Goal: Use online tool/utility: Utilize a website feature to perform a specific function

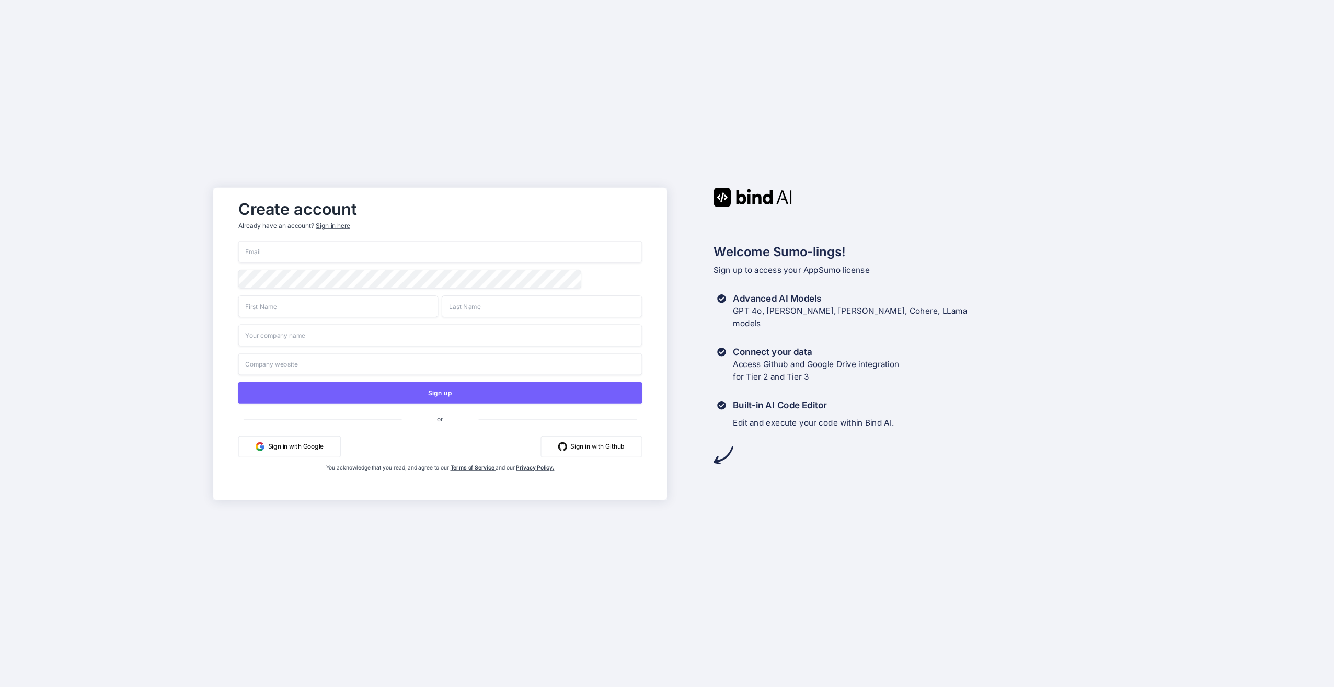
click at [603, 249] on input "email" at bounding box center [440, 251] width 404 height 22
type input "[EMAIL_ADDRESS][DOMAIN_NAME]"
type input "Bachman"
type input "Fulmer"
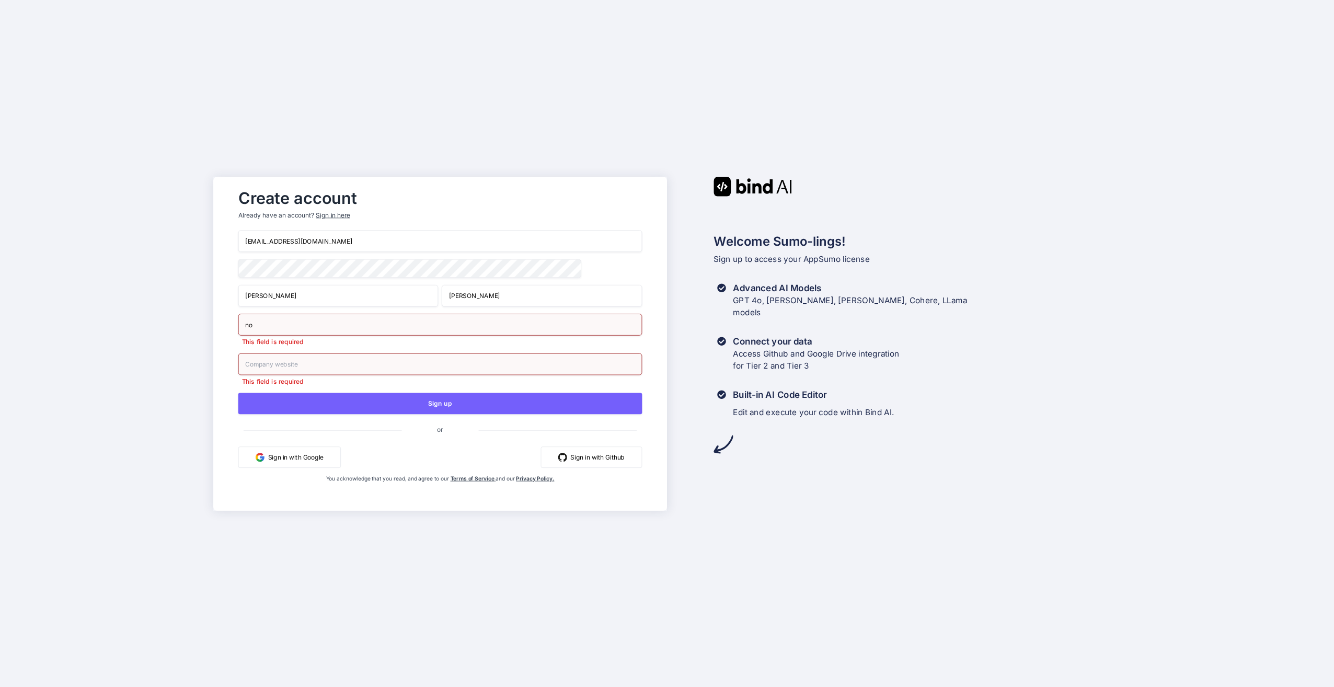
type input "n"
type input "No"
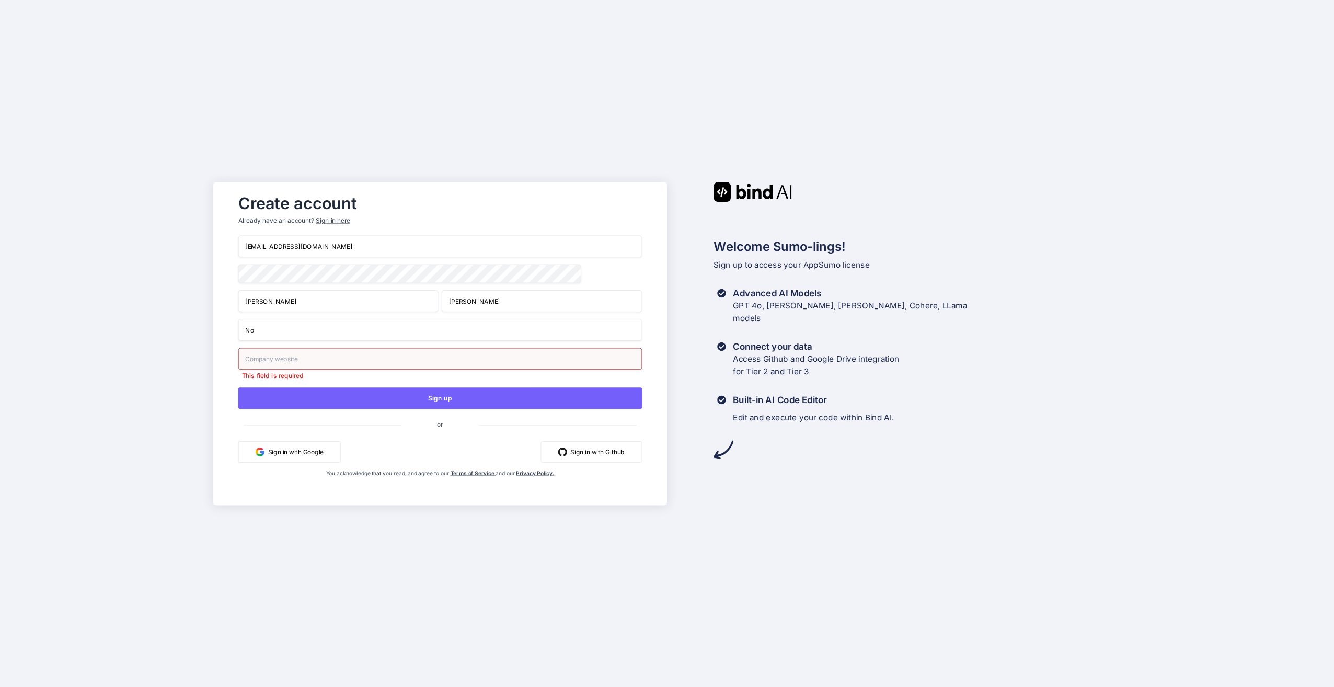
type input "n"
type input "No"
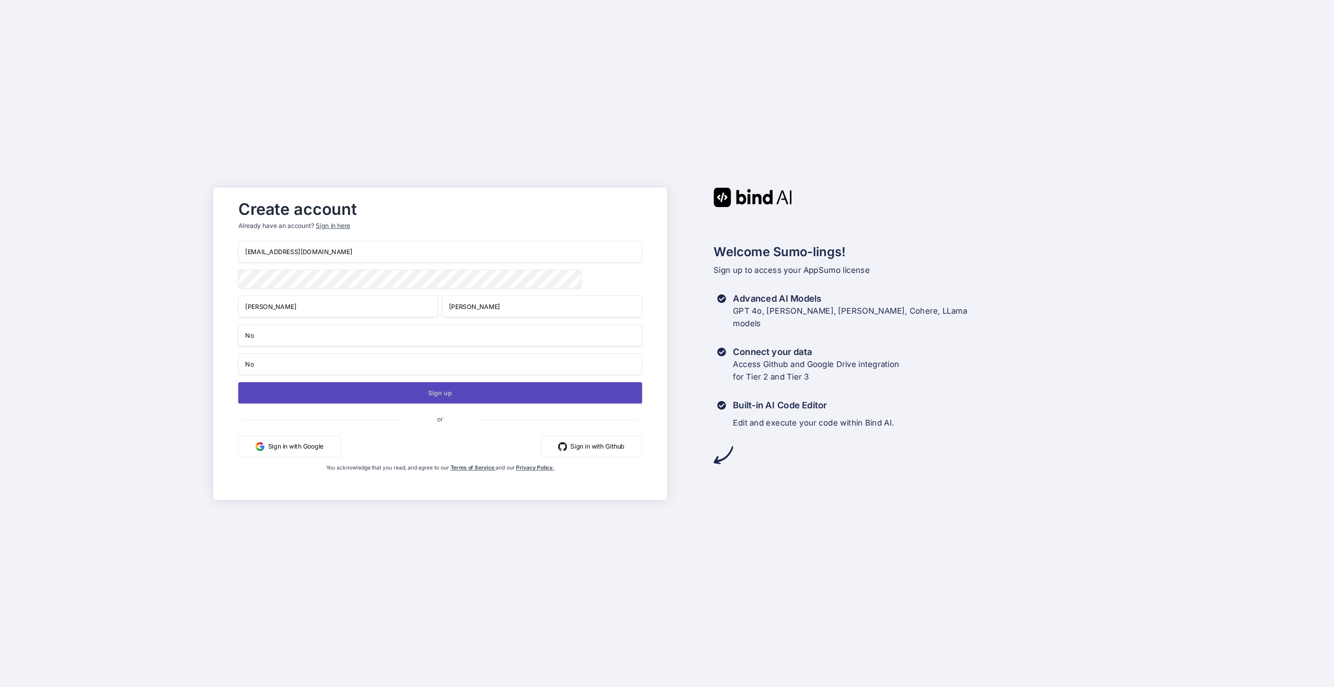
click at [432, 396] on button "Sign up" at bounding box center [440, 392] width 404 height 21
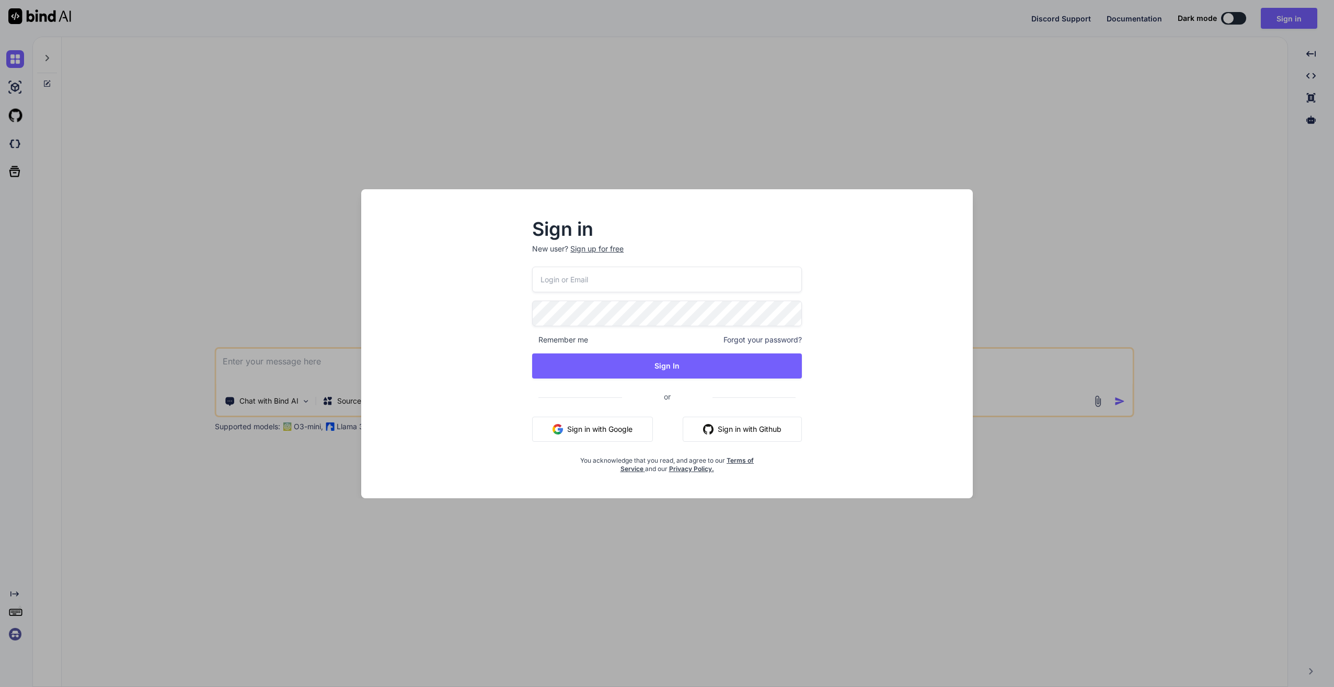
click at [674, 280] on input "email" at bounding box center [667, 280] width 270 height 26
type input "[EMAIL_ADDRESS][DOMAIN_NAME]"
click at [678, 366] on button "Sign In" at bounding box center [667, 365] width 270 height 25
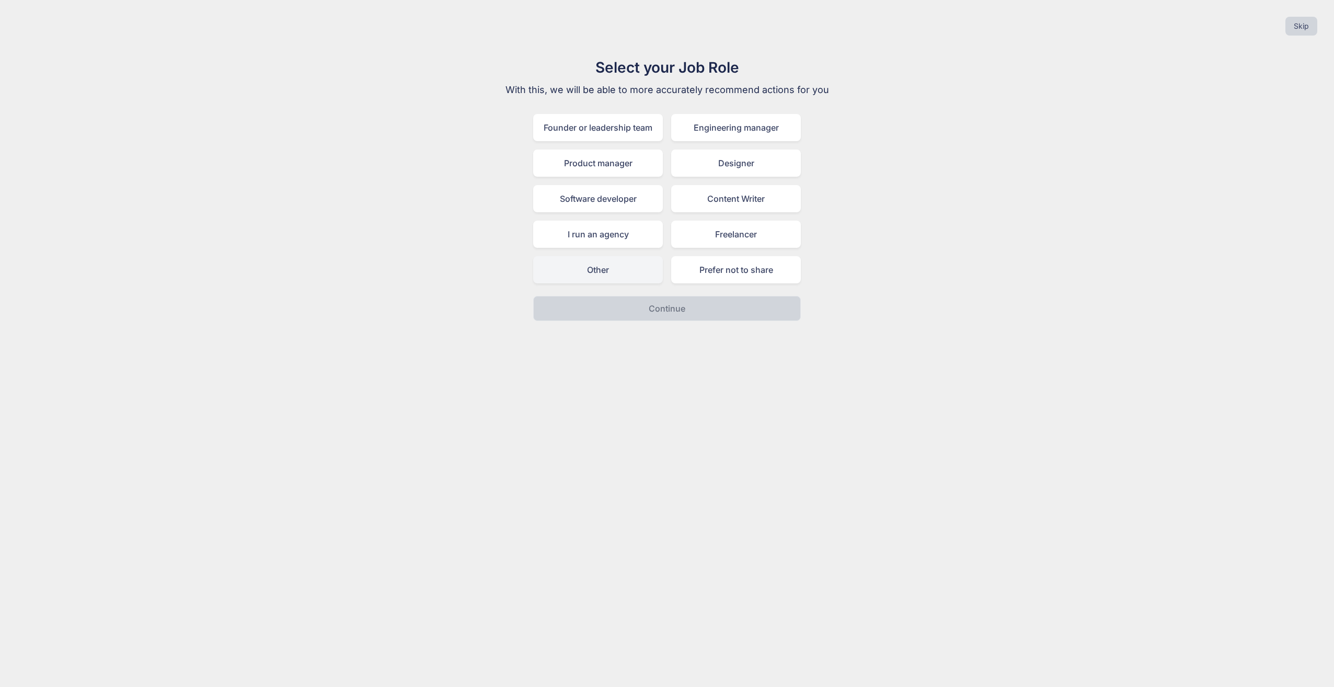
click at [574, 268] on div "Other" at bounding box center [598, 269] width 130 height 27
click at [658, 307] on p "Continue" at bounding box center [667, 308] width 37 height 13
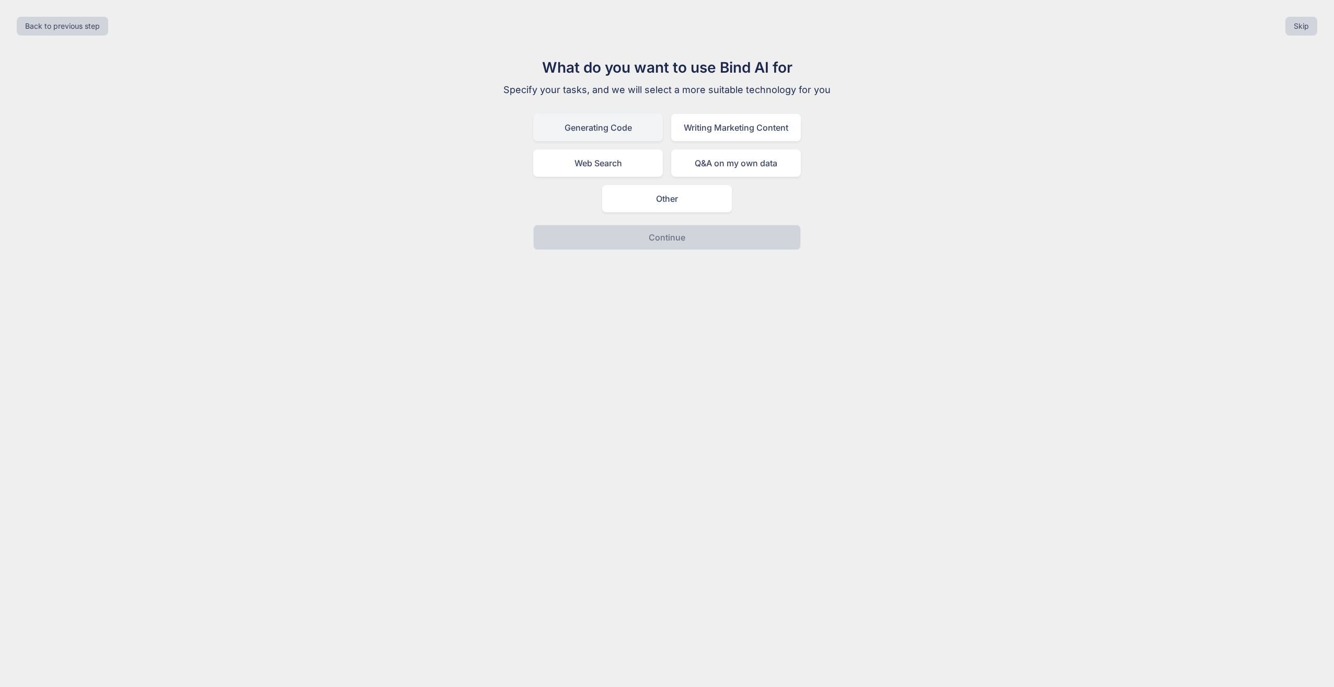
click at [616, 127] on div "Generating Code" at bounding box center [598, 127] width 130 height 27
click at [664, 241] on p "Continue" at bounding box center [667, 237] width 37 height 13
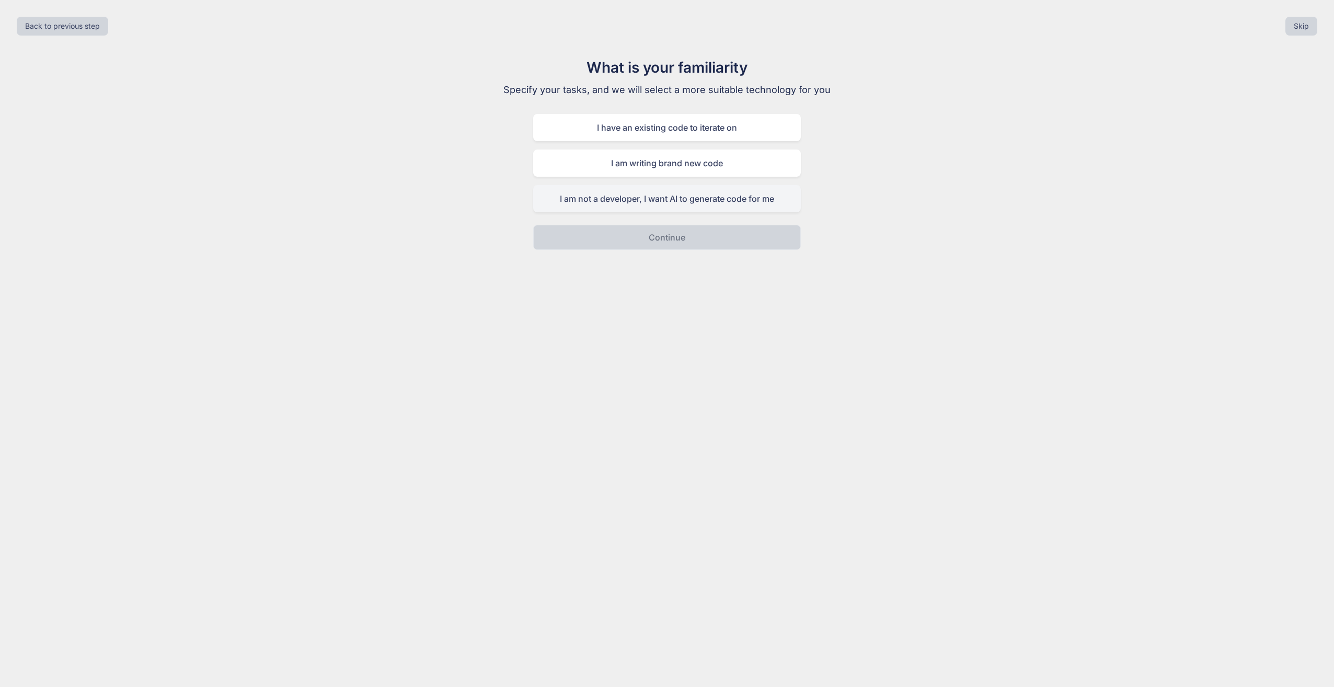
click at [670, 201] on div "I am not a developer, I want AI to generate code for me" at bounding box center [667, 198] width 268 height 27
click at [663, 236] on p "Continue" at bounding box center [667, 237] width 37 height 13
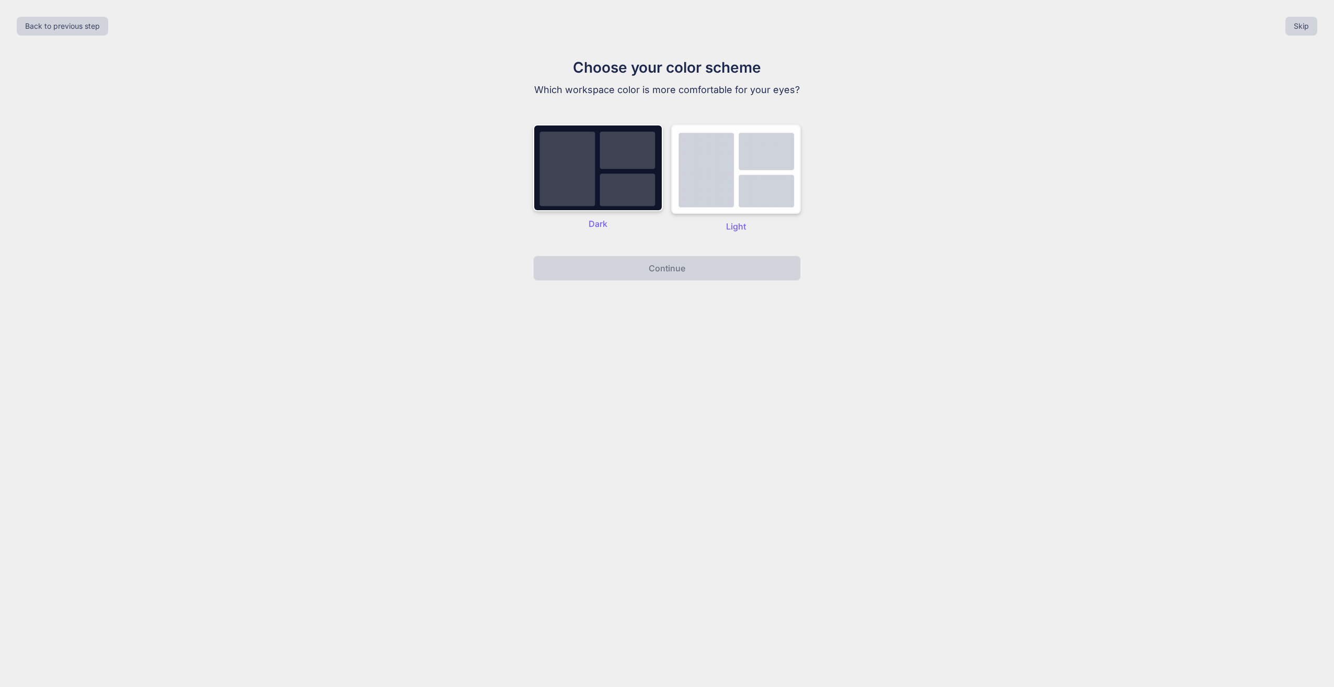
click at [702, 189] on img at bounding box center [736, 168] width 130 height 89
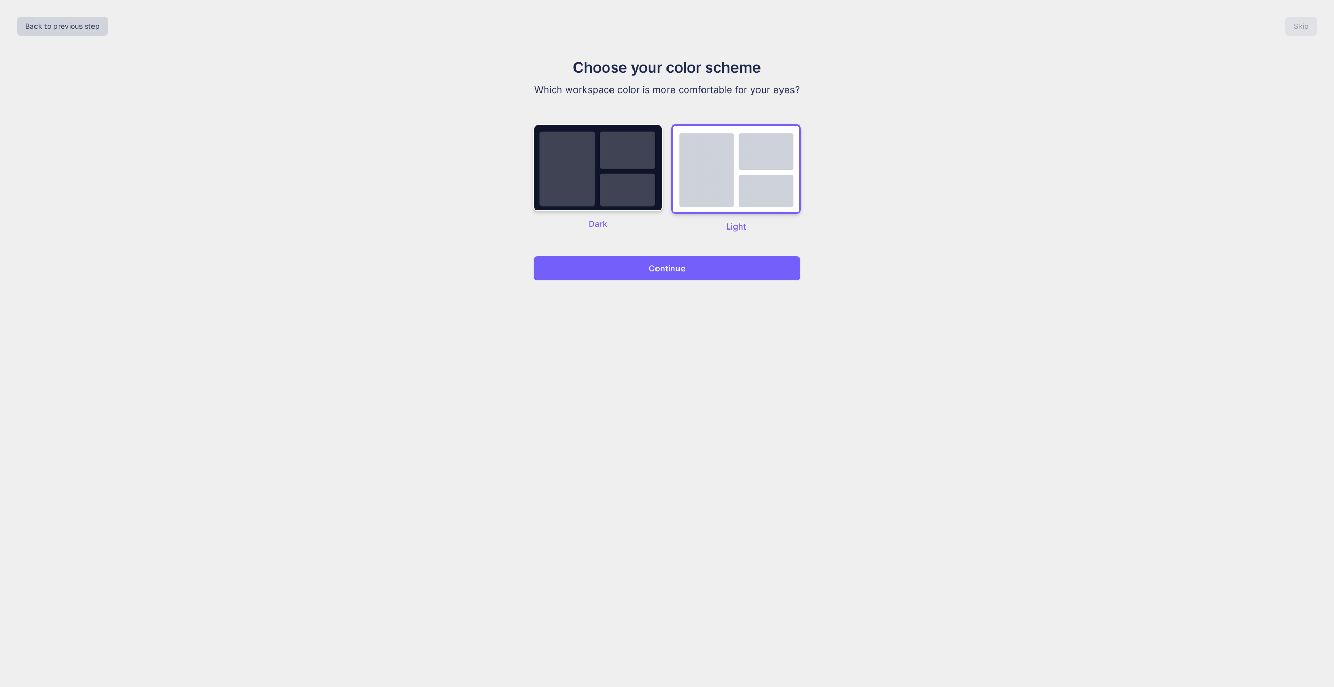
click at [664, 275] on button "Continue" at bounding box center [667, 268] width 268 height 25
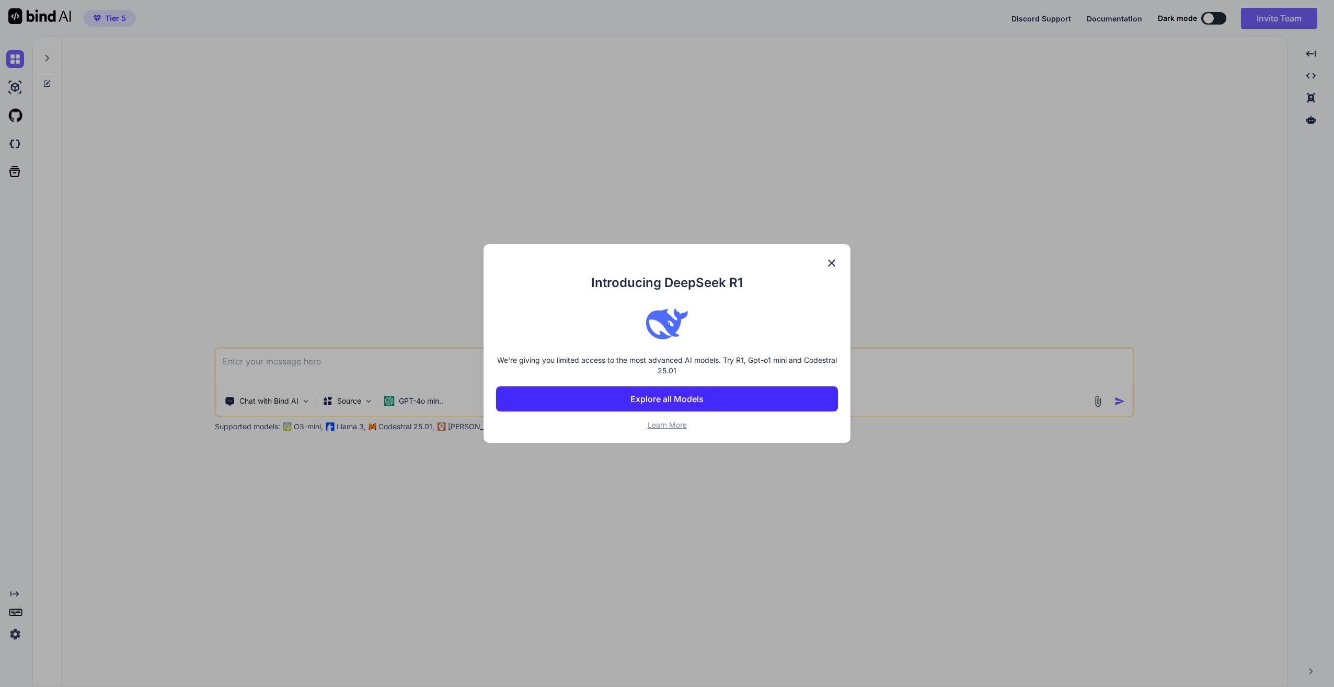
click at [686, 396] on p "Explore all Models" at bounding box center [666, 399] width 73 height 13
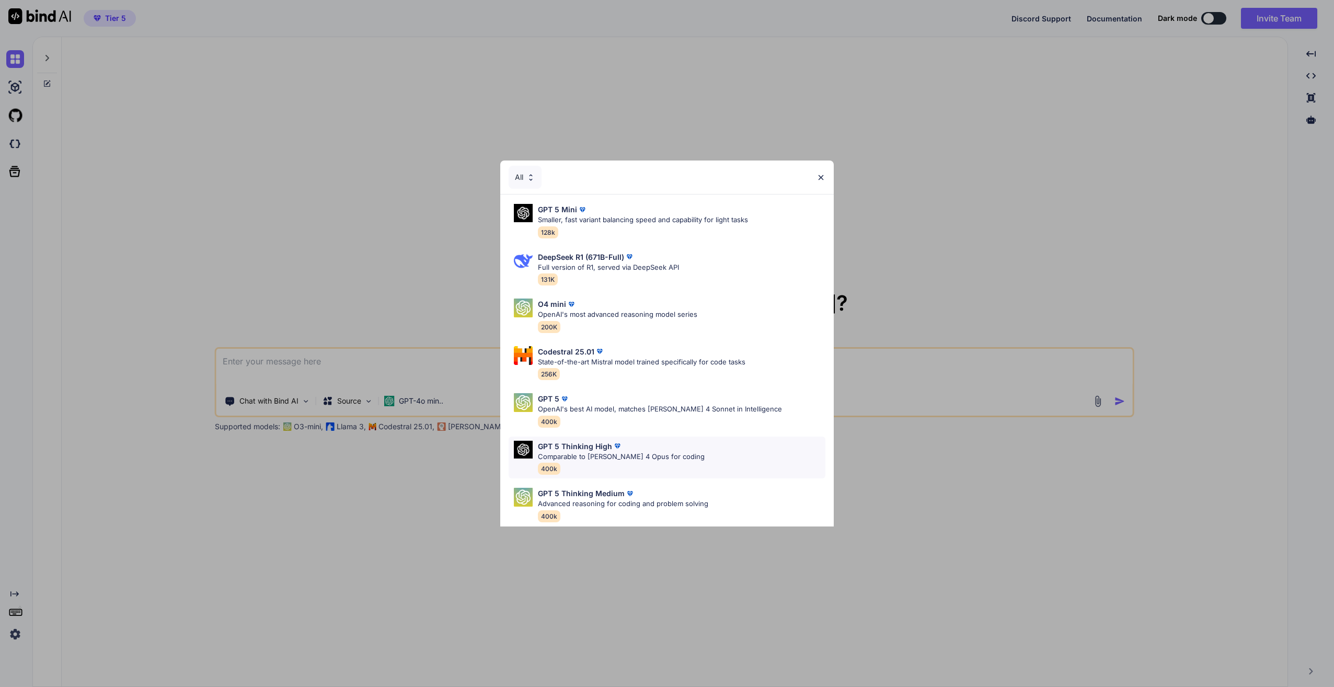
click at [599, 445] on p "GPT 5 Thinking High" at bounding box center [575, 446] width 74 height 11
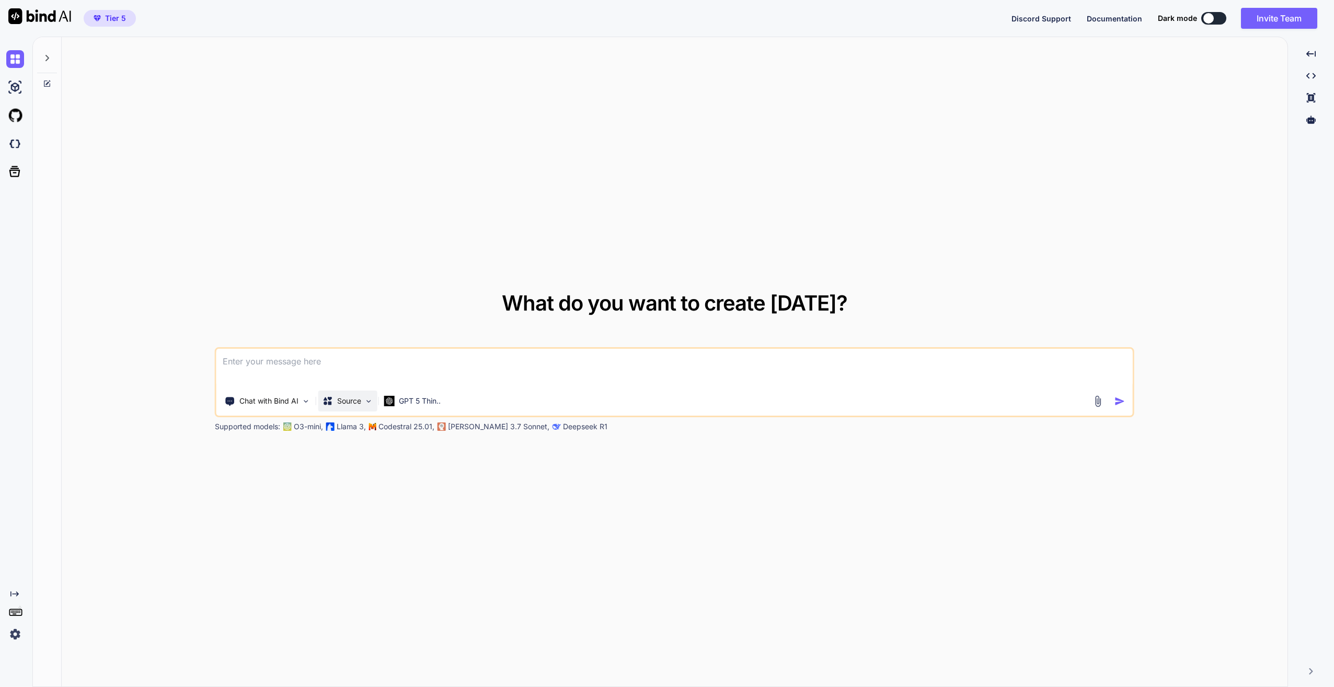
click at [364, 403] on div "Source" at bounding box center [347, 401] width 59 height 21
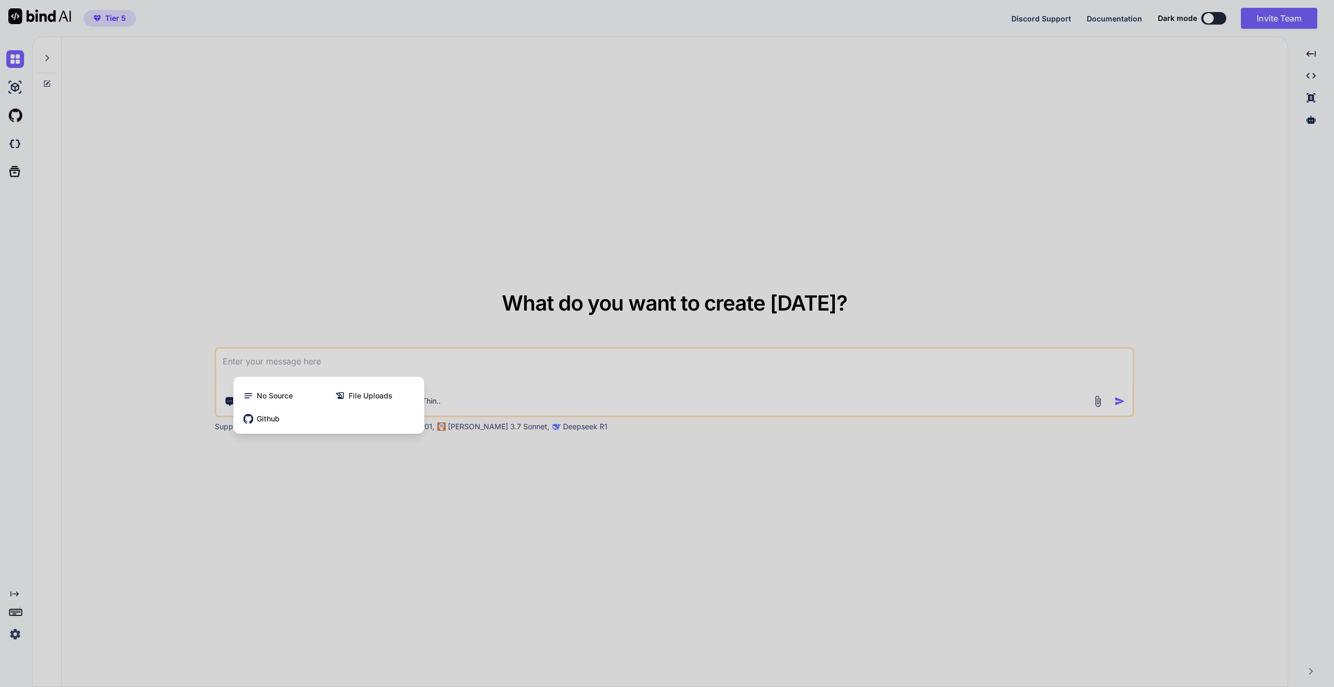
click at [469, 505] on div at bounding box center [667, 343] width 1334 height 687
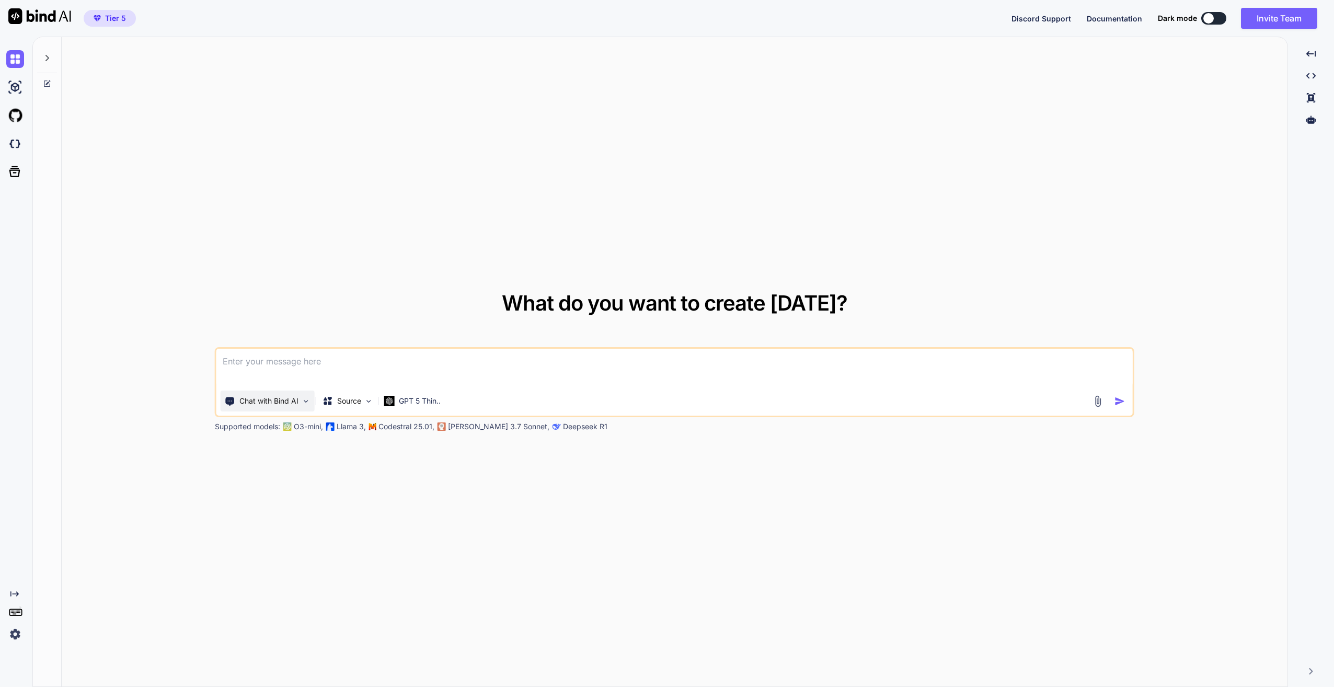
click at [299, 405] on div "Chat with Bind AI" at bounding box center [268, 401] width 94 height 21
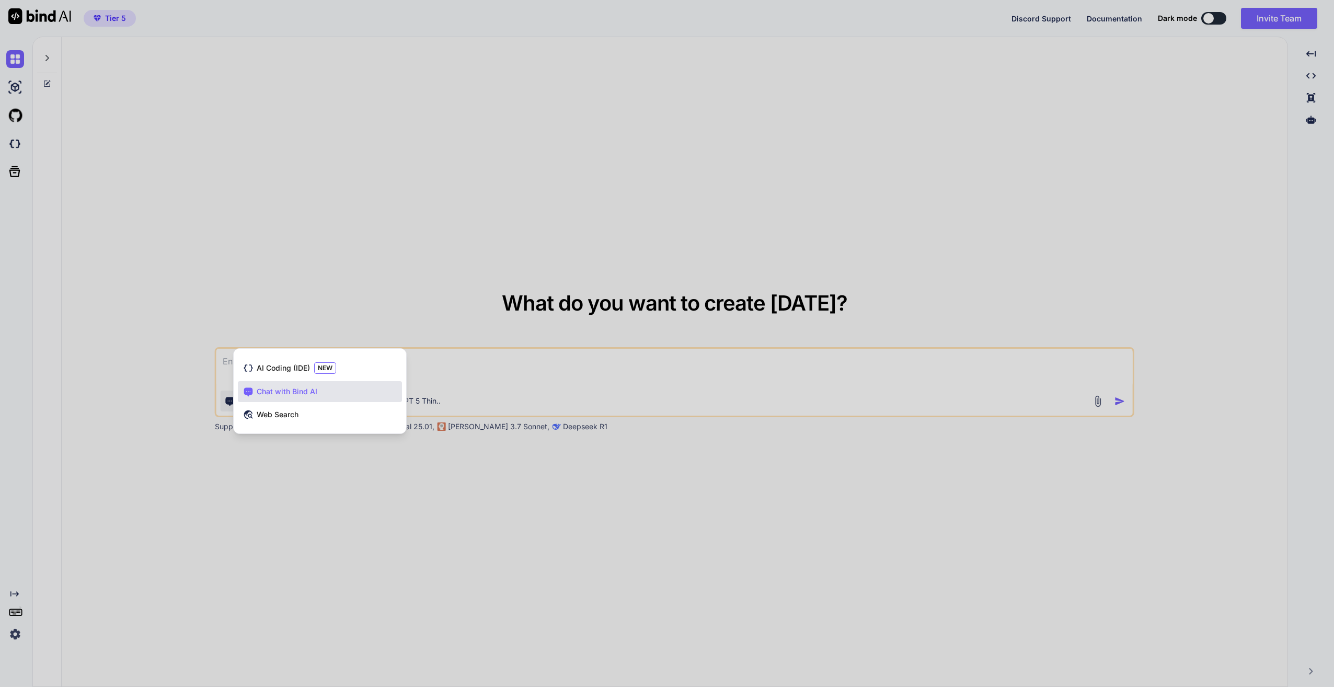
click at [466, 476] on div at bounding box center [667, 343] width 1334 height 687
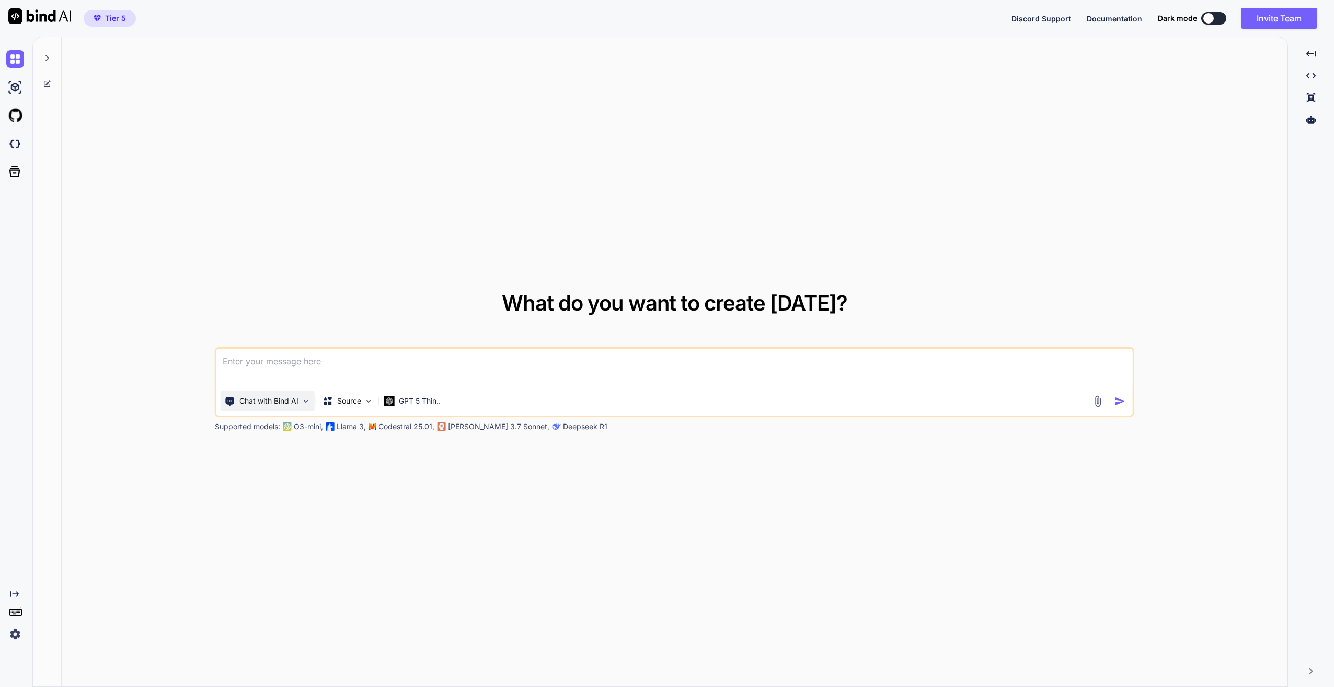
click at [306, 399] on img at bounding box center [306, 401] width 9 height 9
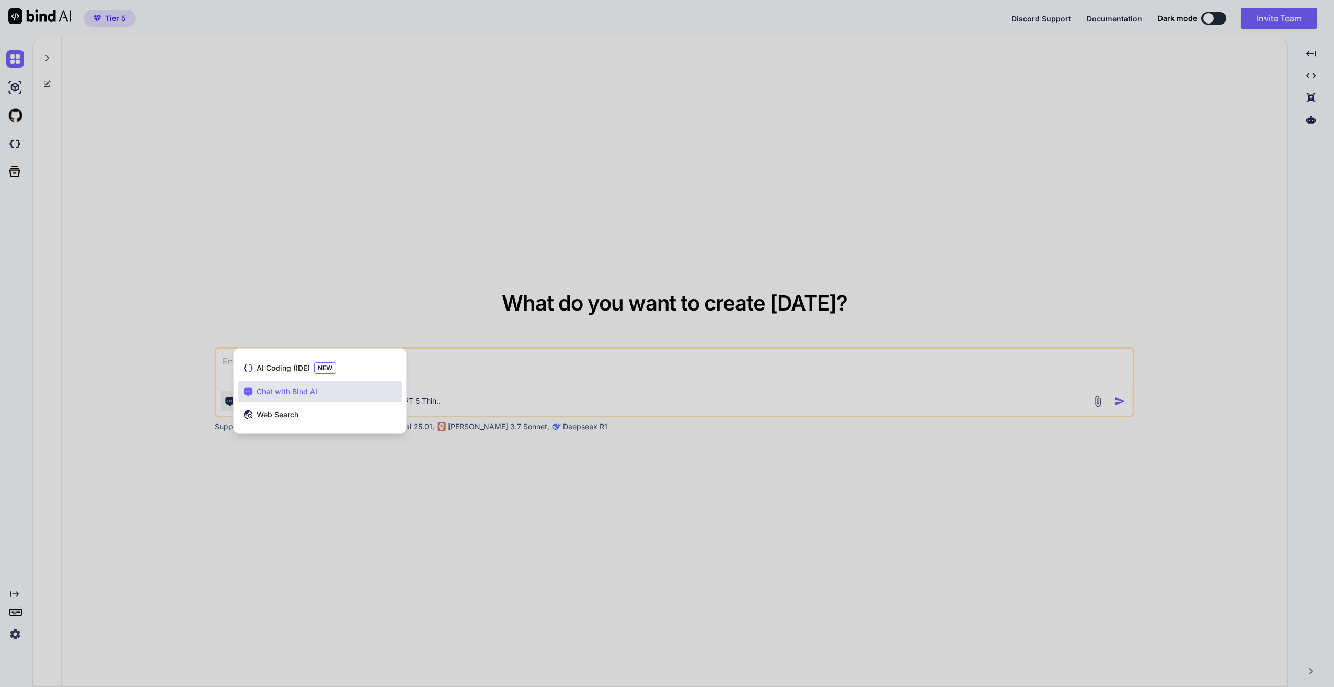
click at [440, 503] on div at bounding box center [667, 343] width 1334 height 687
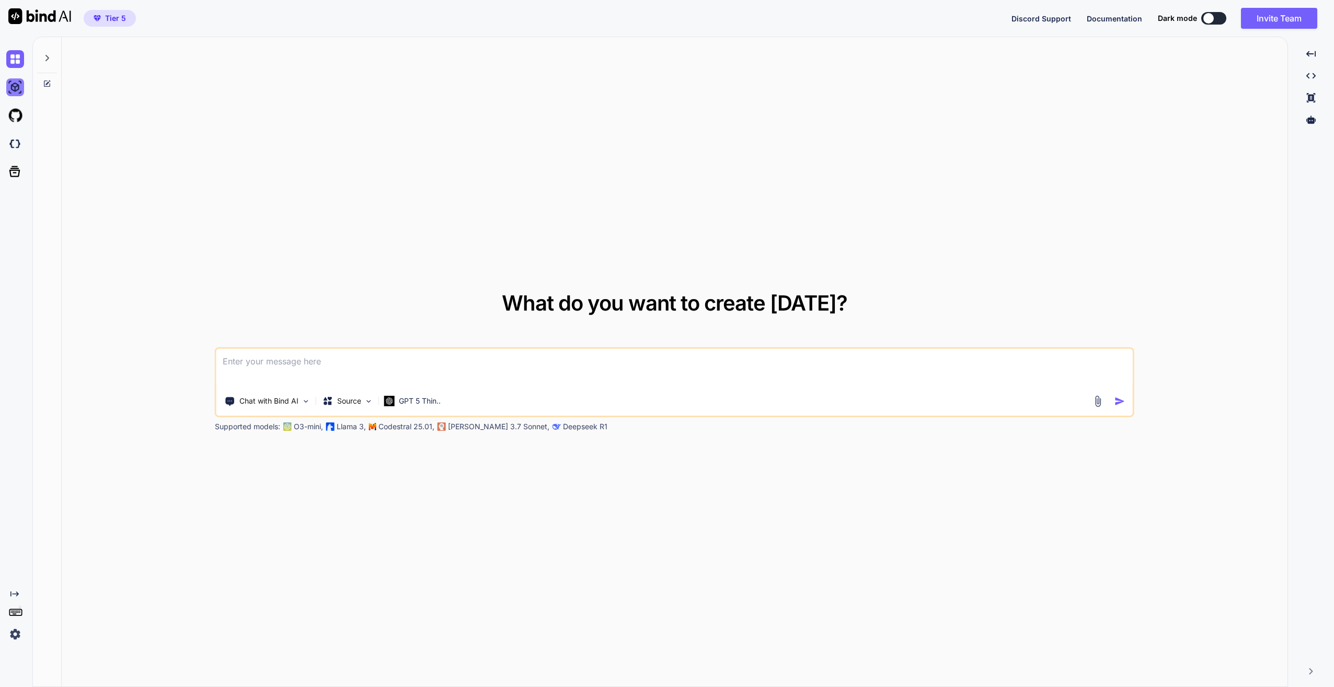
click at [13, 87] on img at bounding box center [15, 87] width 18 height 18
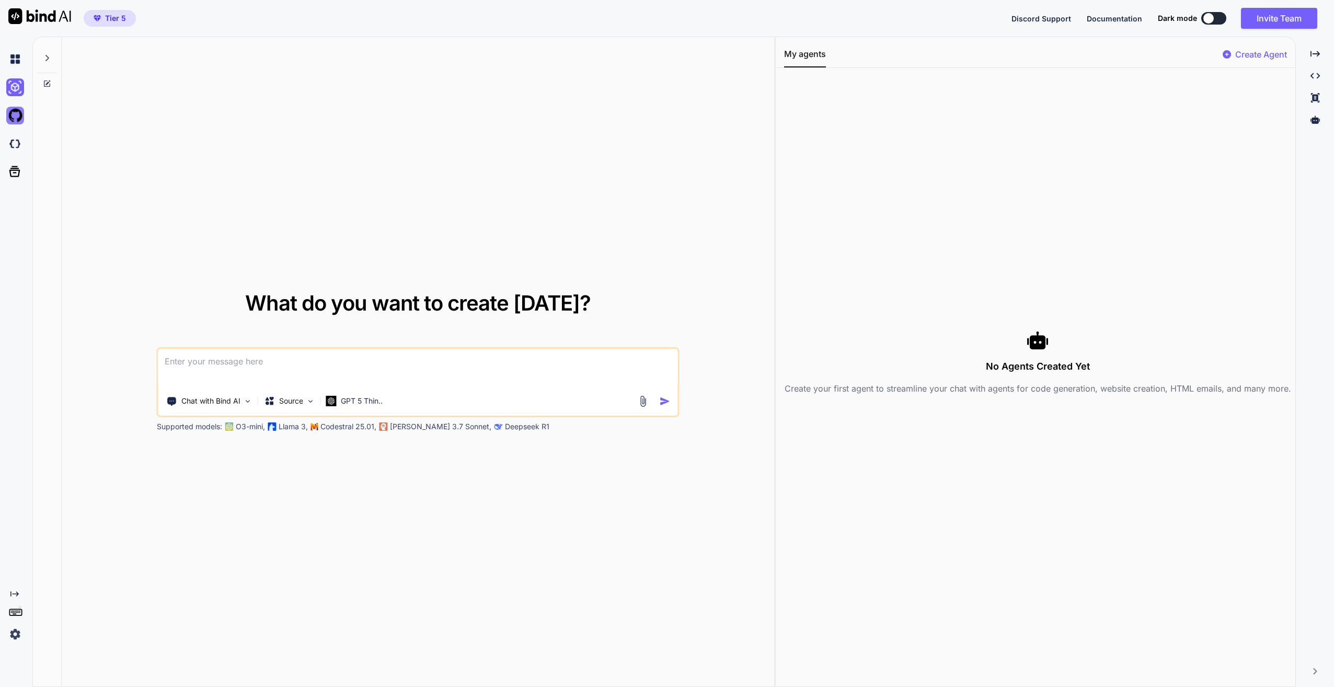
click at [16, 119] on img at bounding box center [15, 116] width 18 height 18
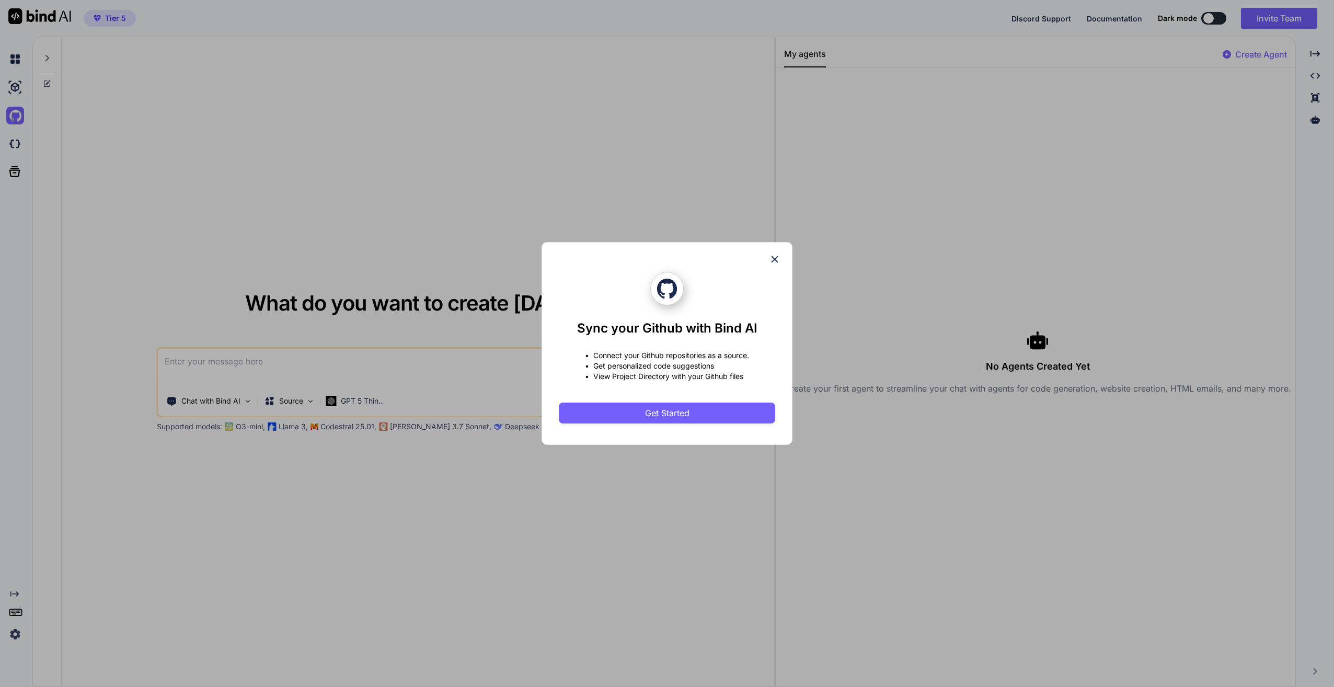
click at [16, 147] on div "Sync your Github with Bind AI • Connect your Github repositories as a source. •…" at bounding box center [667, 343] width 1334 height 687
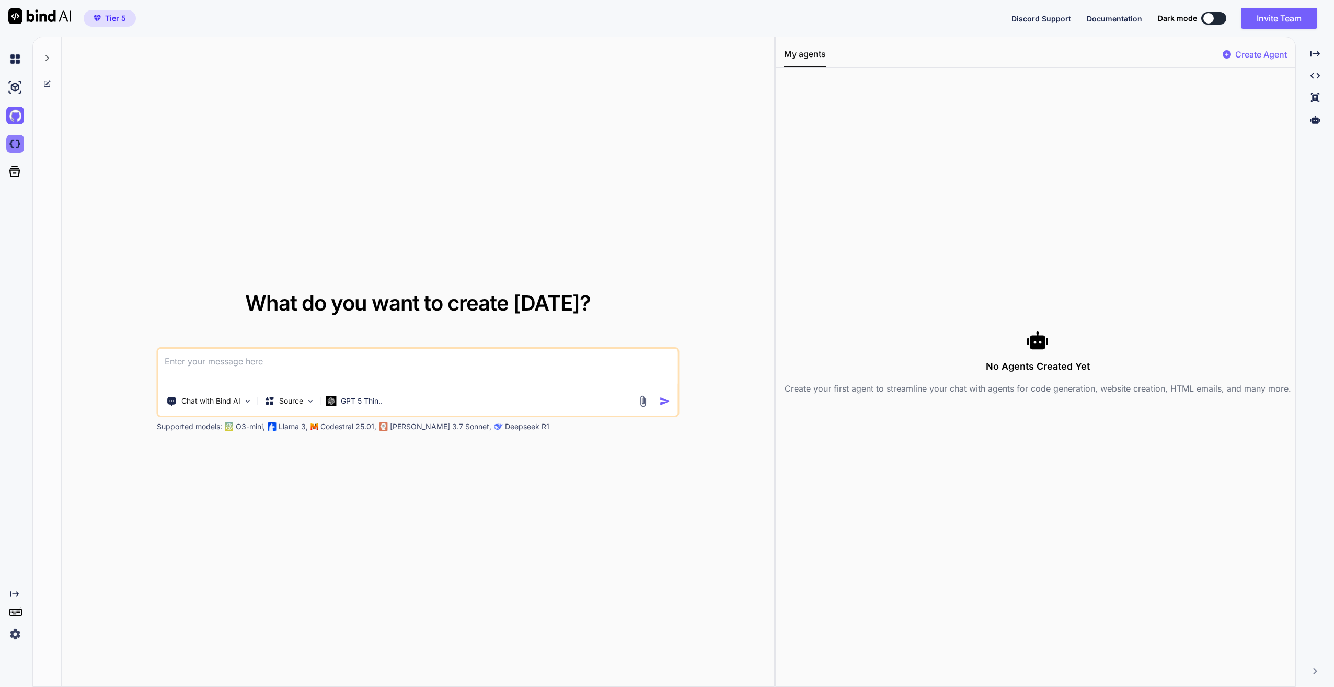
click at [6, 140] on div at bounding box center [14, 144] width 28 height 28
click at [235, 402] on p "Chat with Bind AI" at bounding box center [210, 401] width 59 height 10
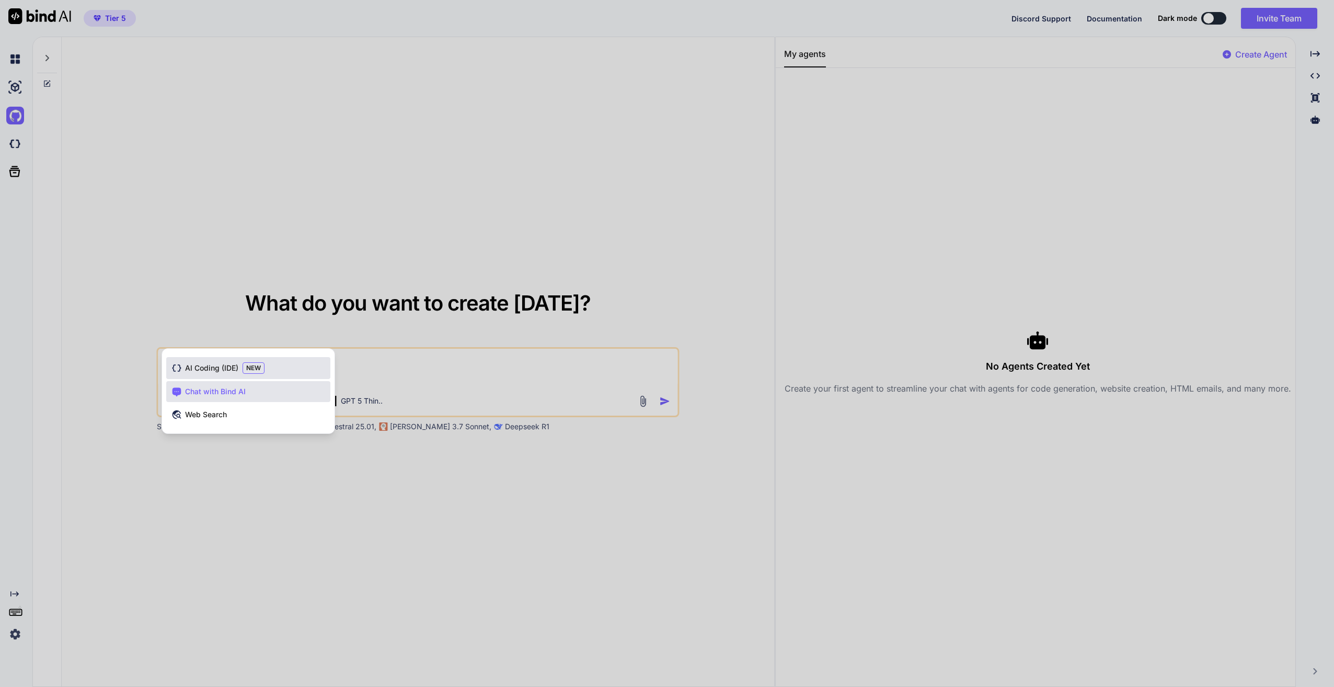
click at [223, 371] on span "AI Coding (IDE)" at bounding box center [211, 368] width 53 height 10
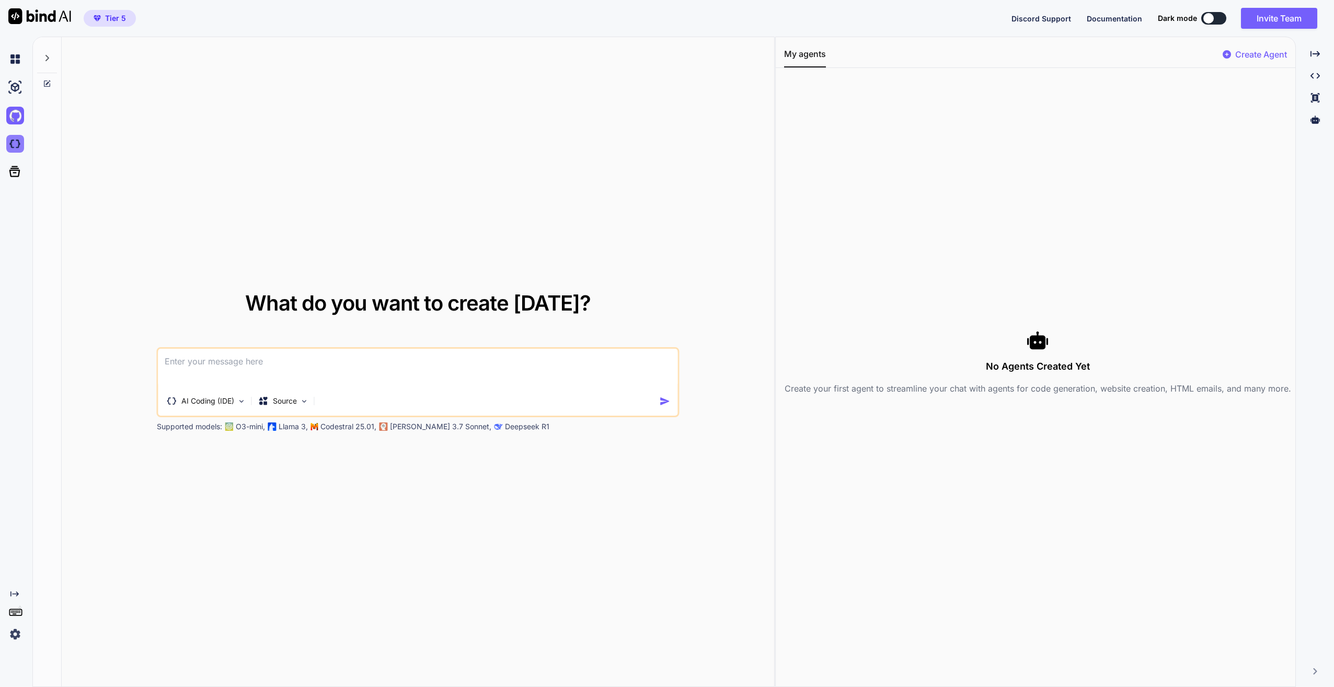
click at [14, 143] on img at bounding box center [15, 144] width 18 height 18
click at [24, 170] on div at bounding box center [17, 171] width 22 height 17
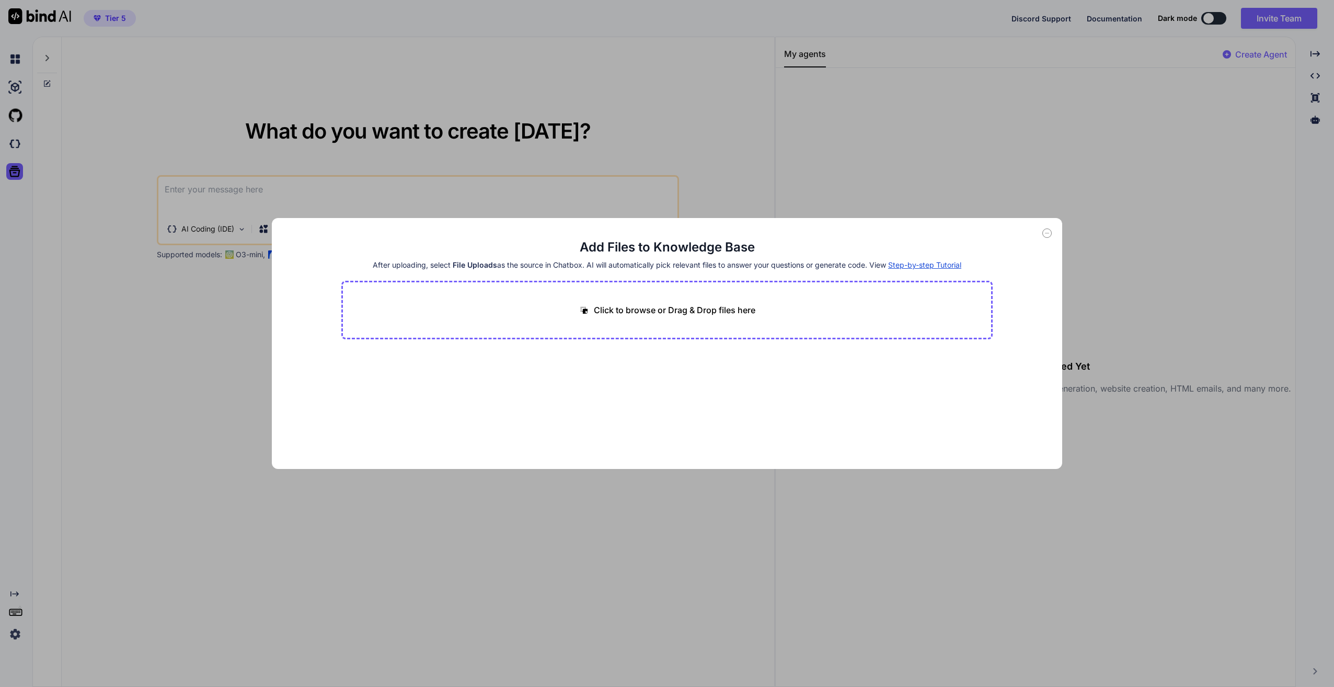
click at [692, 152] on div "Add Files to Knowledge Base After uploading, select File Uploads as the source …" at bounding box center [667, 343] width 1334 height 687
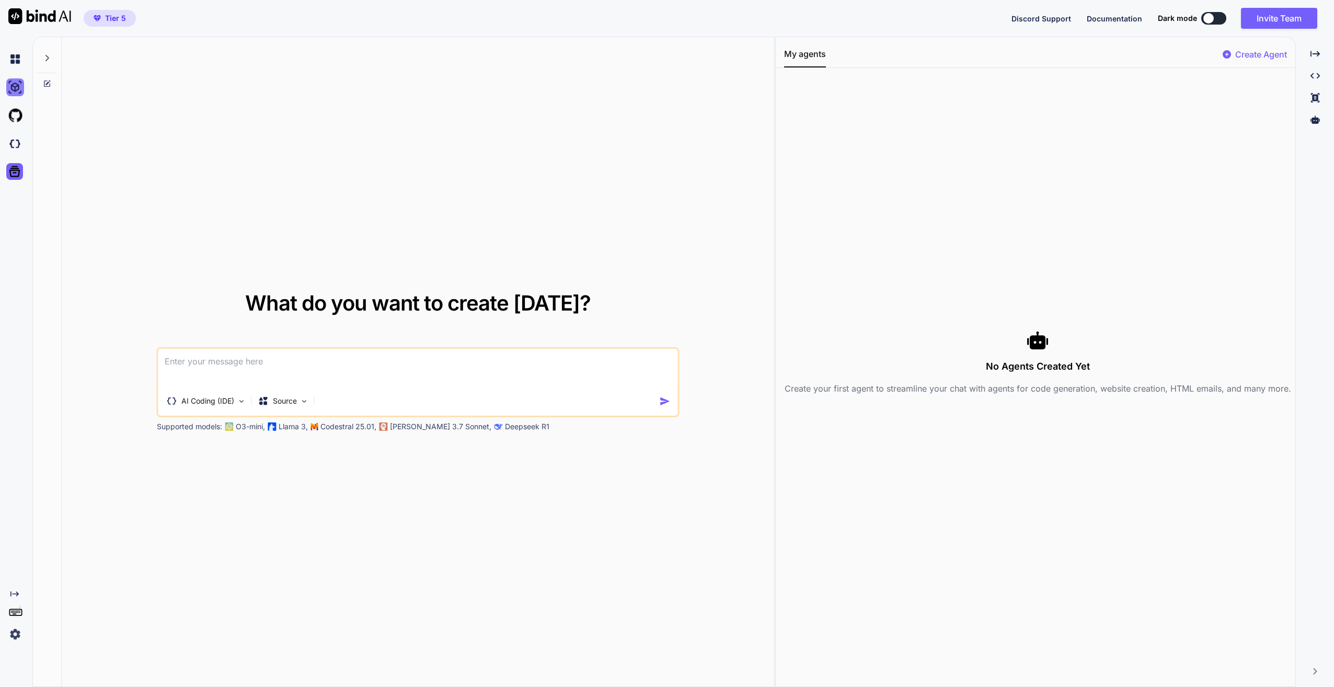
click at [20, 85] on img at bounding box center [15, 87] width 18 height 18
click at [16, 62] on img at bounding box center [15, 59] width 18 height 18
click at [1320, 122] on icon at bounding box center [1315, 119] width 9 height 9
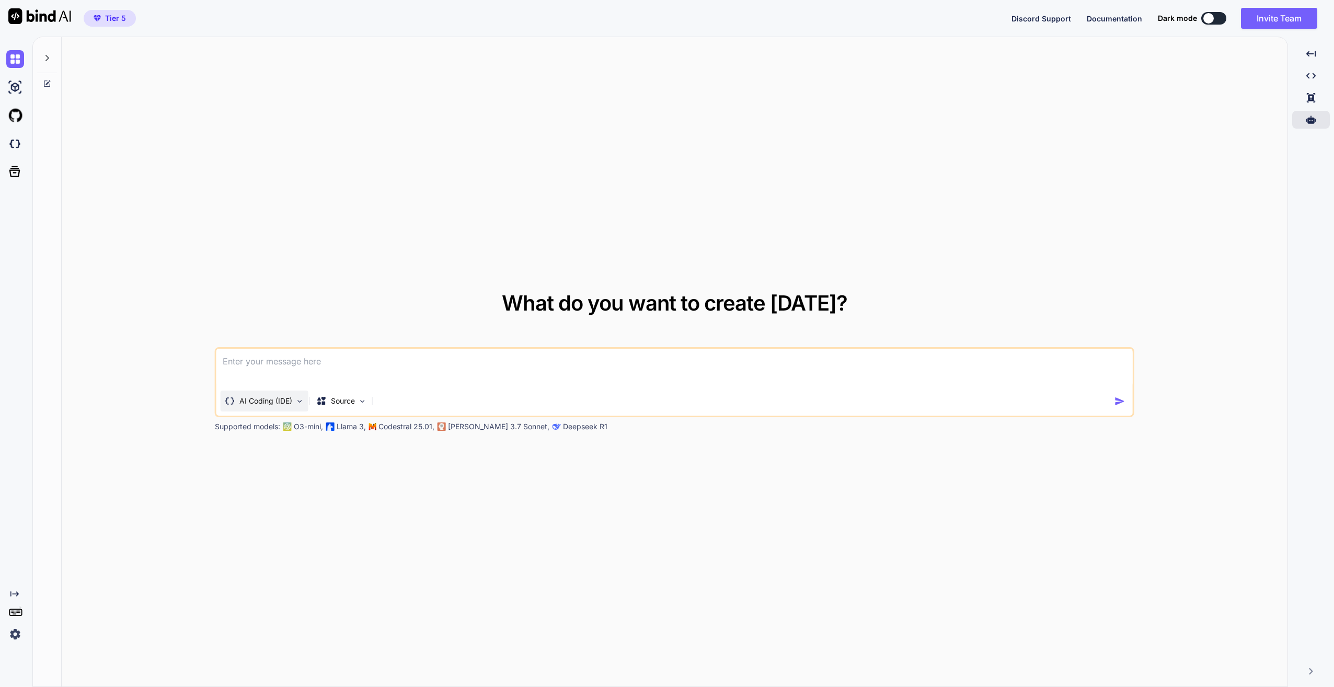
click at [296, 401] on img at bounding box center [299, 401] width 9 height 9
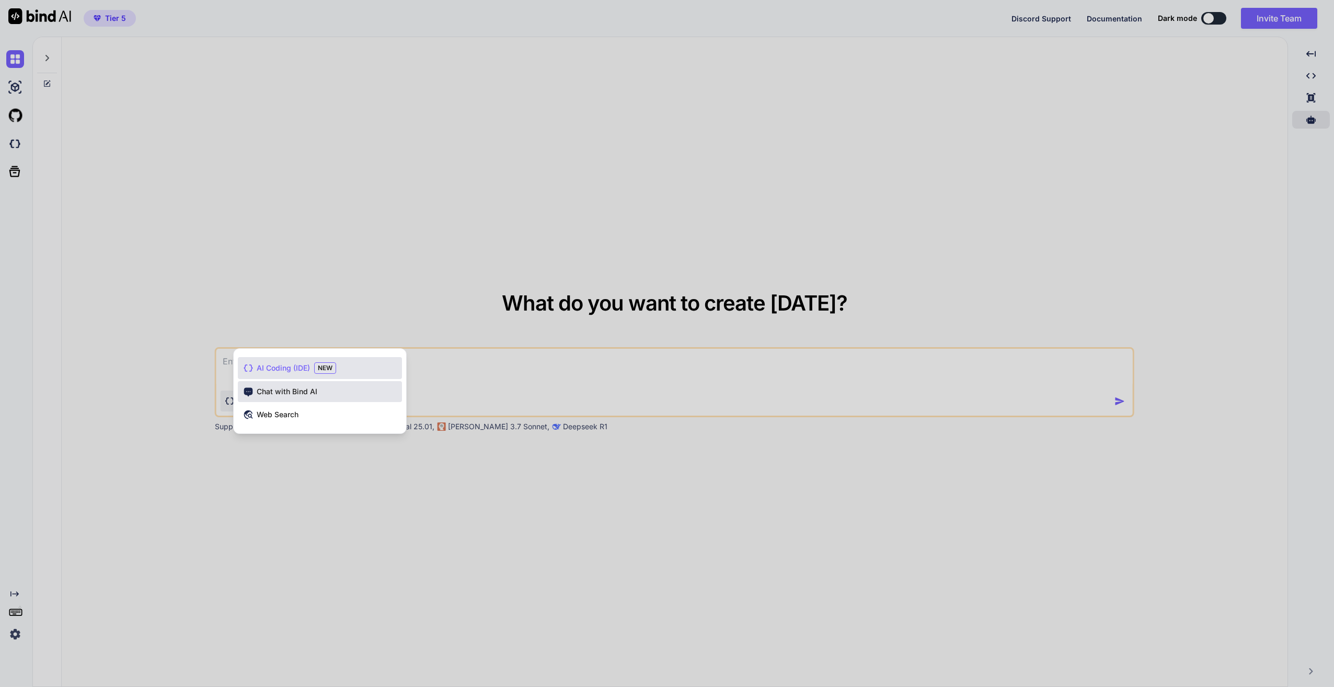
click at [288, 394] on span "Chat with Bind AI" at bounding box center [287, 391] width 61 height 10
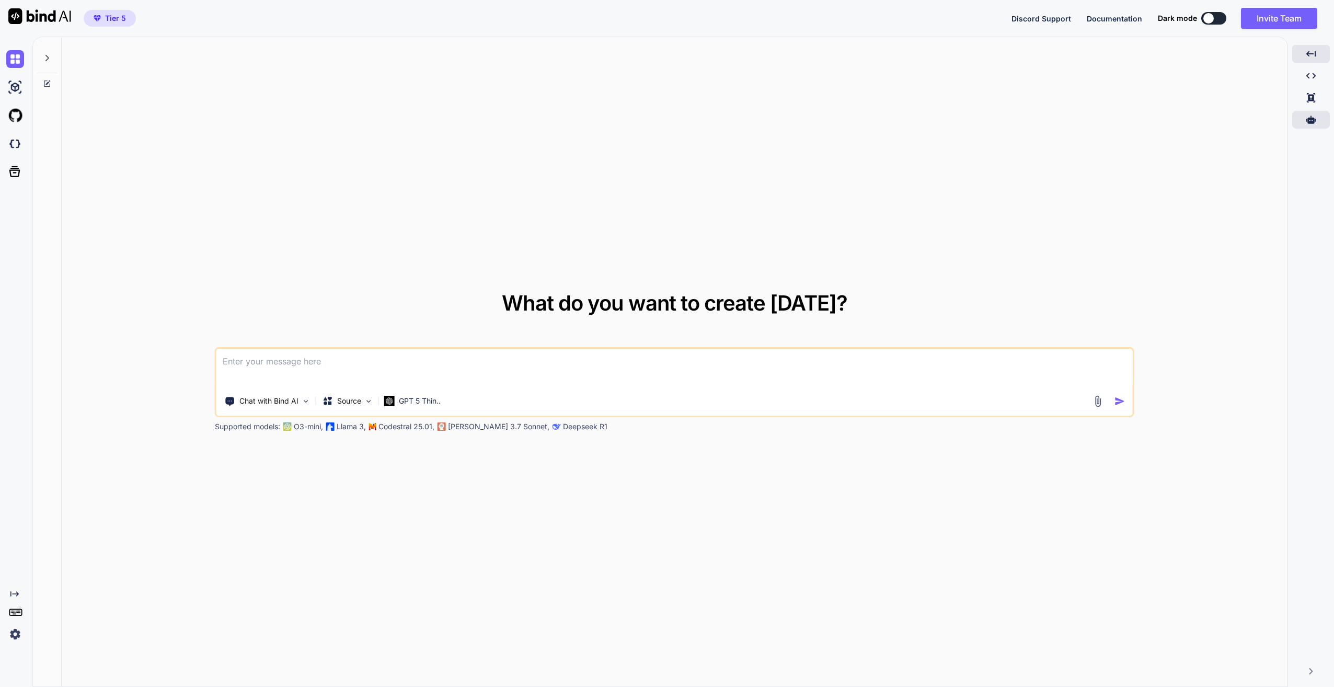
drag, startPoint x: 1315, startPoint y: 40, endPoint x: 1313, endPoint y: 46, distance: 6.0
click at [1314, 41] on div "What do you want to create today? Chat with Bind AI Source GPT 5 Thin.. Support…" at bounding box center [683, 362] width 1302 height 650
click at [1313, 51] on icon "Created with Pixso." at bounding box center [1310, 53] width 9 height 9
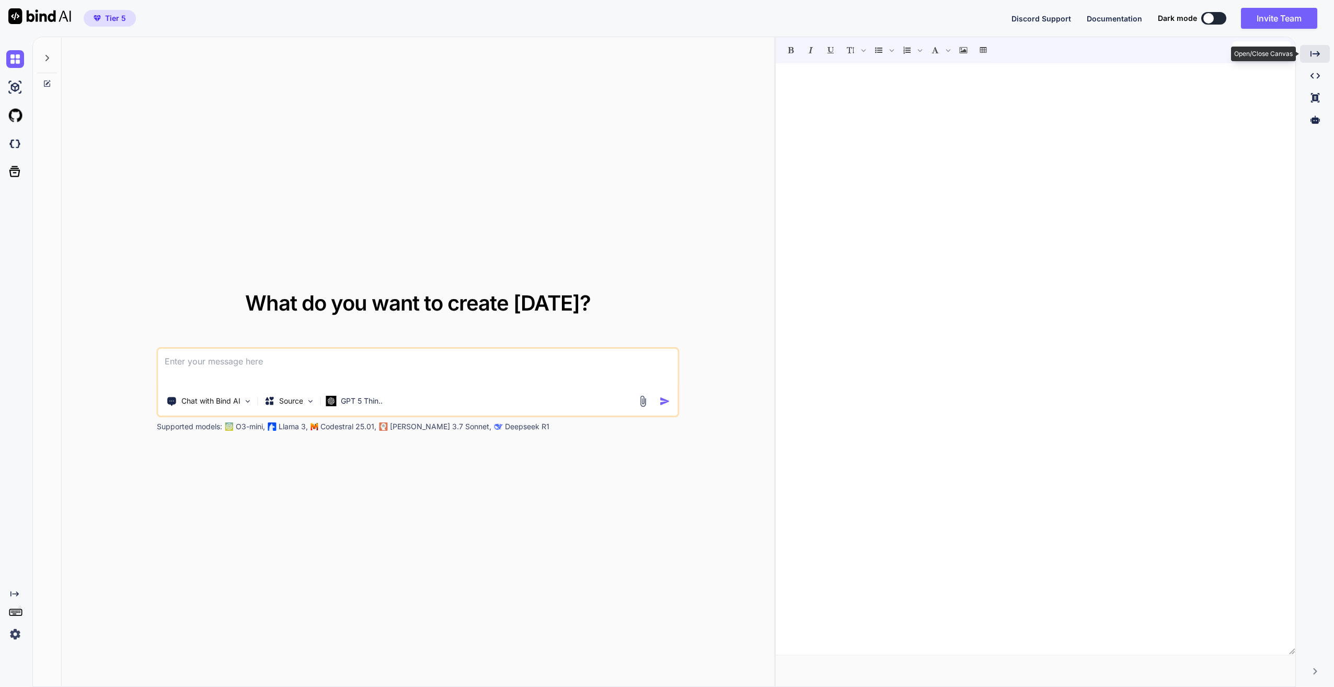
click at [1316, 54] on icon "Created with Pixso." at bounding box center [1315, 53] width 9 height 9
type textarea "x"
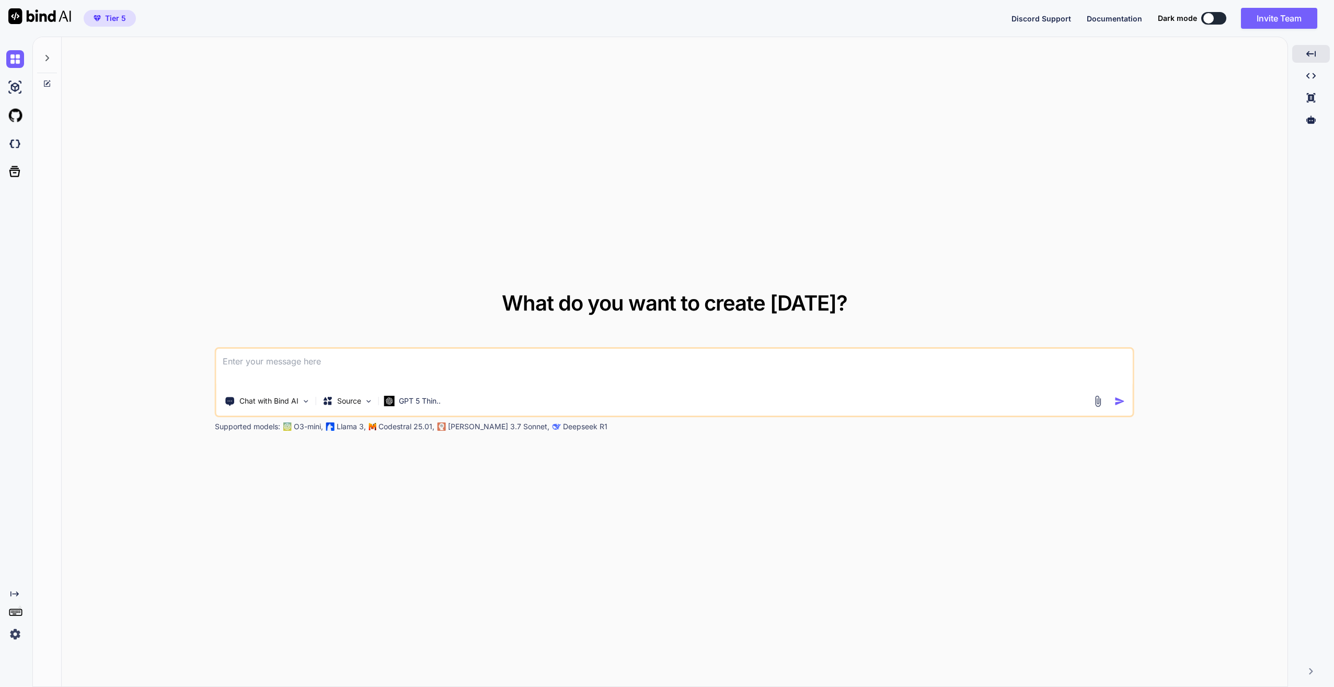
click at [13, 637] on img at bounding box center [15, 634] width 18 height 18
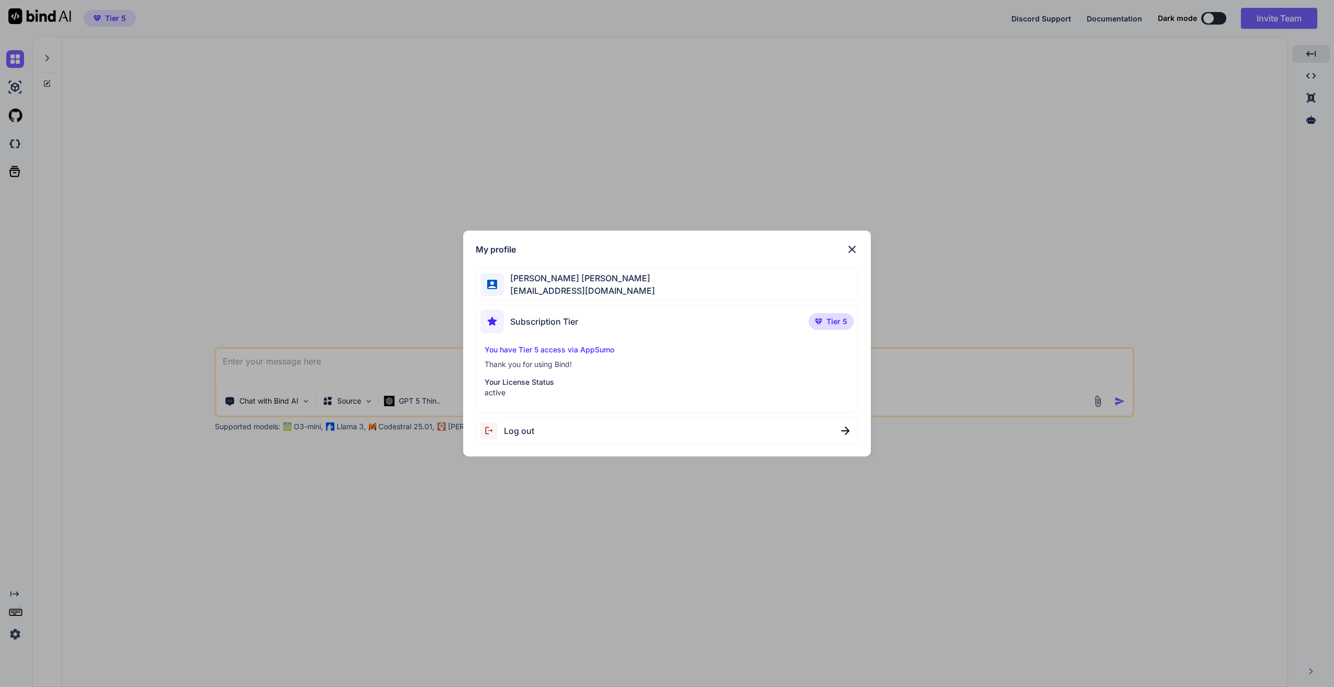
click at [854, 247] on img at bounding box center [852, 249] width 13 height 13
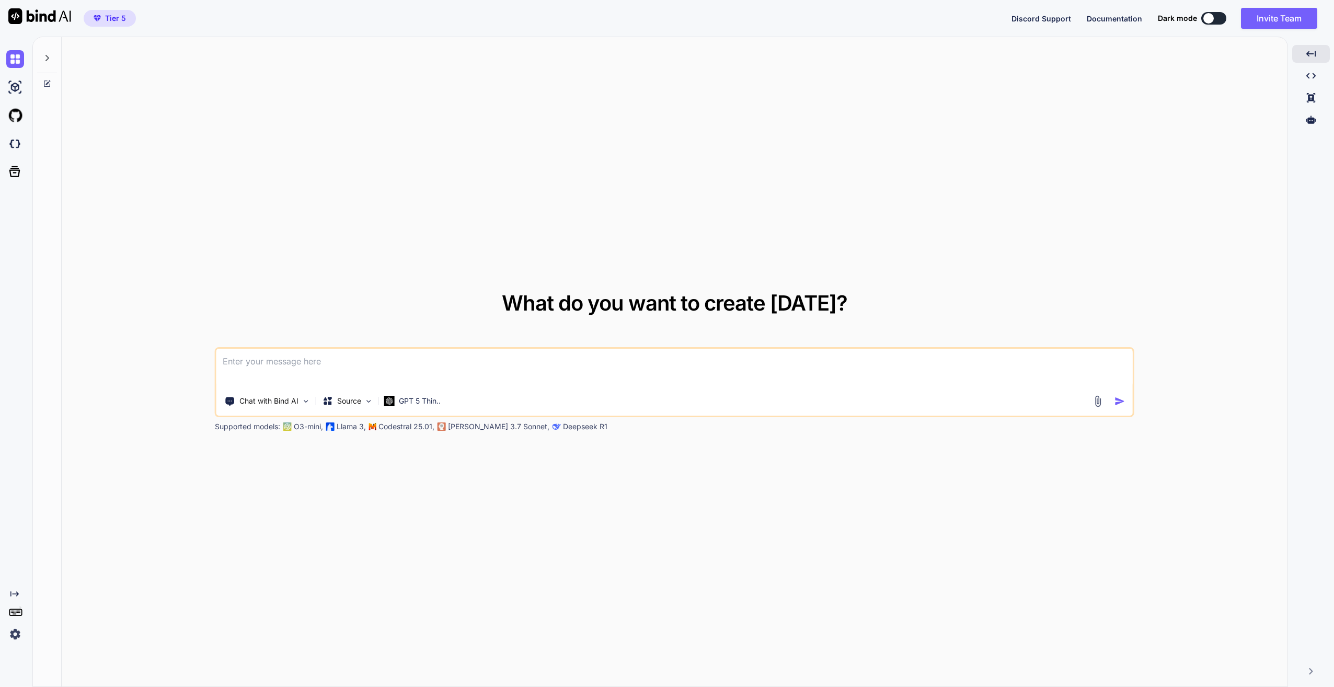
click at [17, 595] on icon at bounding box center [14, 594] width 8 height 5
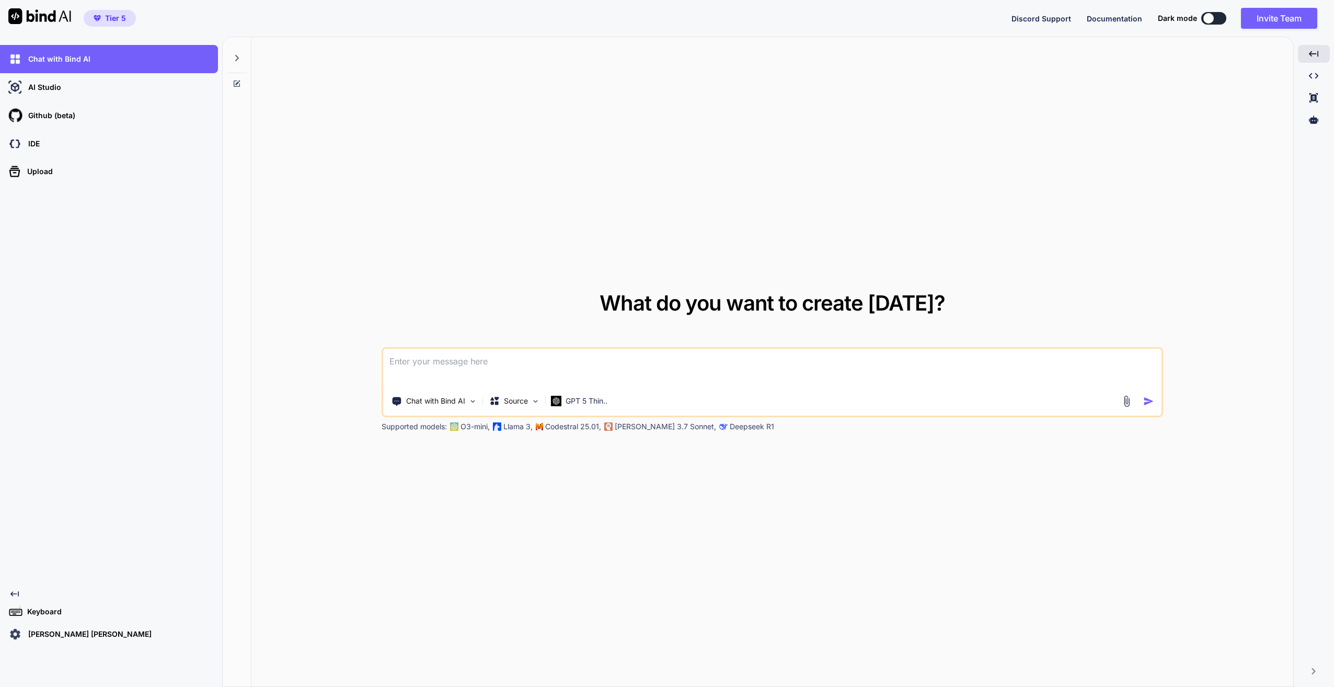
click at [17, 595] on icon "Created with Pixso." at bounding box center [14, 594] width 8 height 8
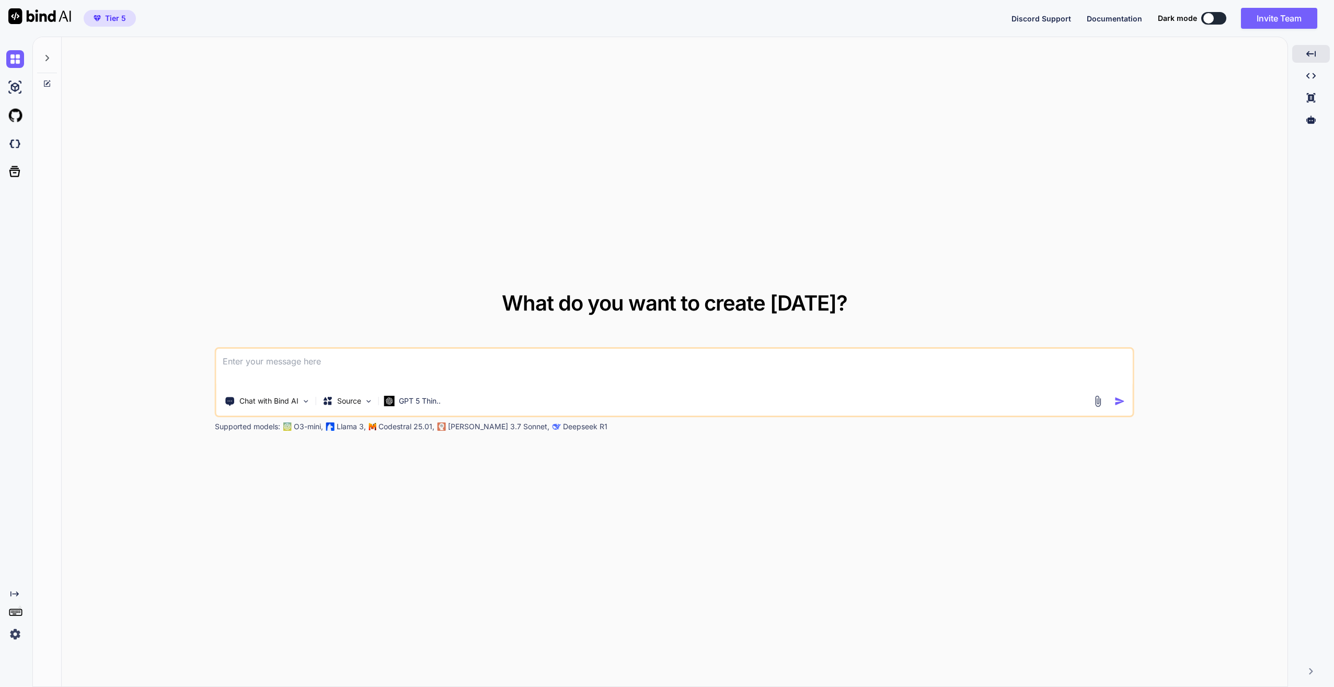
click at [1103, 21] on span "Documentation" at bounding box center [1114, 18] width 55 height 9
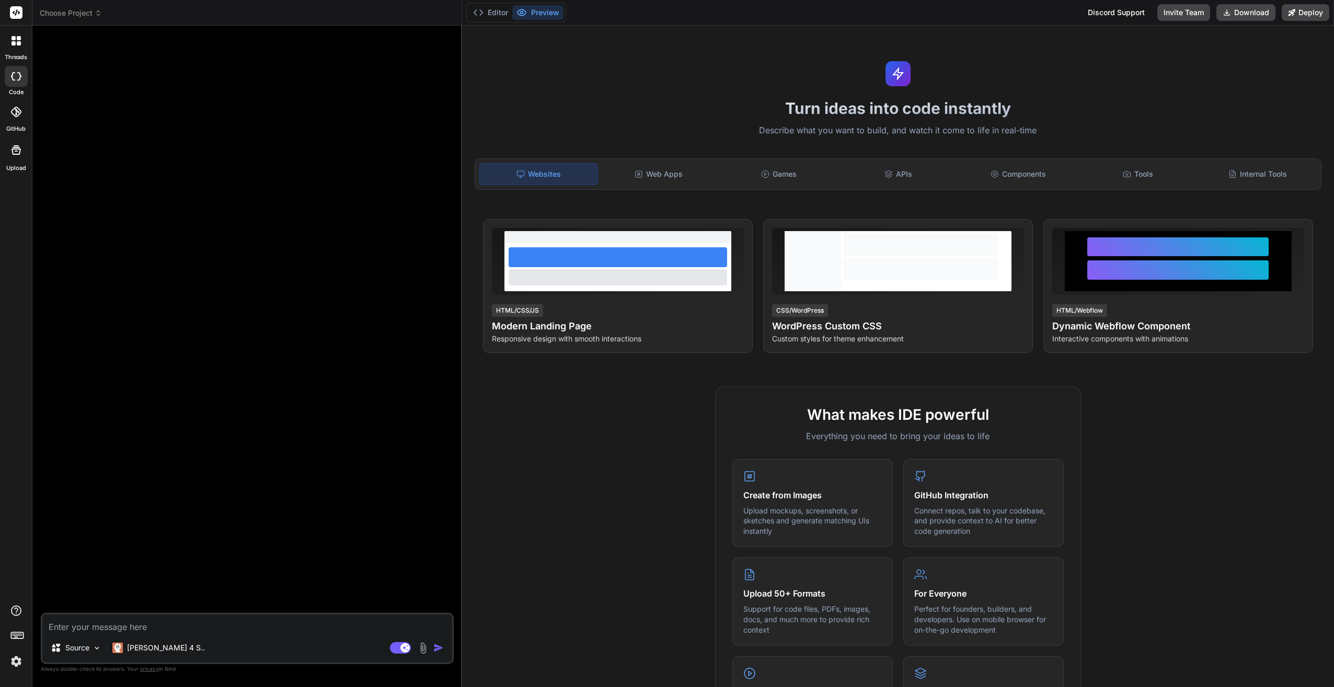
type textarea "x"
click at [761, 174] on icon at bounding box center [765, 174] width 8 height 8
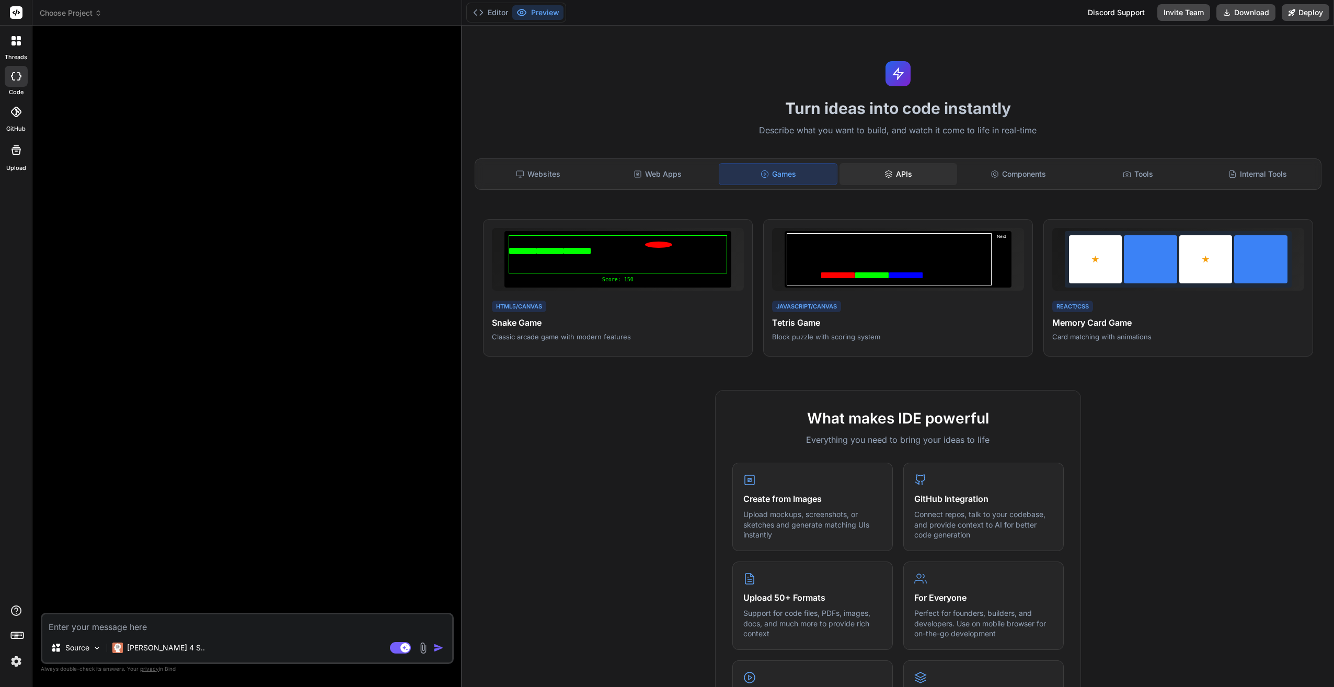
click at [890, 177] on div "APIs" at bounding box center [899, 174] width 118 height 22
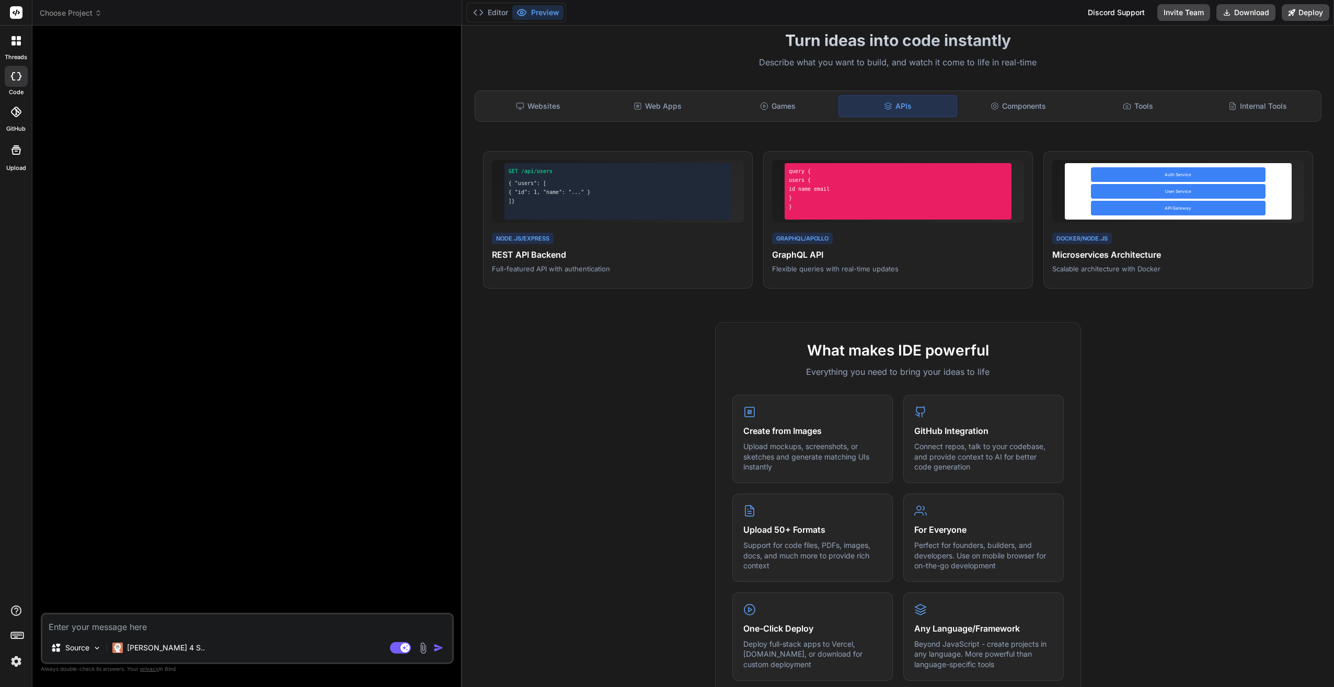
scroll to position [49, 0]
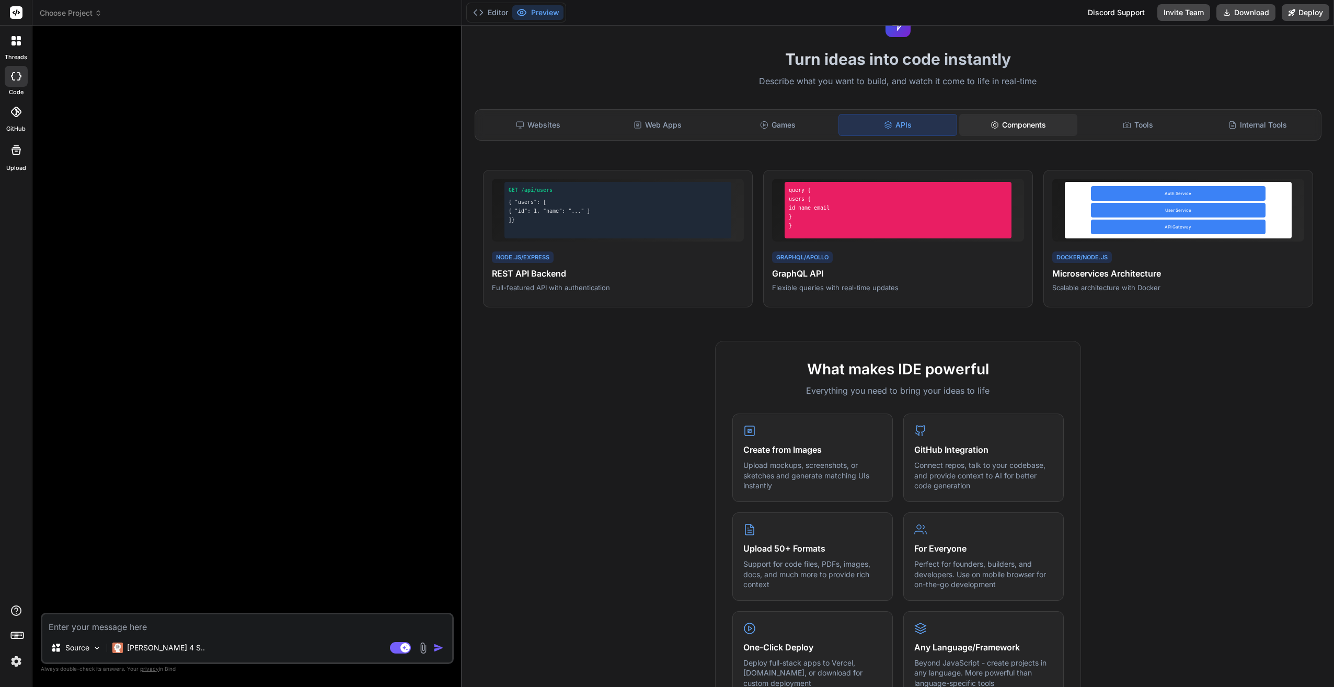
click at [1011, 127] on div "Components" at bounding box center [1018, 125] width 118 height 22
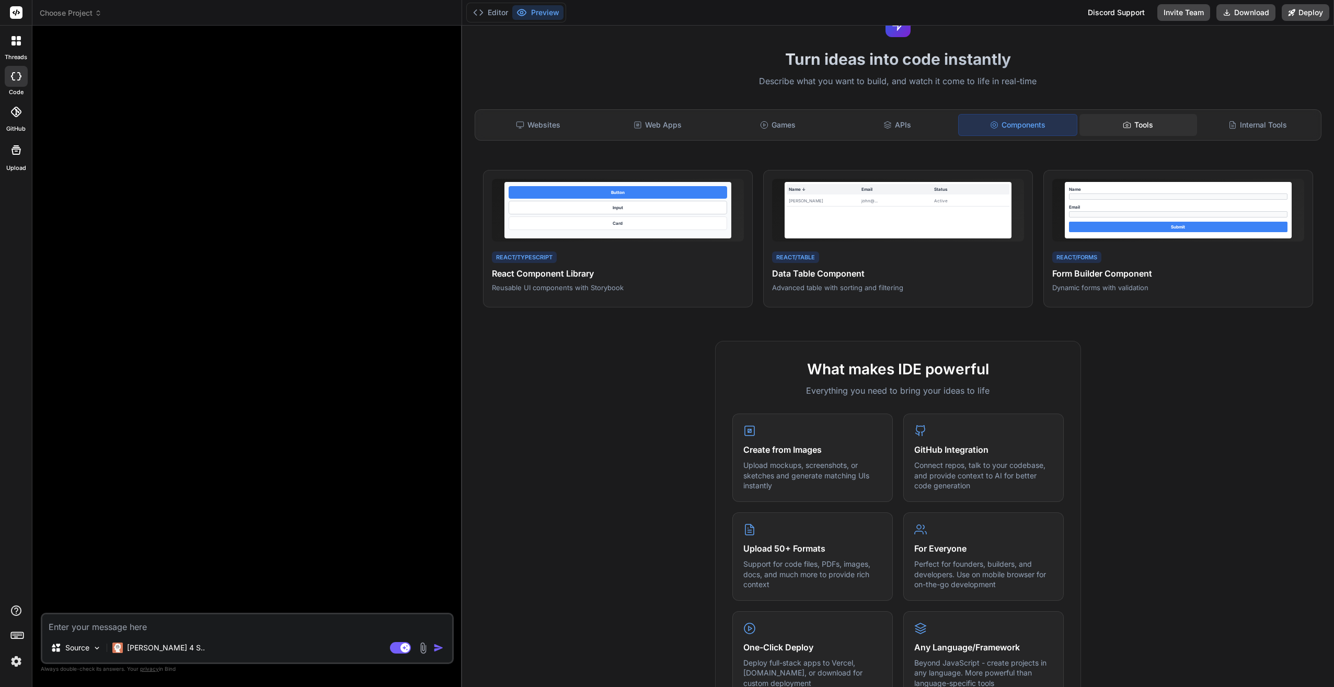
click at [1099, 124] on div "Tools" at bounding box center [1139, 125] width 118 height 22
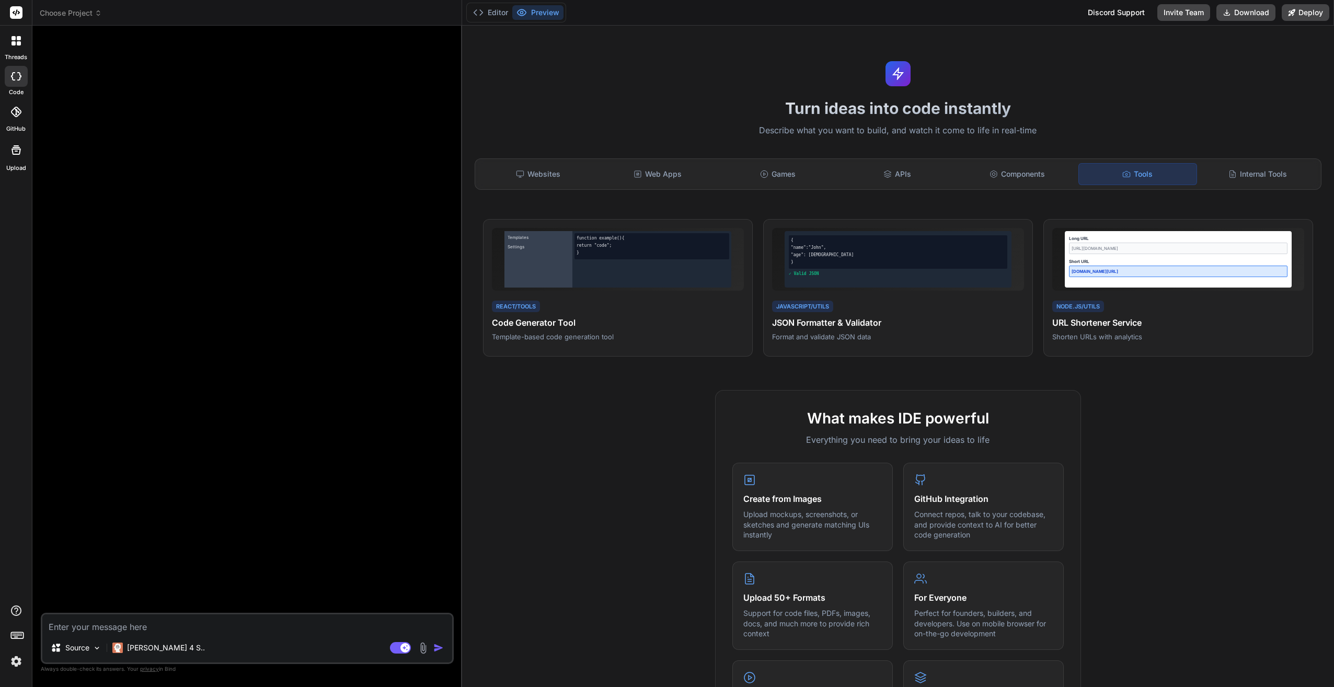
scroll to position [0, 0]
click at [1233, 178] on div "Internal Tools" at bounding box center [1258, 174] width 118 height 22
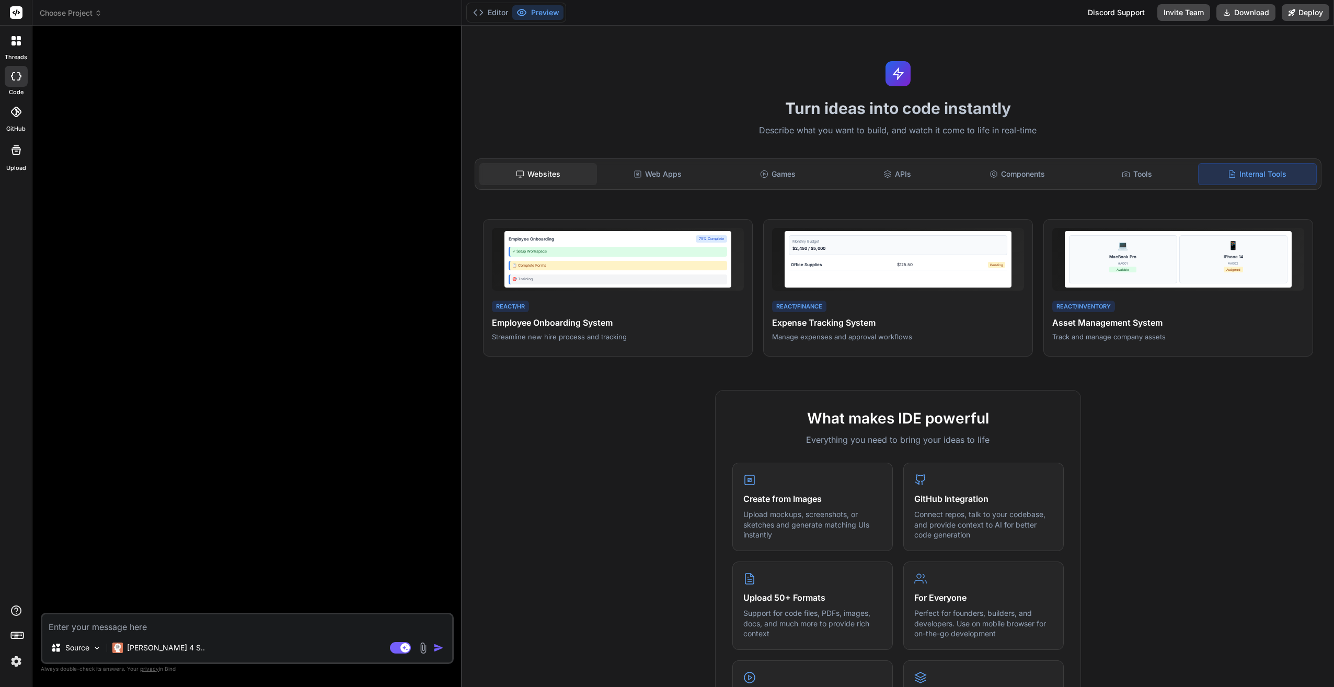
click at [528, 179] on div "Websites" at bounding box center [538, 174] width 118 height 22
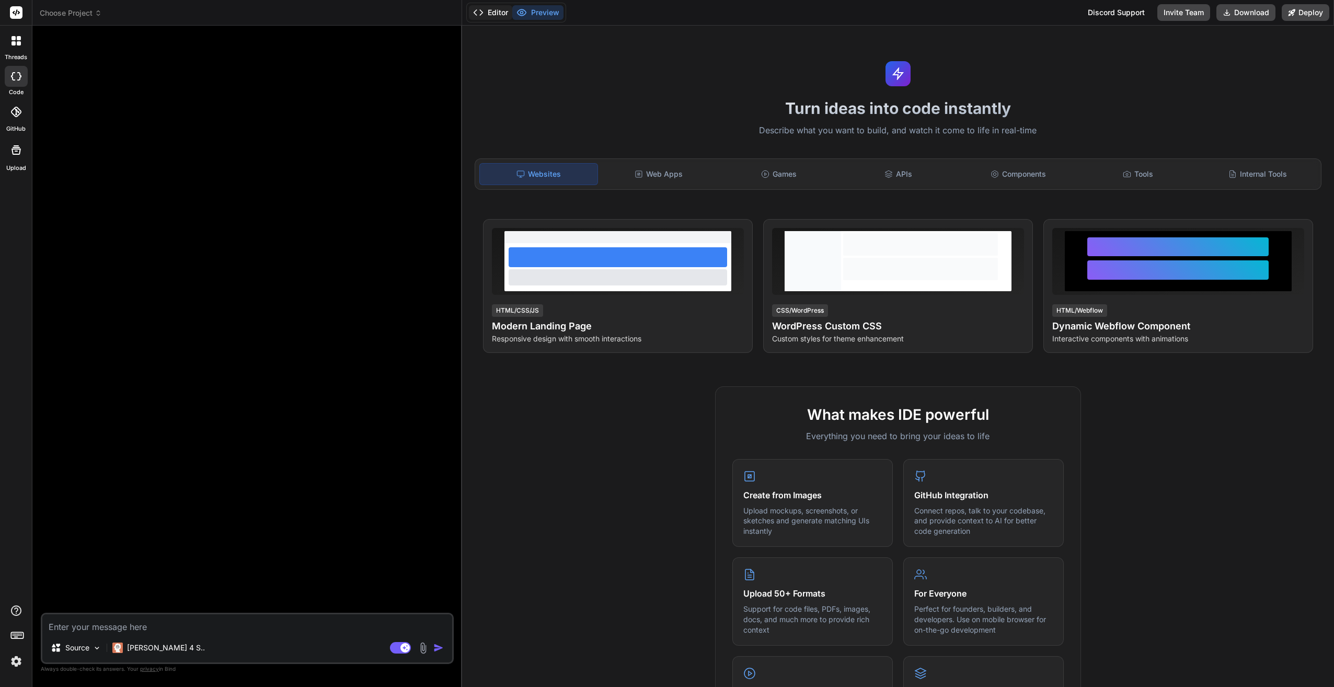
click at [496, 18] on button "Editor" at bounding box center [490, 12] width 43 height 15
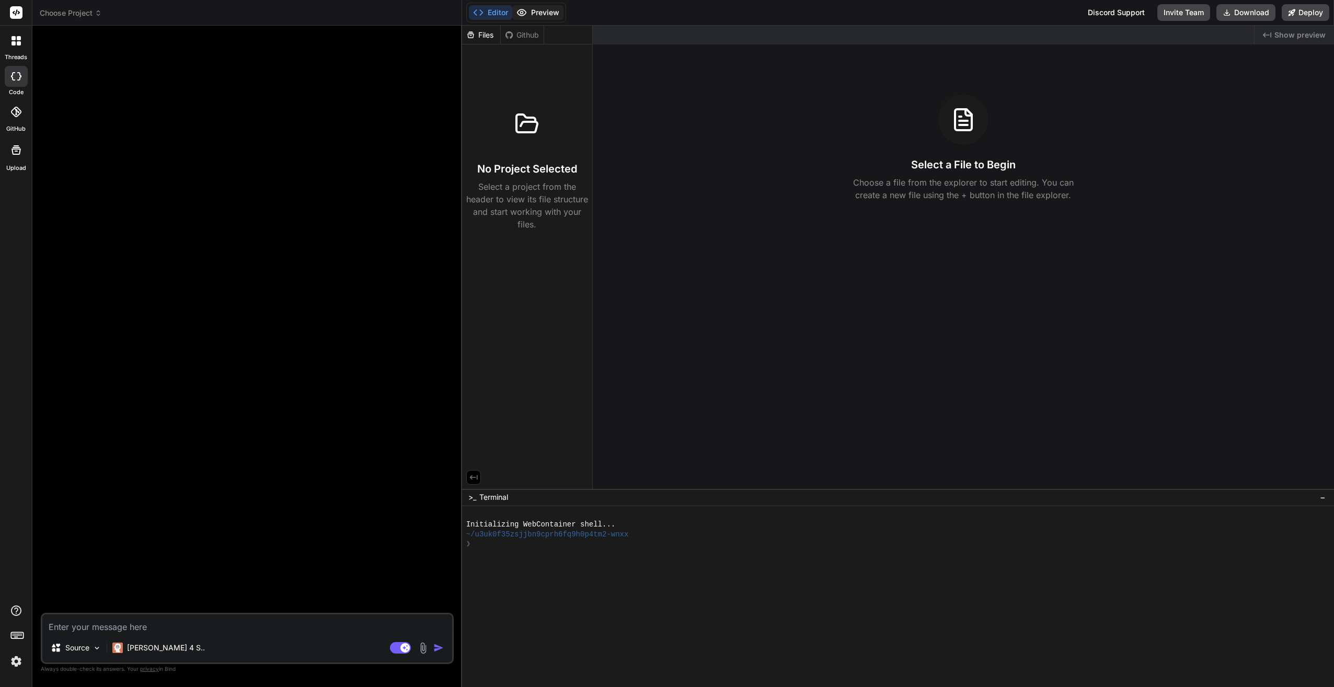
click at [550, 10] on button "Preview" at bounding box center [537, 12] width 51 height 15
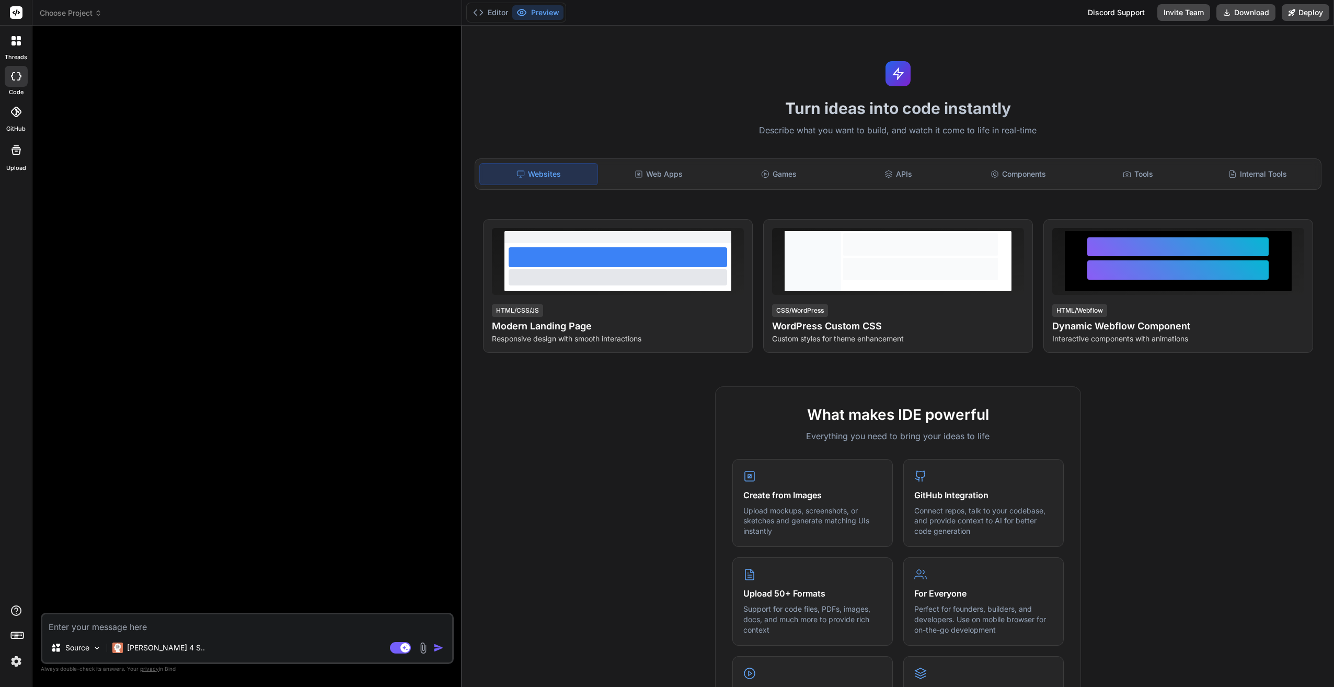
click at [12, 664] on img at bounding box center [16, 661] width 18 height 18
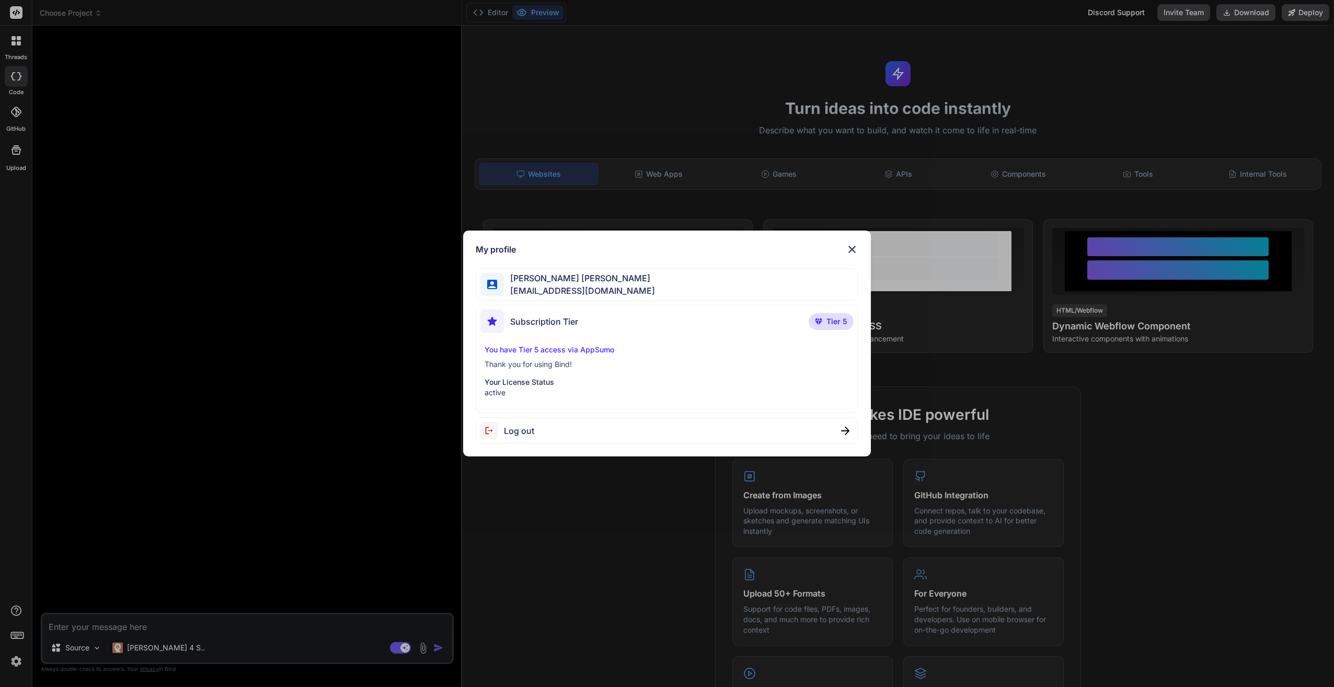
click at [853, 250] on img at bounding box center [852, 249] width 13 height 13
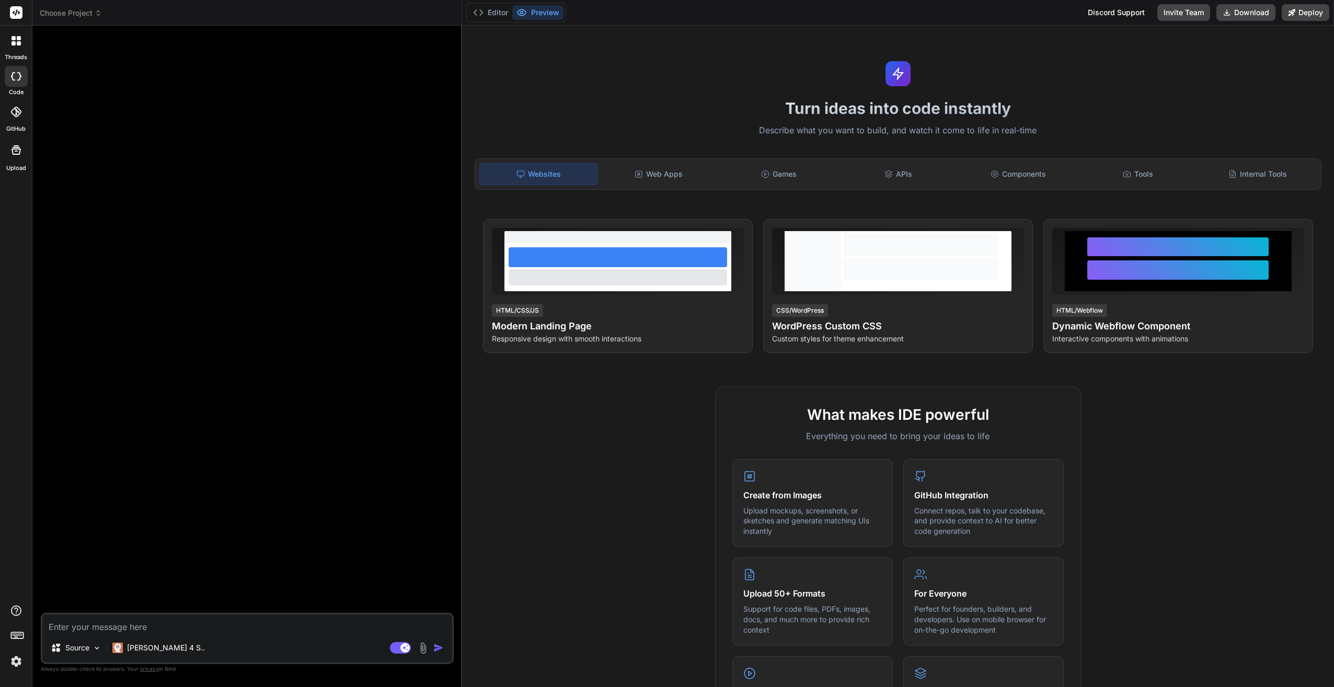
click at [17, 112] on icon at bounding box center [16, 112] width 10 height 10
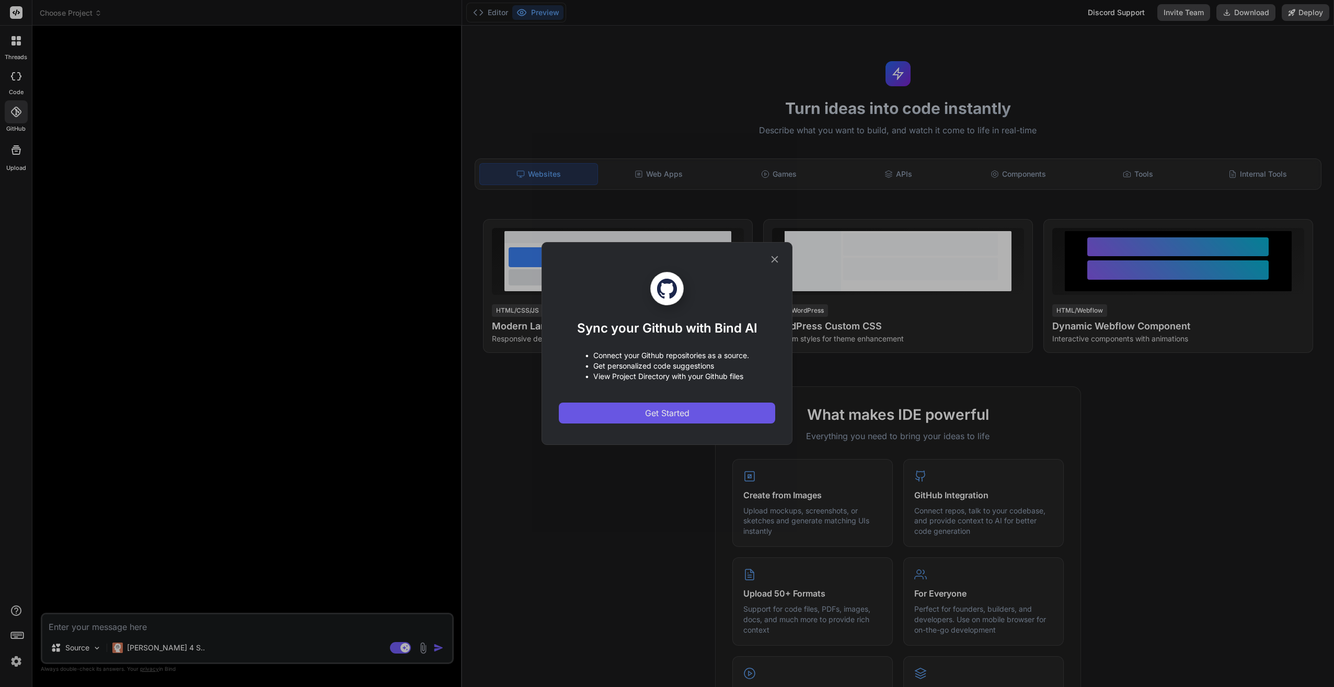
click at [657, 413] on span "Get Started" at bounding box center [667, 413] width 44 height 13
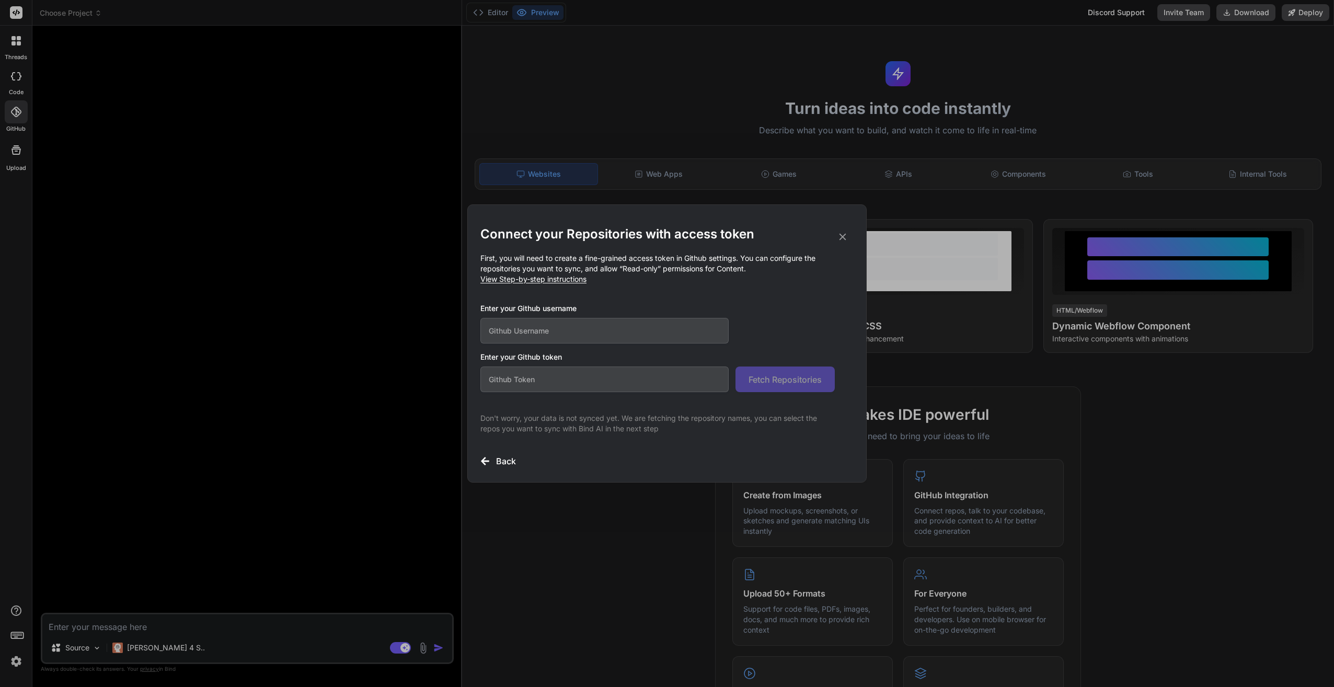
click at [507, 459] on h3 "Back" at bounding box center [506, 461] width 20 height 13
click at [499, 461] on h3 "Back" at bounding box center [506, 461] width 20 height 13
click at [485, 463] on icon at bounding box center [485, 461] width 8 height 8
click at [844, 235] on icon at bounding box center [843, 237] width 7 height 7
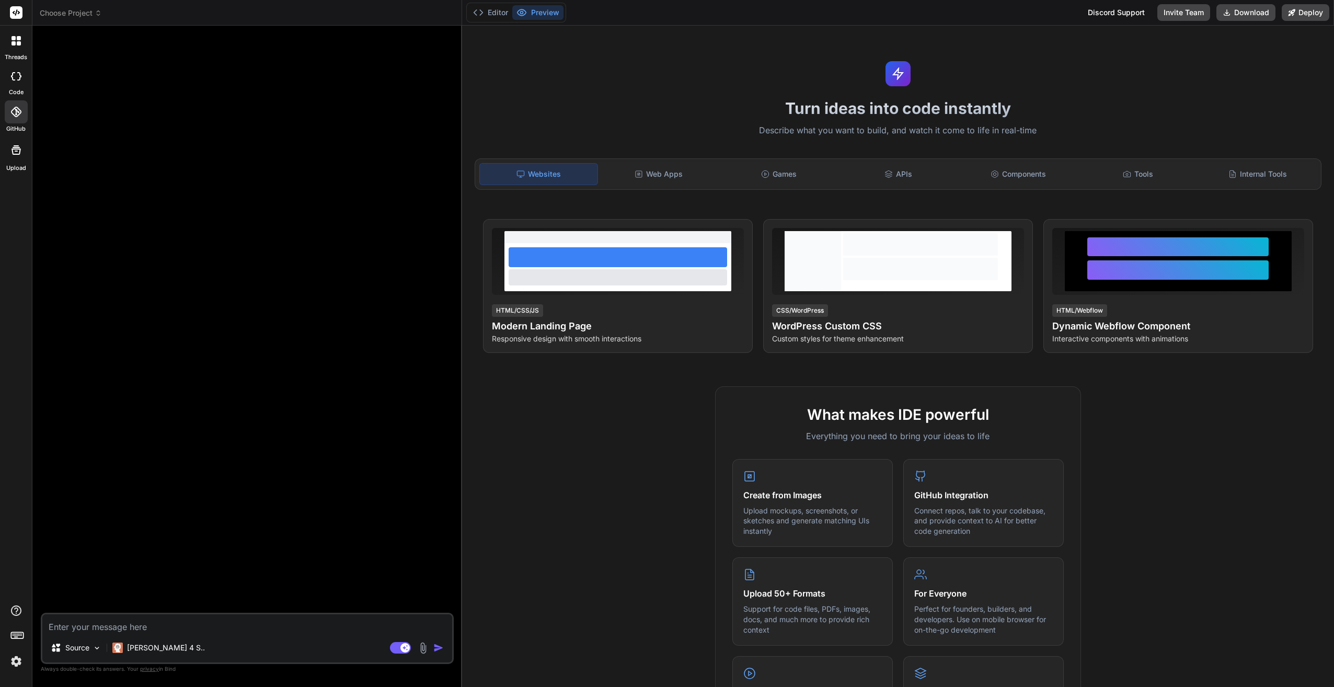
click at [12, 633] on icon at bounding box center [17, 634] width 15 height 15
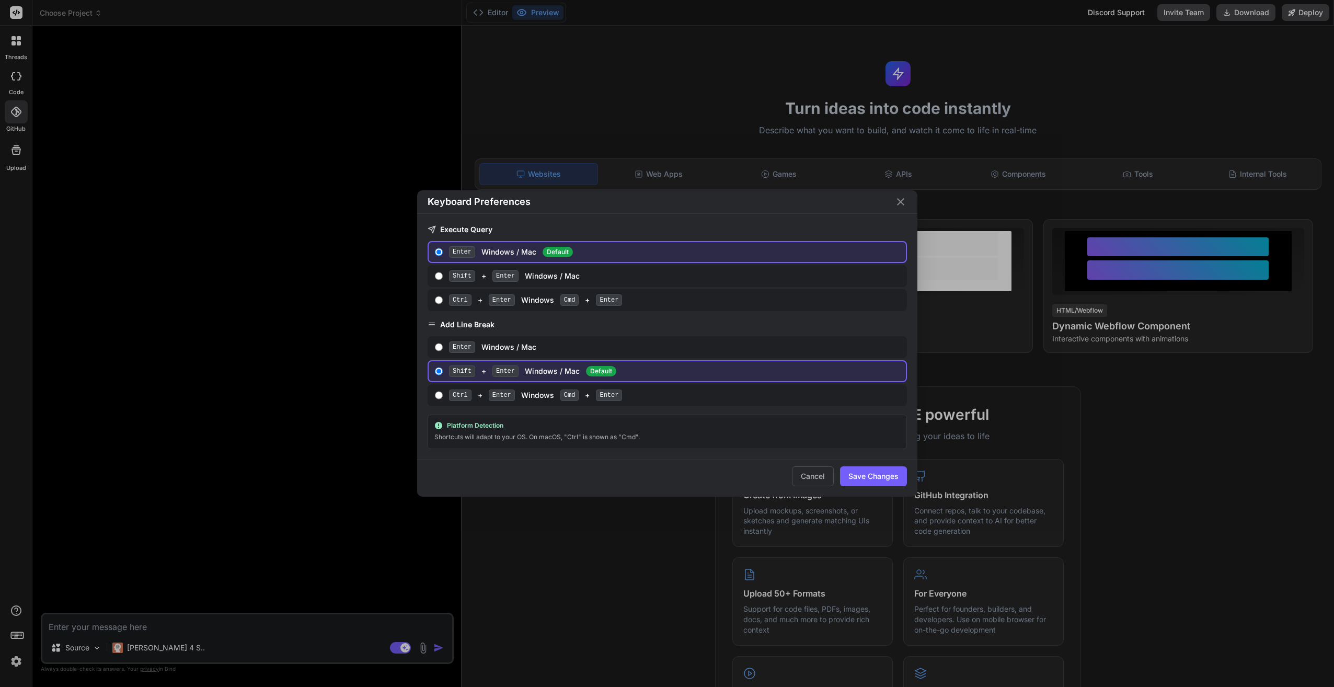
click at [439, 278] on input "Shift + Enter Windows / Mac" at bounding box center [439, 276] width 8 height 8
radio input "true"
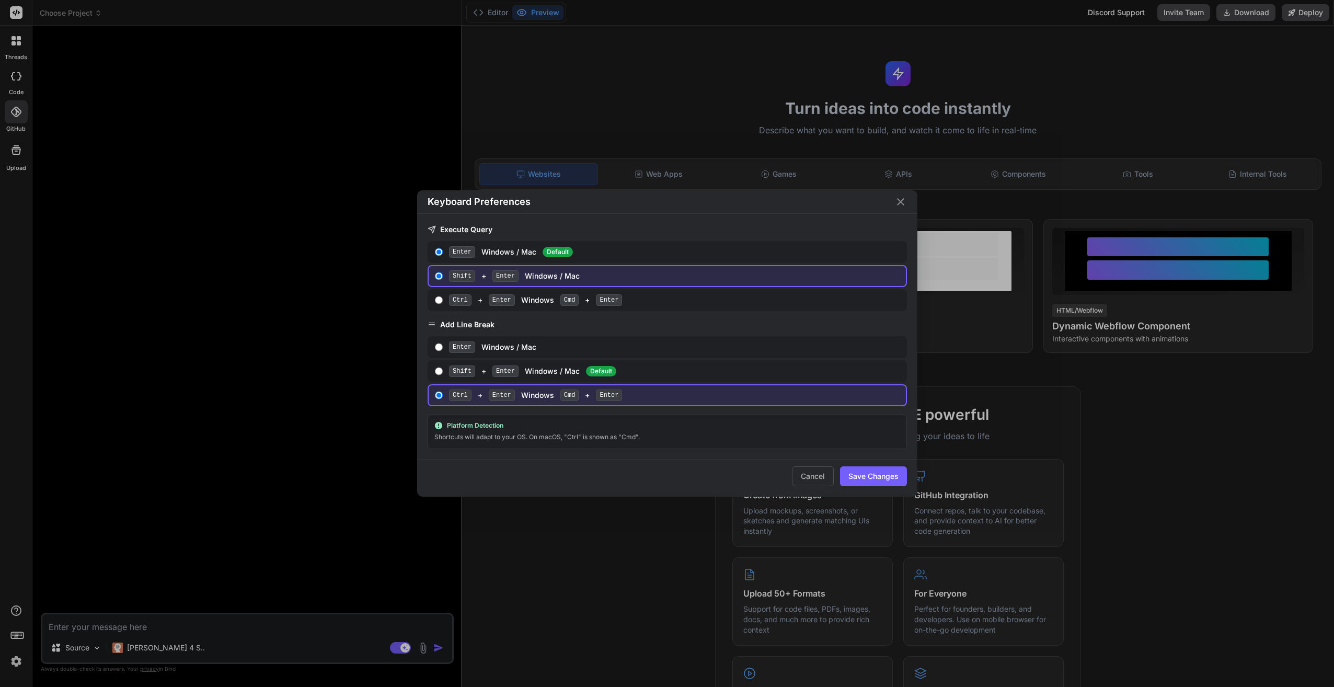
click at [437, 348] on input "Enter Windows / Mac" at bounding box center [439, 347] width 8 height 8
radio input "true"
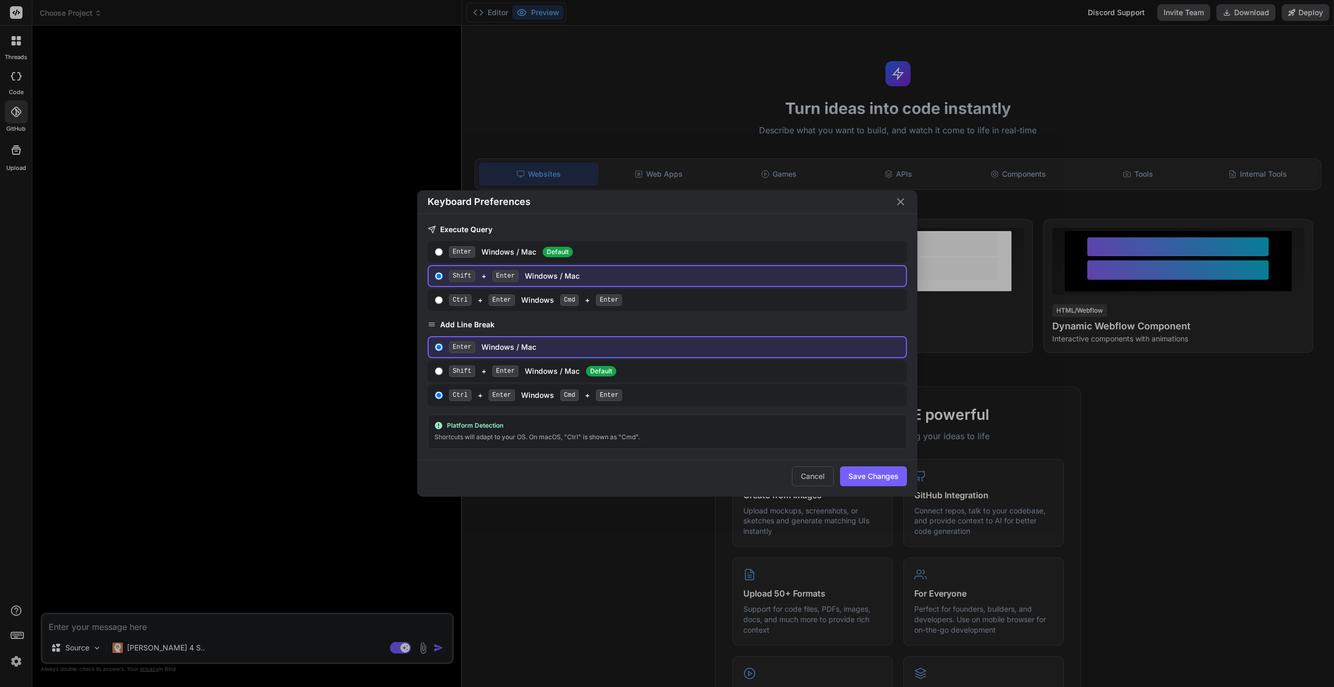
click at [887, 475] on button "Save Changes" at bounding box center [873, 476] width 67 height 20
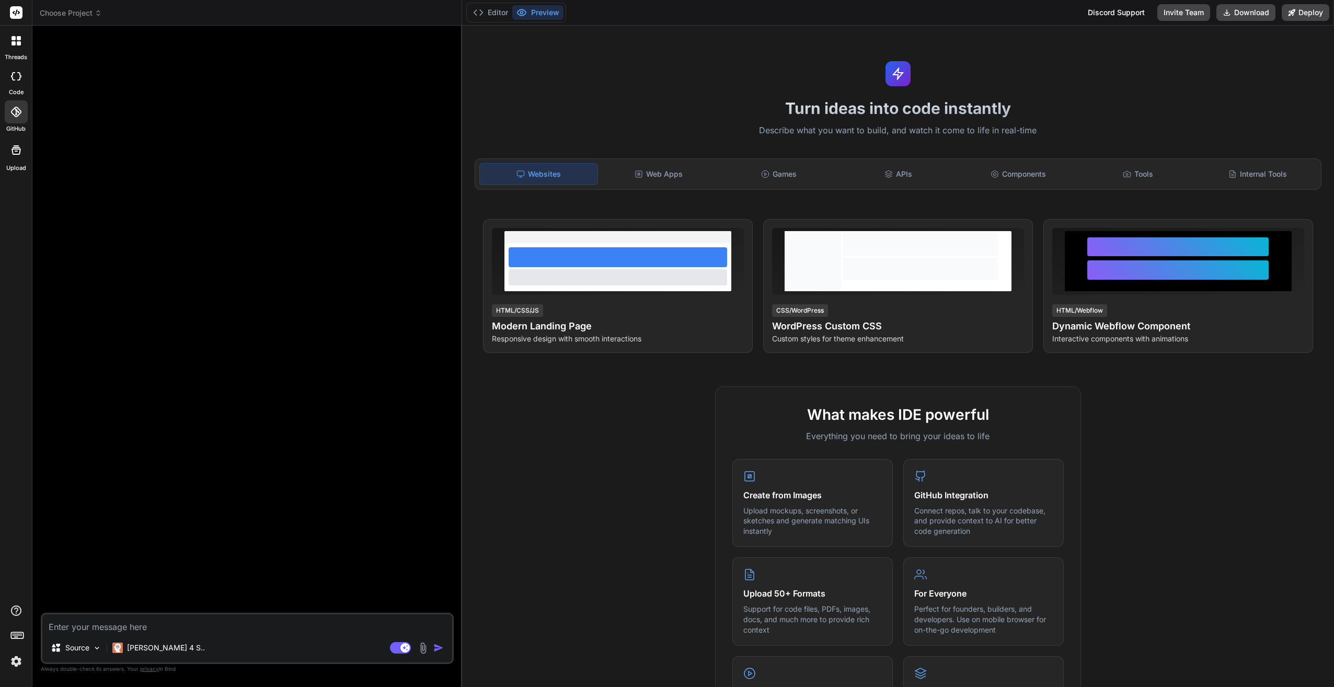
click at [16, 76] on icon at bounding box center [16, 76] width 10 height 8
click at [98, 15] on icon at bounding box center [98, 15] width 3 height 2
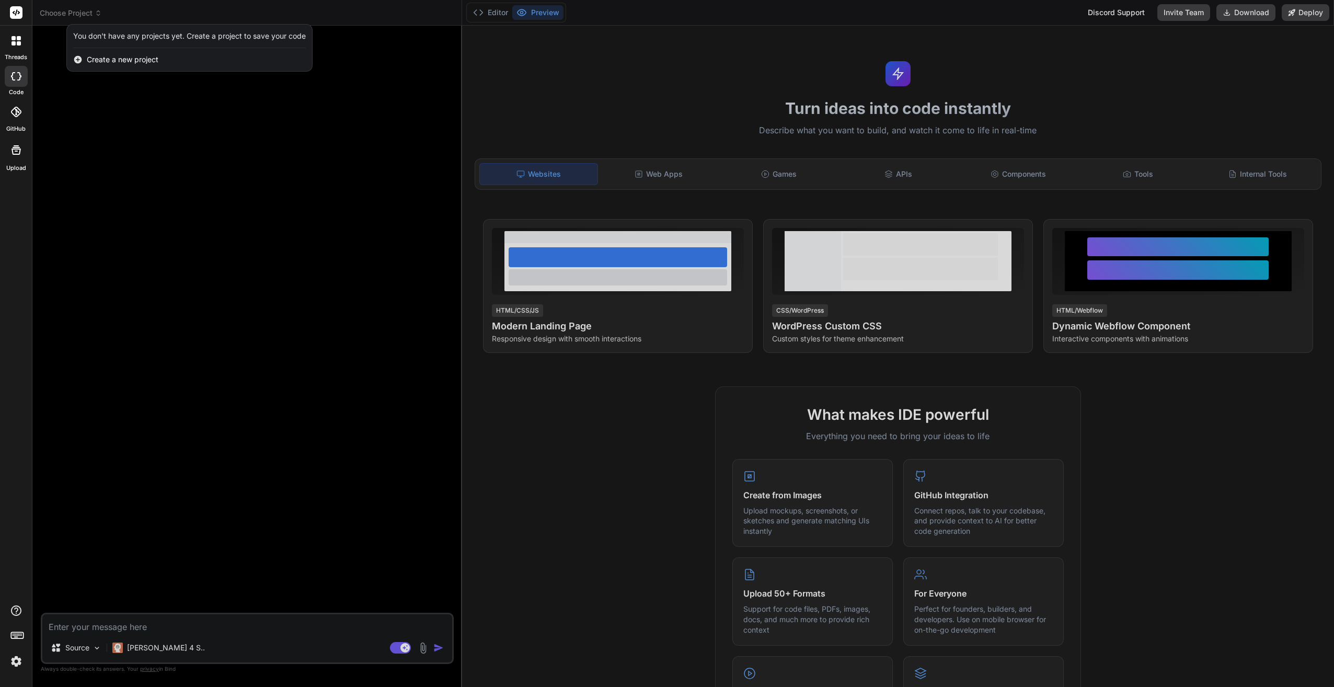
click at [162, 650] on div at bounding box center [667, 343] width 1334 height 687
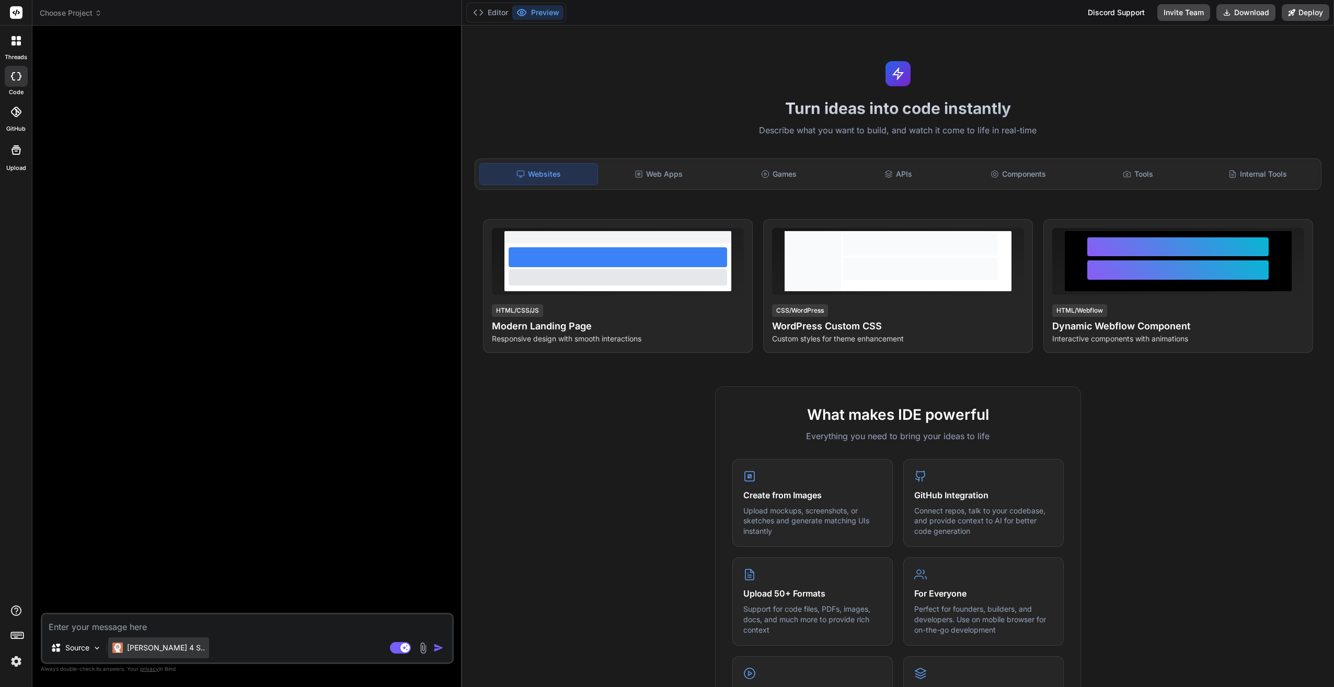
click at [160, 651] on p "Claude 4 S.." at bounding box center [166, 648] width 78 height 10
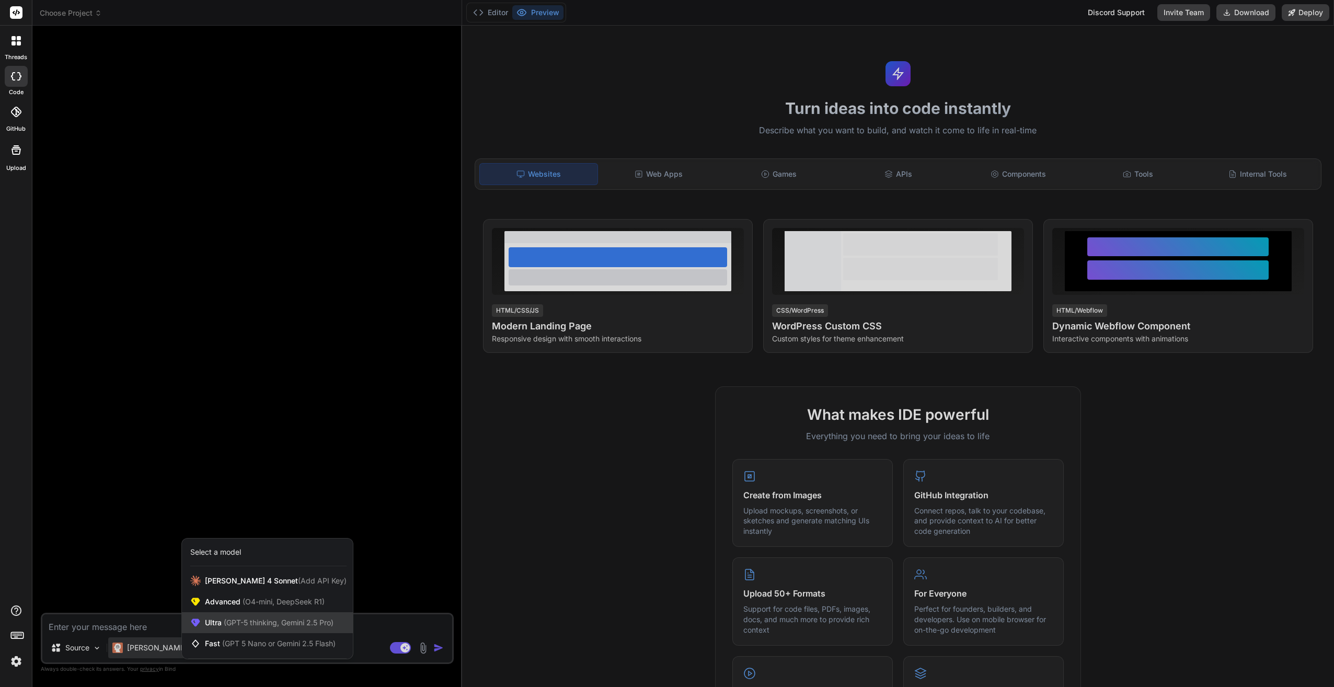
click at [282, 625] on span "(GPT-5 thinking, Gemini 2.5 Pro)" at bounding box center [278, 622] width 112 height 9
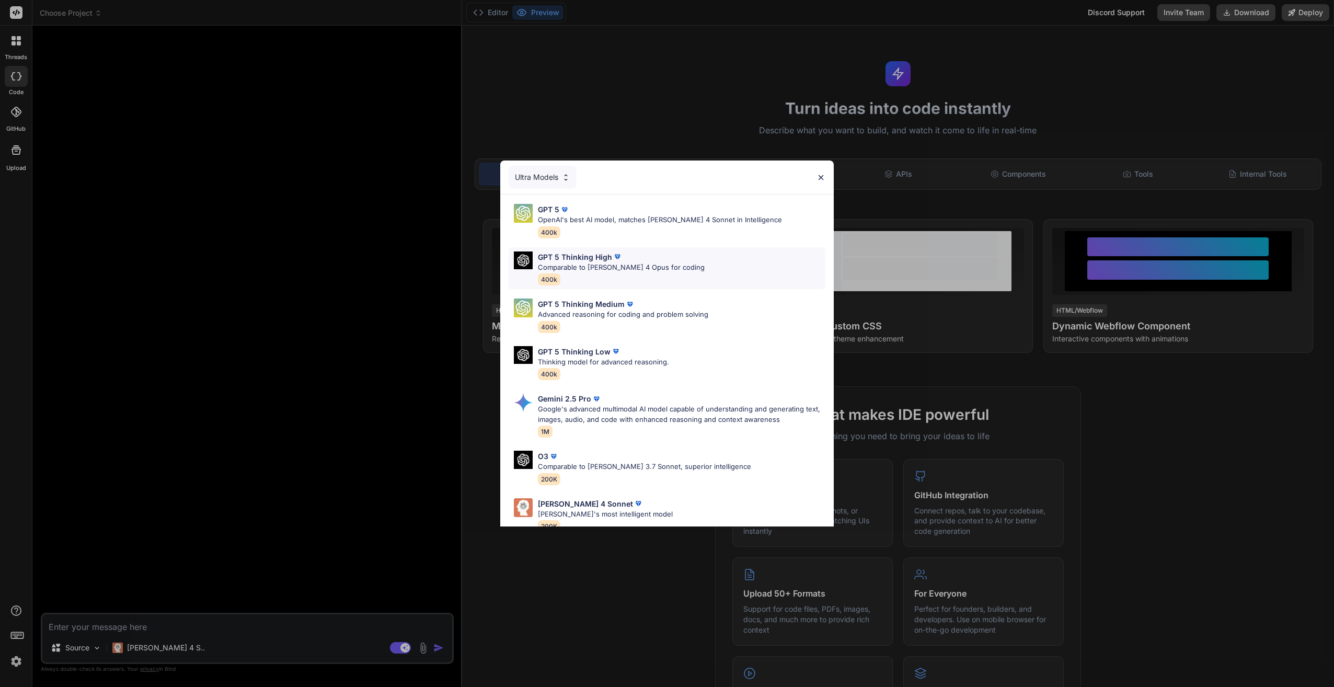
click at [583, 258] on p "GPT 5 Thinking High" at bounding box center [575, 256] width 74 height 11
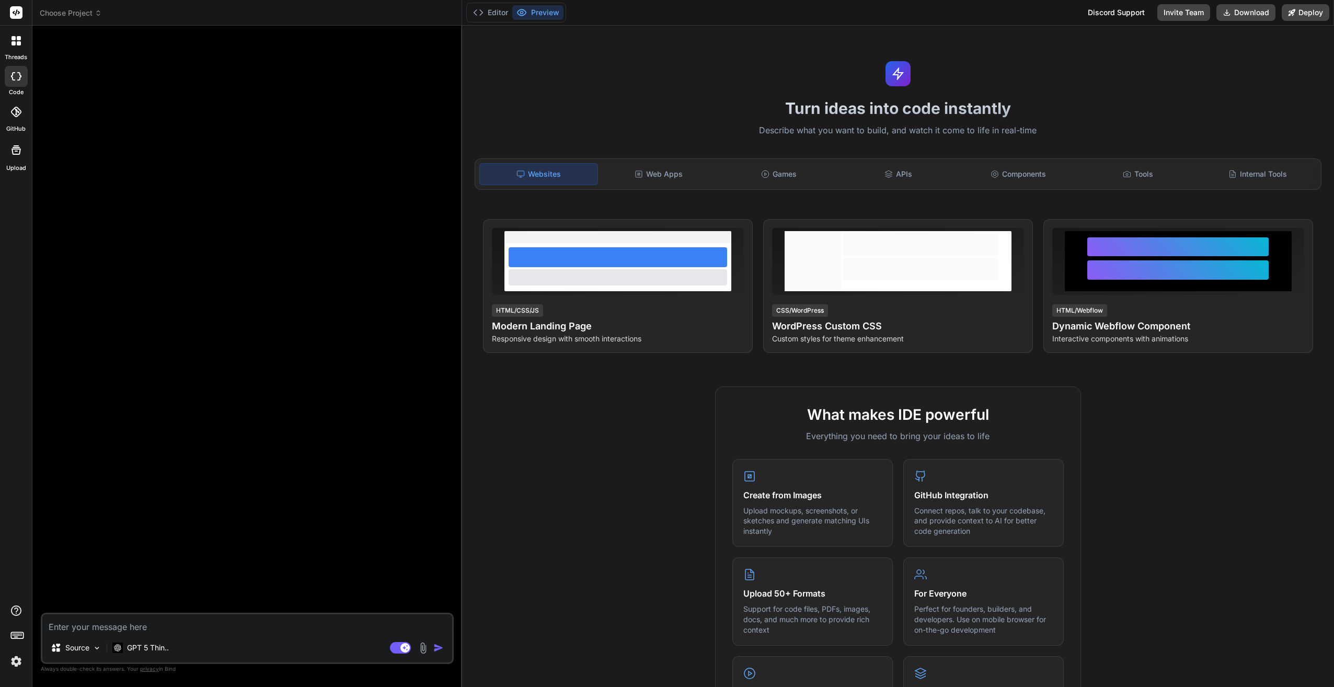
click at [194, 627] on textarea at bounding box center [247, 623] width 410 height 19
paste textarea "Please create a fantastic, visually stunning, and highly professional web appli…"
type textarea "x"
type textarea "Please create a fantastic, visually stunning, and highly professional web appli…"
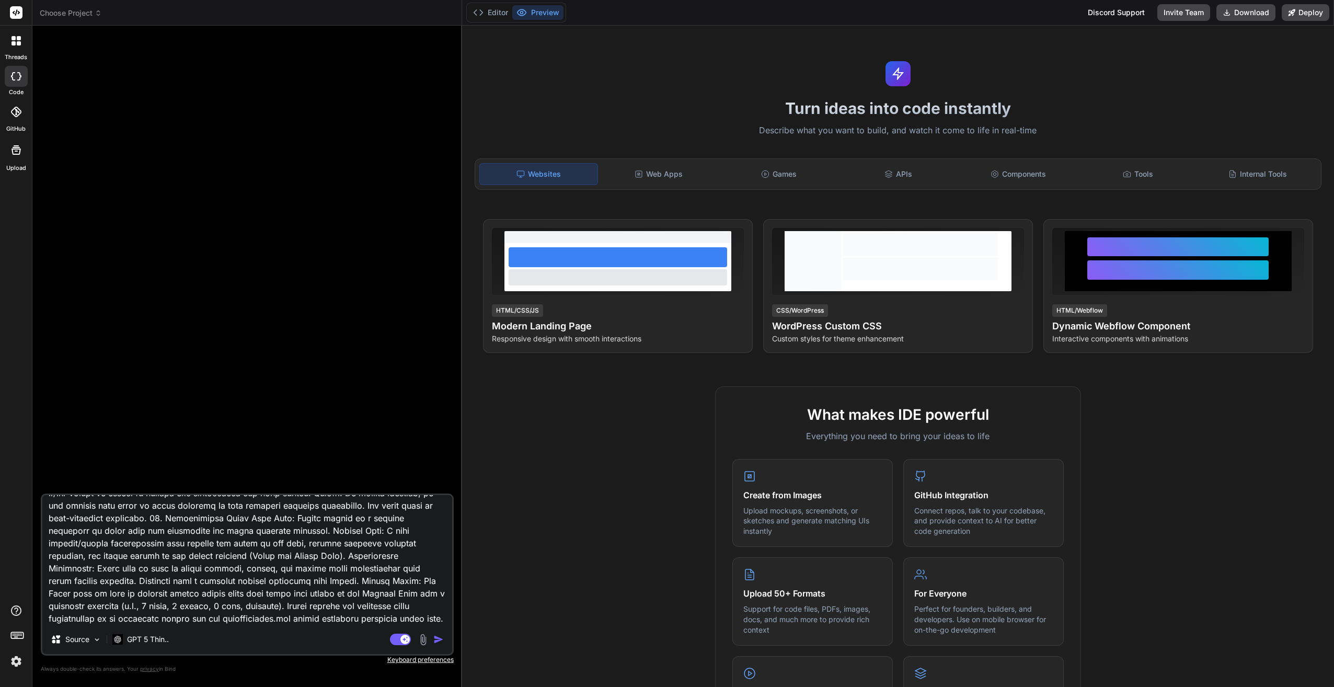
type textarea "x"
type textarea "Please create a fantastic, visually stunning, and highly professional web appli…"
type textarea "x"
type textarea "Please create a fantastic, visually stunning, and highly professional web appli…"
click at [439, 640] on img "button" at bounding box center [438, 639] width 10 height 10
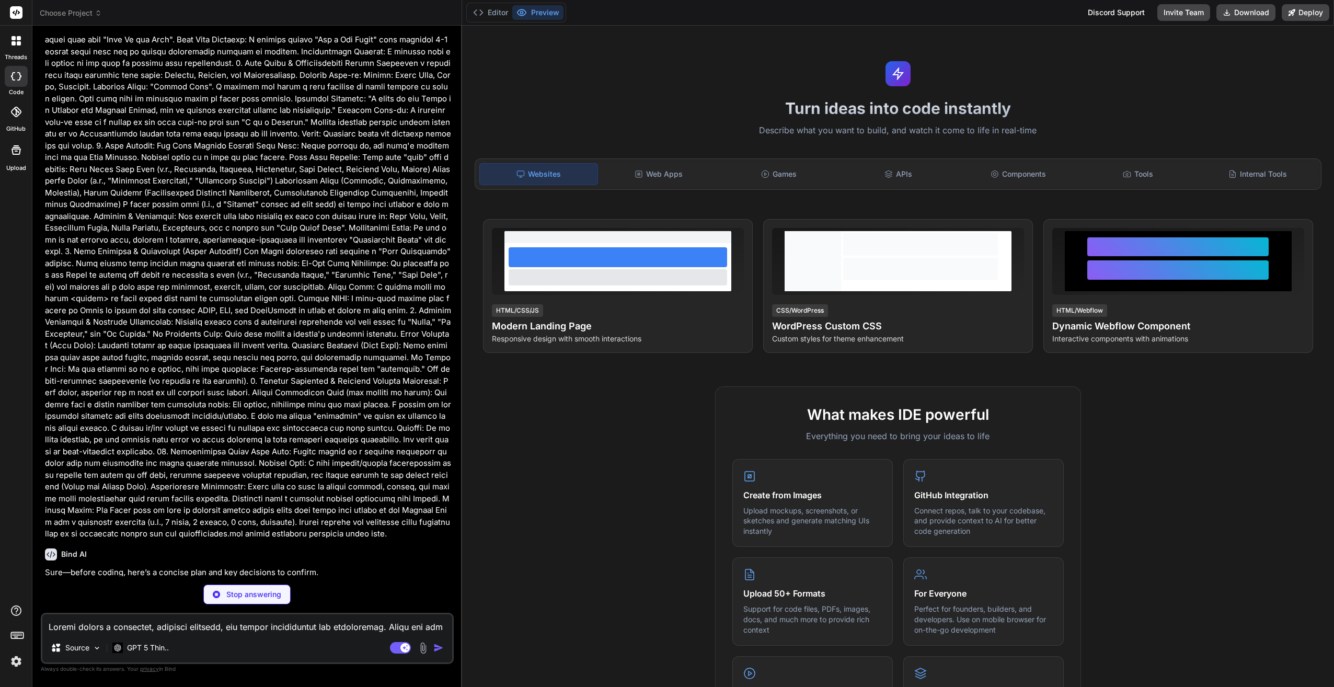
scroll to position [258, 0]
type textarea "x"
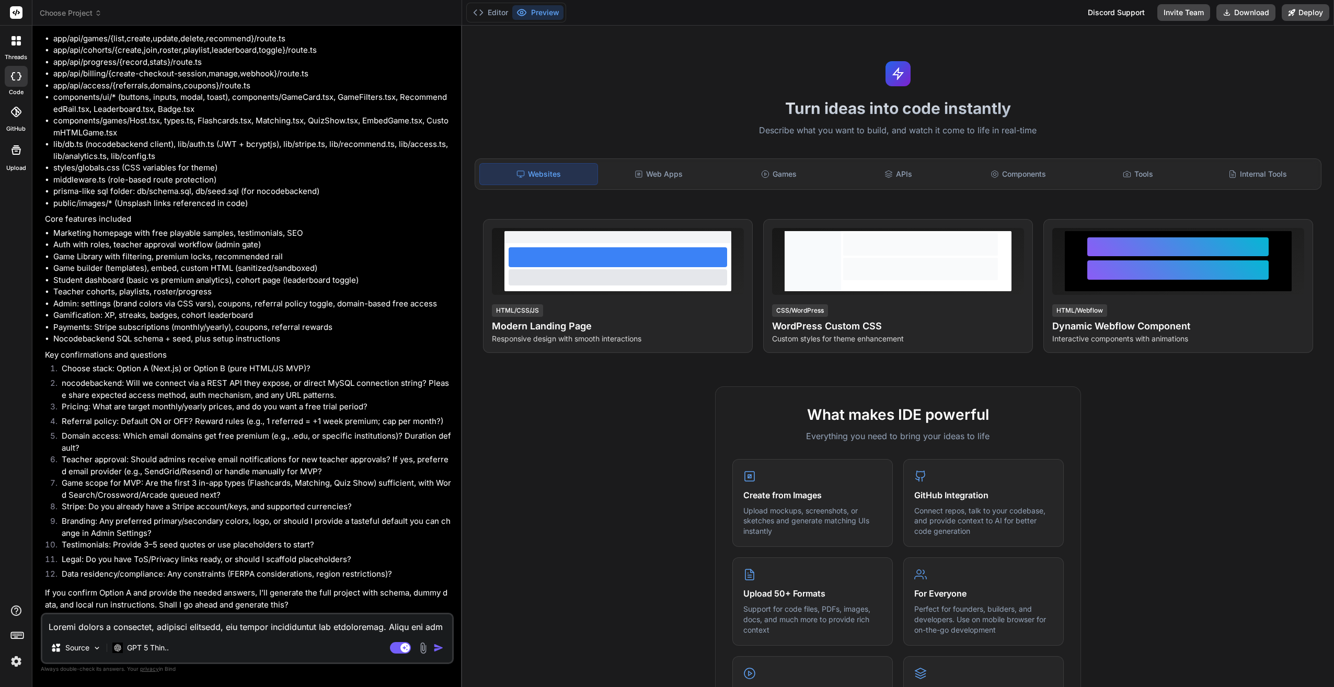
scroll to position [1101, 0]
click at [171, 621] on textarea at bounding box center [247, 623] width 410 height 19
type textarea "x"
type textarea "1"
type textarea "x"
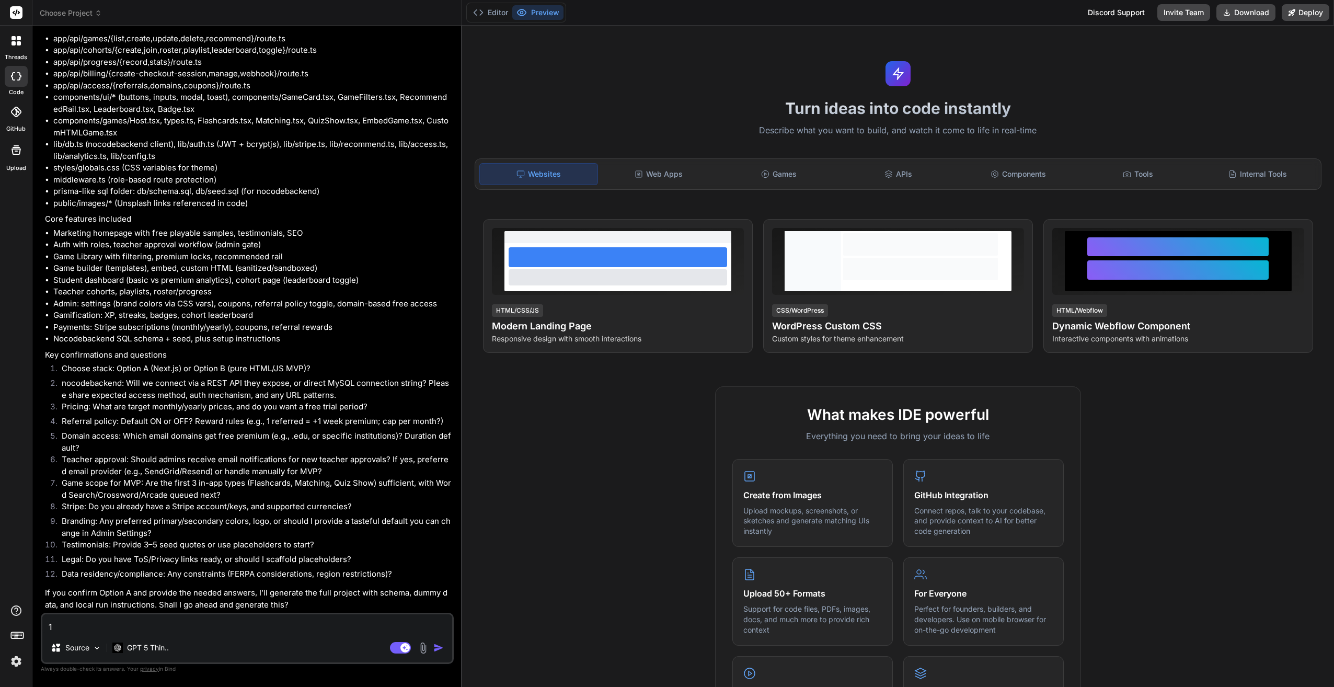
type textarea "1."
type textarea "x"
type textarea "1."
type textarea "x"
type textarea "1. O"
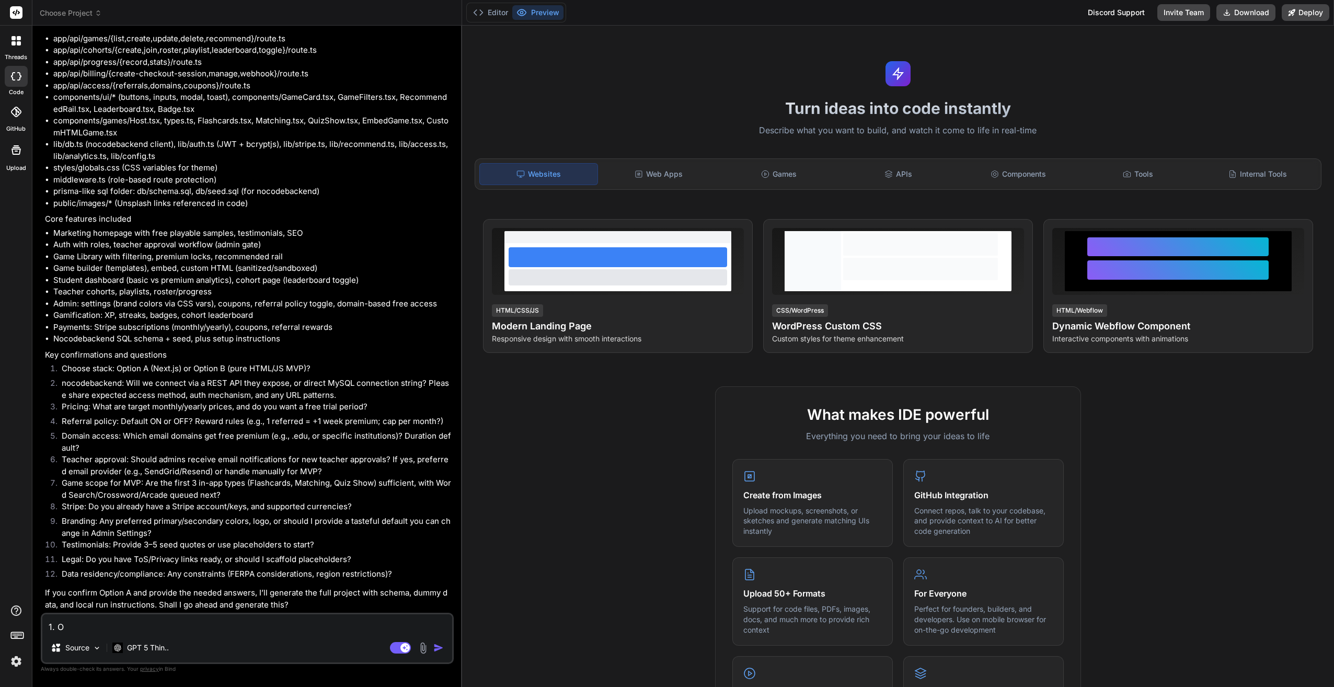
type textarea "x"
type textarea "1. Op"
type textarea "x"
type textarea "1. Opt"
type textarea "x"
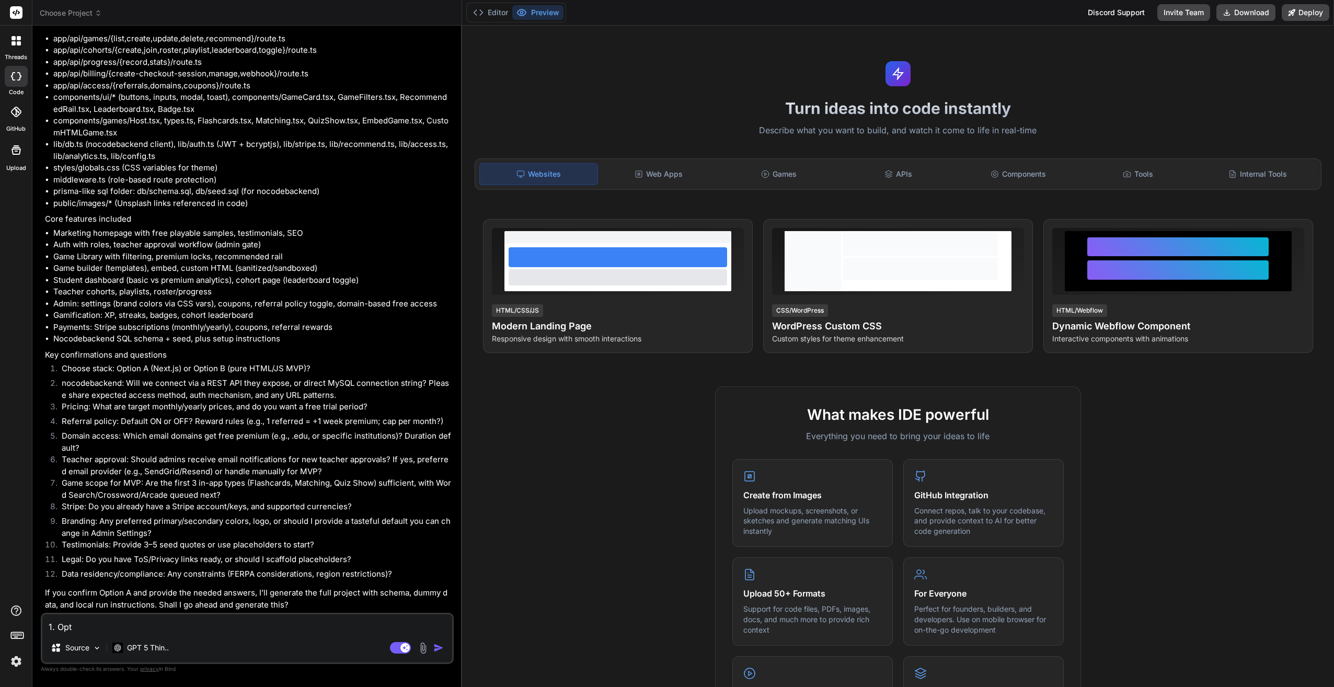
type textarea "1. Opti"
type textarea "x"
type textarea "1. Optio"
type textarea "x"
type textarea "1. Option"
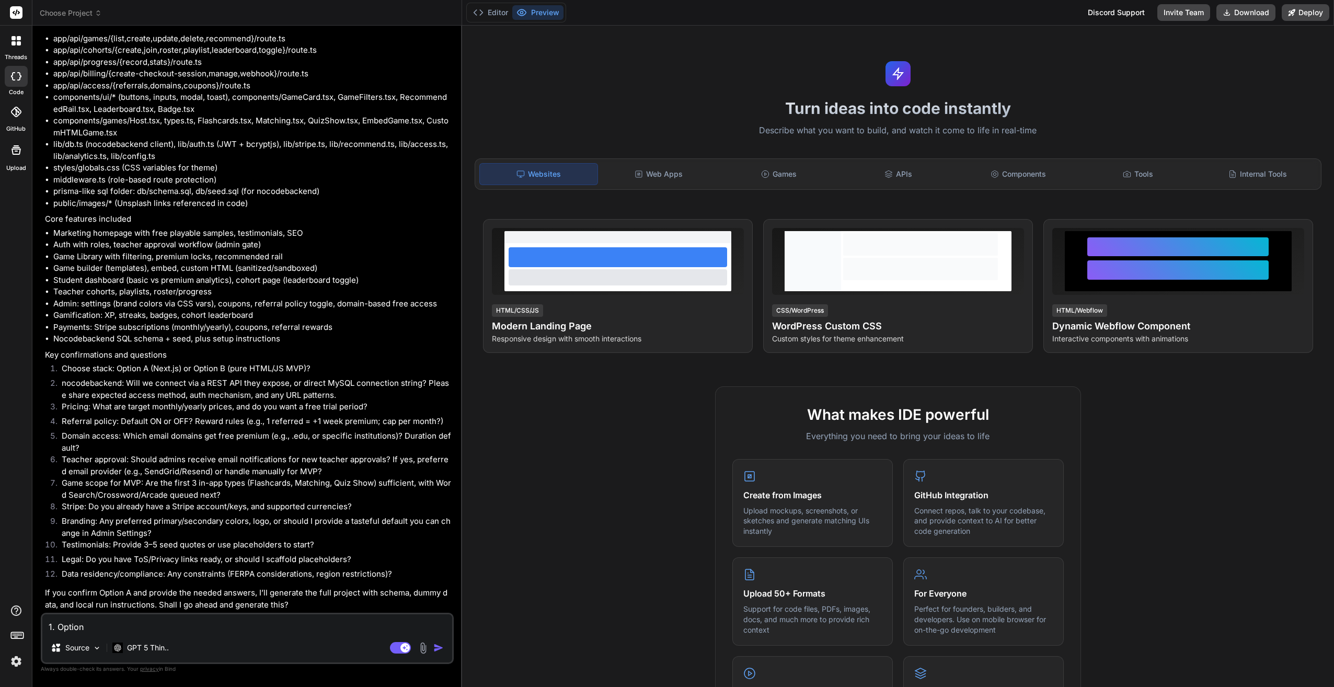
type textarea "x"
type textarea "1. Option"
type textarea "x"
type textarea "1. Option A"
type textarea "x"
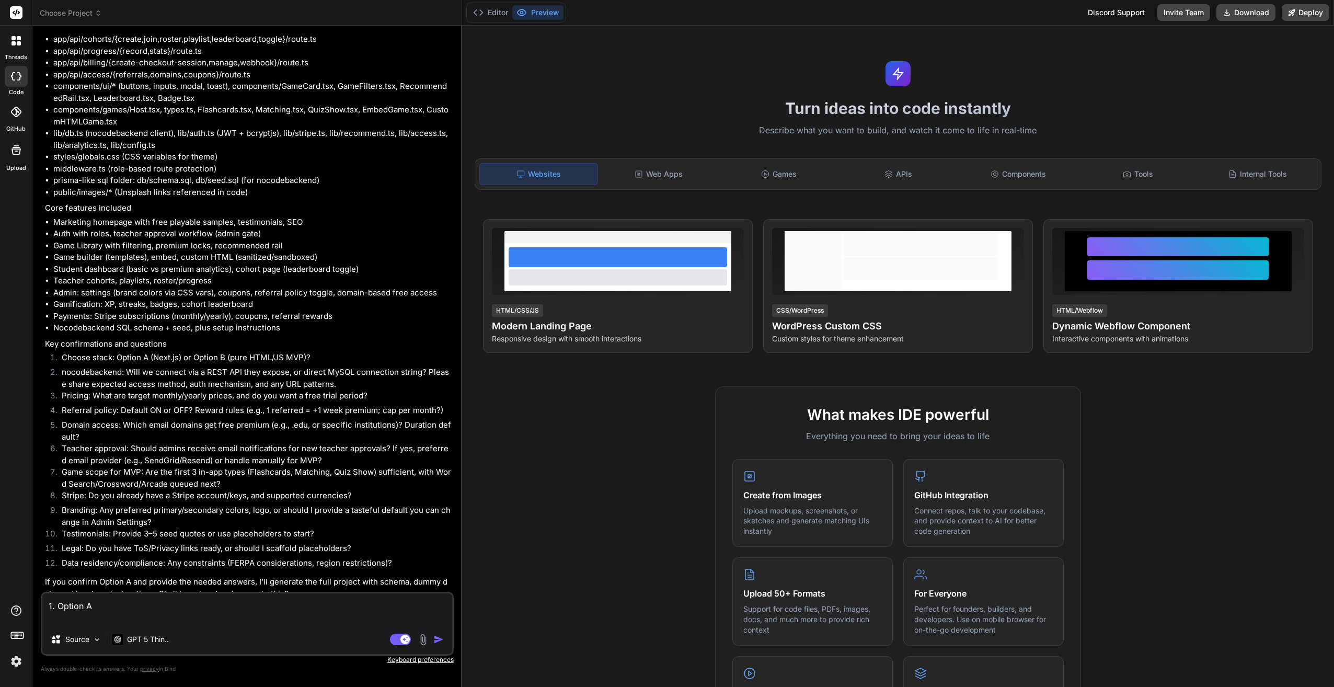
type textarea "1. Option A"
type textarea "x"
type textarea "1. Option A 2"
type textarea "x"
type textarea "1. Option A 2."
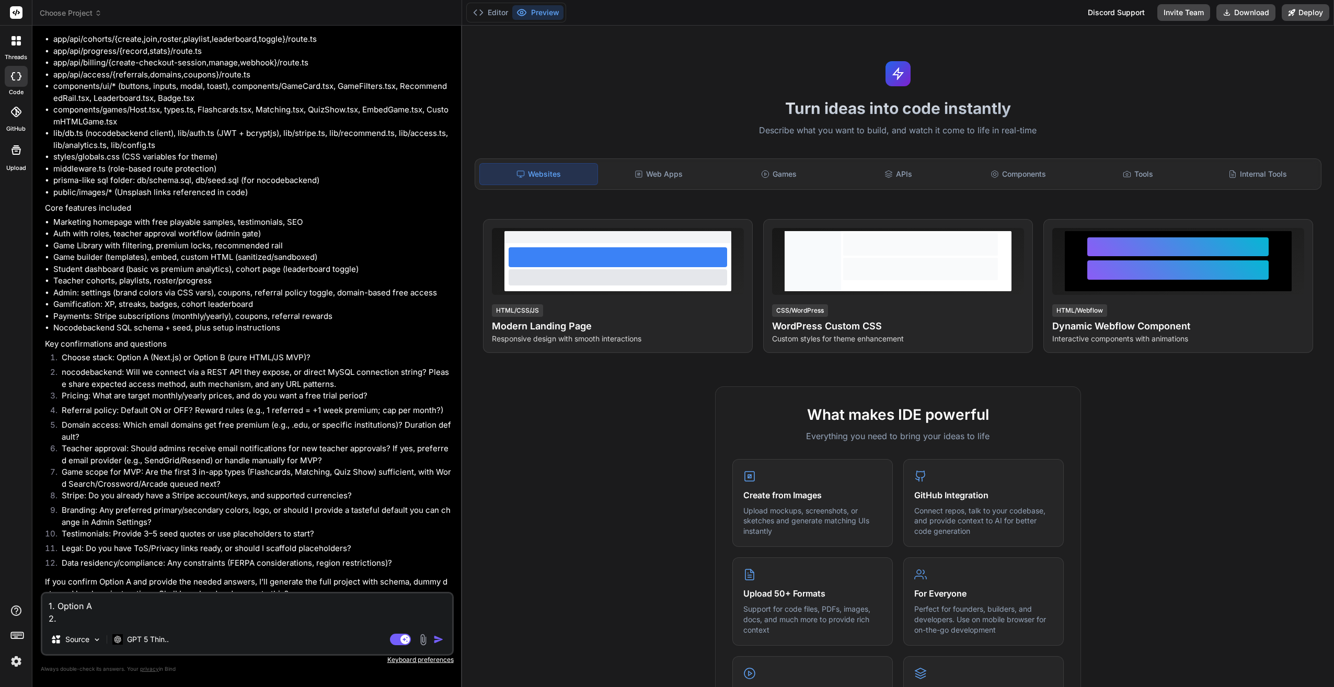
type textarea "x"
type textarea "1. Option A 2."
type textarea "x"
type textarea "1. Option A 2. R"
type textarea "x"
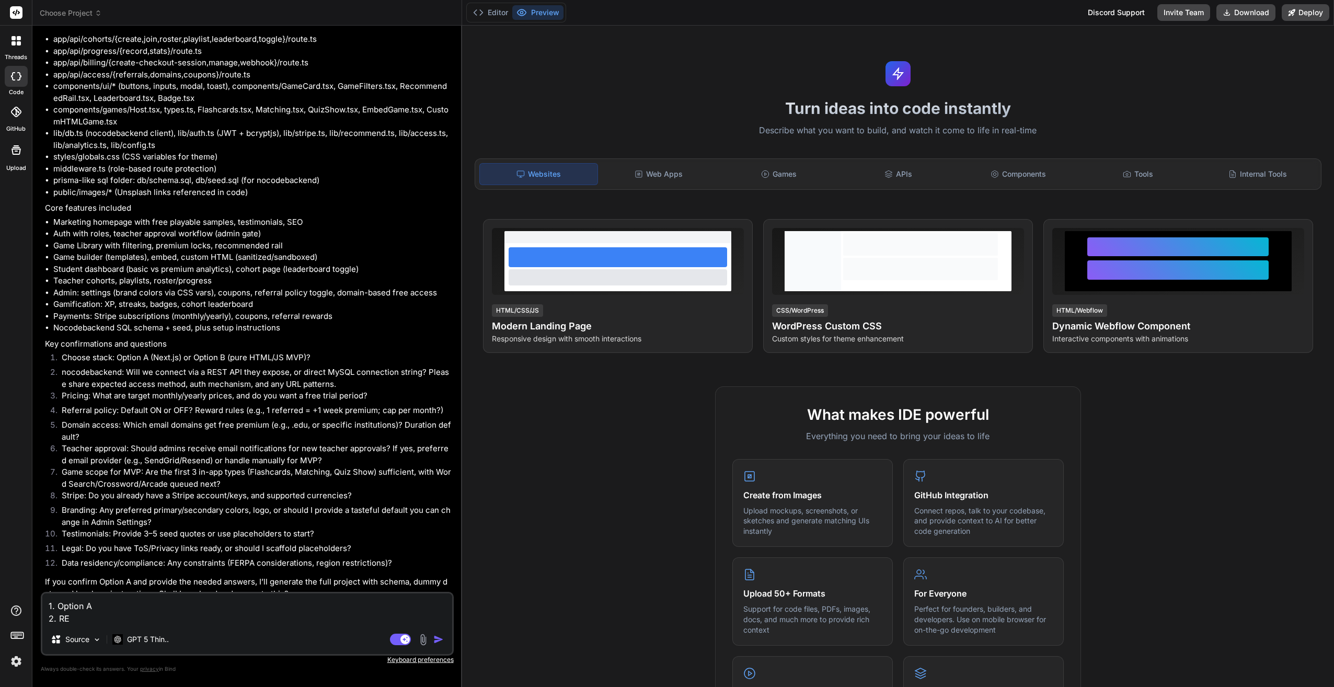
type textarea "1. Option A 2. REA"
type textarea "x"
type textarea "1. Option A 2. REAS"
type textarea "x"
type textarea "1. Option A 2. REA"
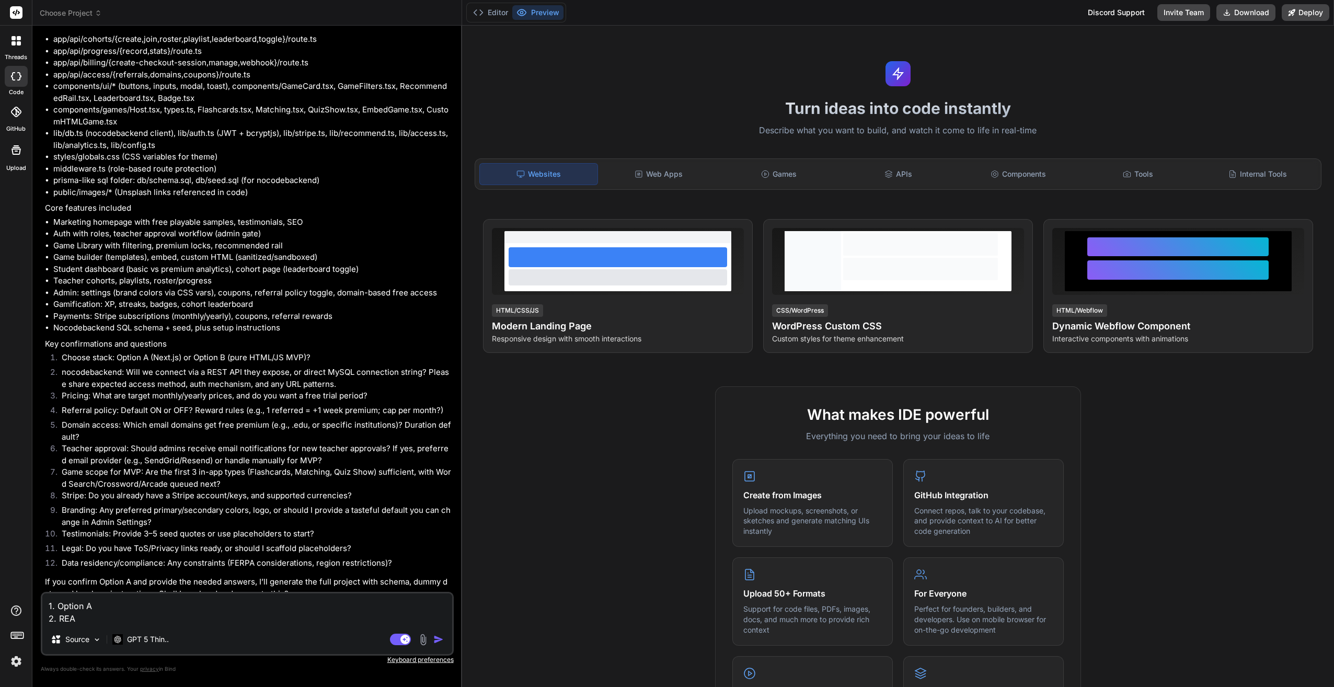
type textarea "x"
type textarea "1. Option A 2. REAS"
type textarea "x"
type textarea "1. Option A 2. REA"
type textarea "x"
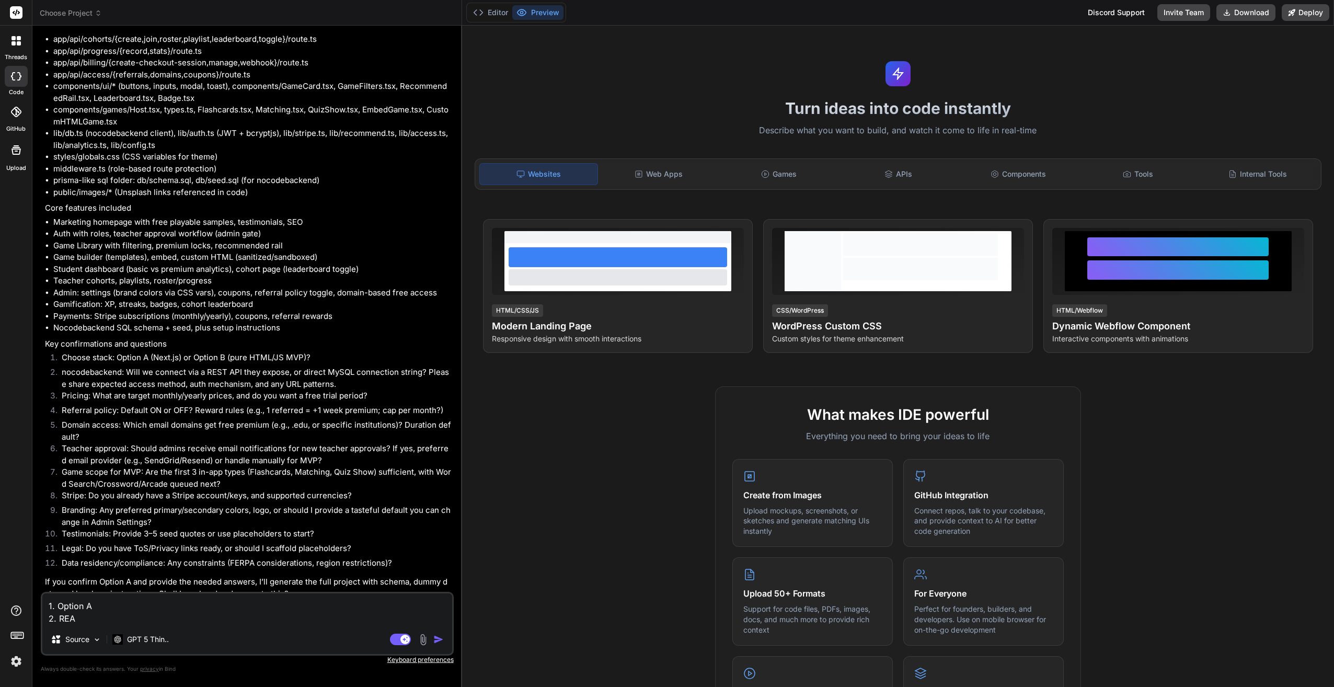
type textarea "1. Option A 2. RE"
type textarea "x"
type textarea "1. Option A 2. RES"
type textarea "x"
type textarea "1. Option A 2. REST"
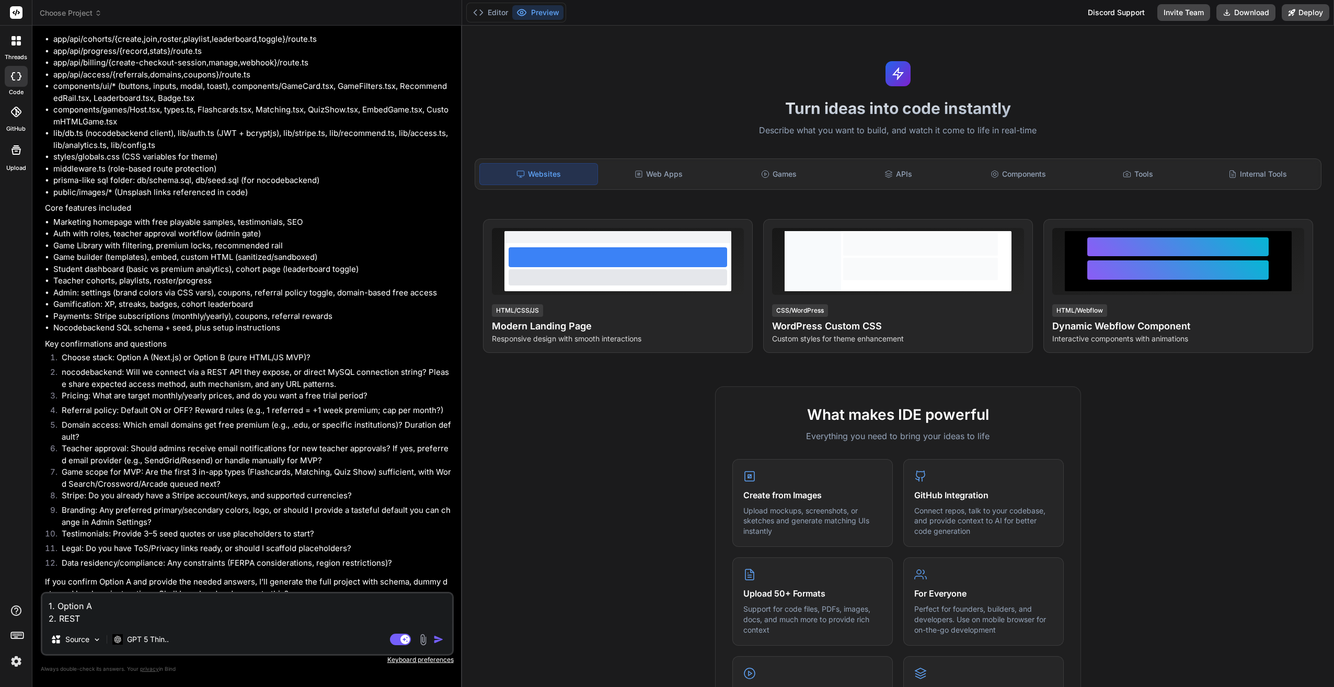
type textarea "x"
type textarea "1. Option A 2. REST"
type textarea "x"
type textarea "1. Option A 2. REST A"
type textarea "x"
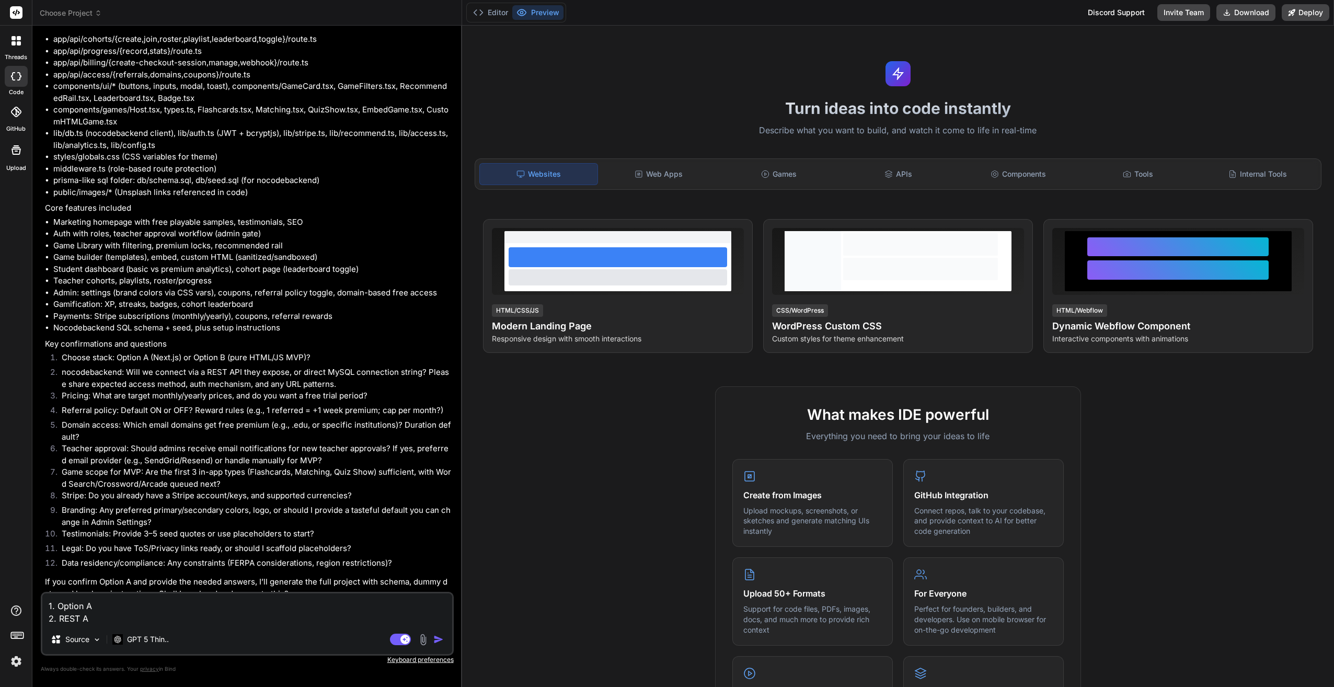
type textarea "1. Option A 2. REST AP"
type textarea "x"
type textarea "1. Option A 2. REST API"
type textarea "x"
type textarea "1. Option A 2. REST API,"
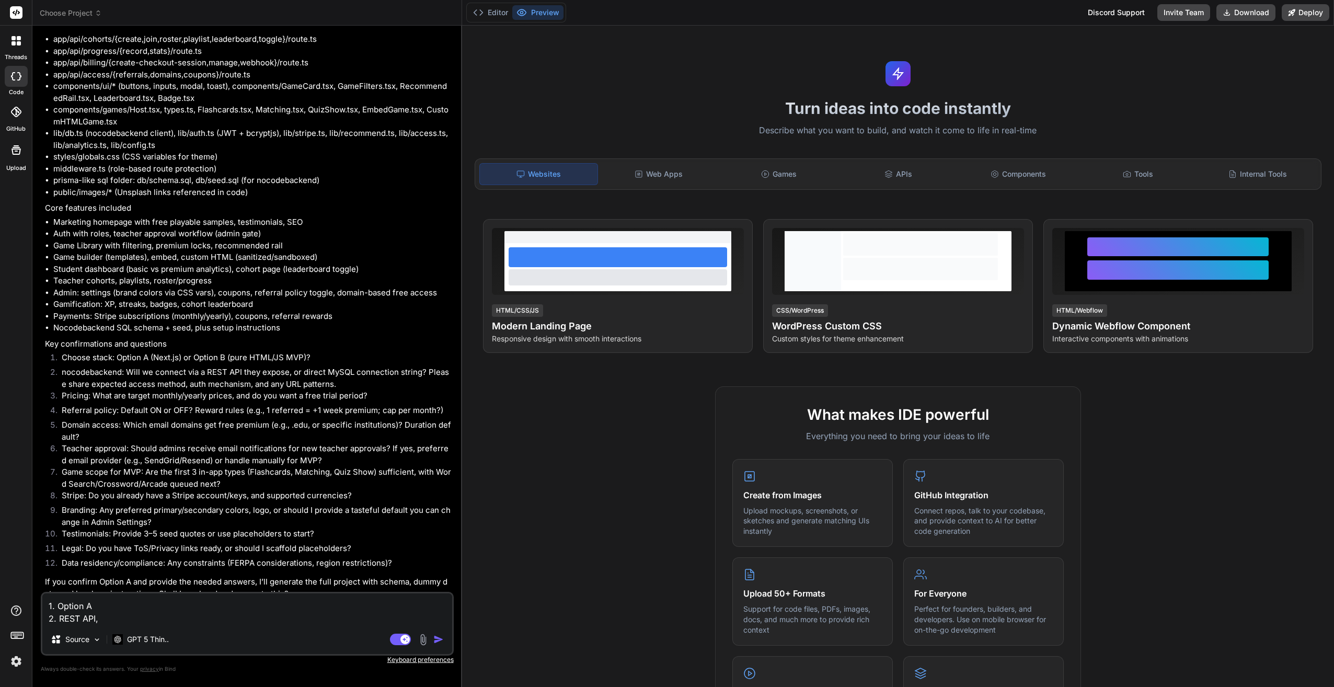
type textarea "x"
type textarea "1. Option A 2. REST API,"
type textarea "x"
type textarea "1. Option A 2. REST API, s"
type textarea "x"
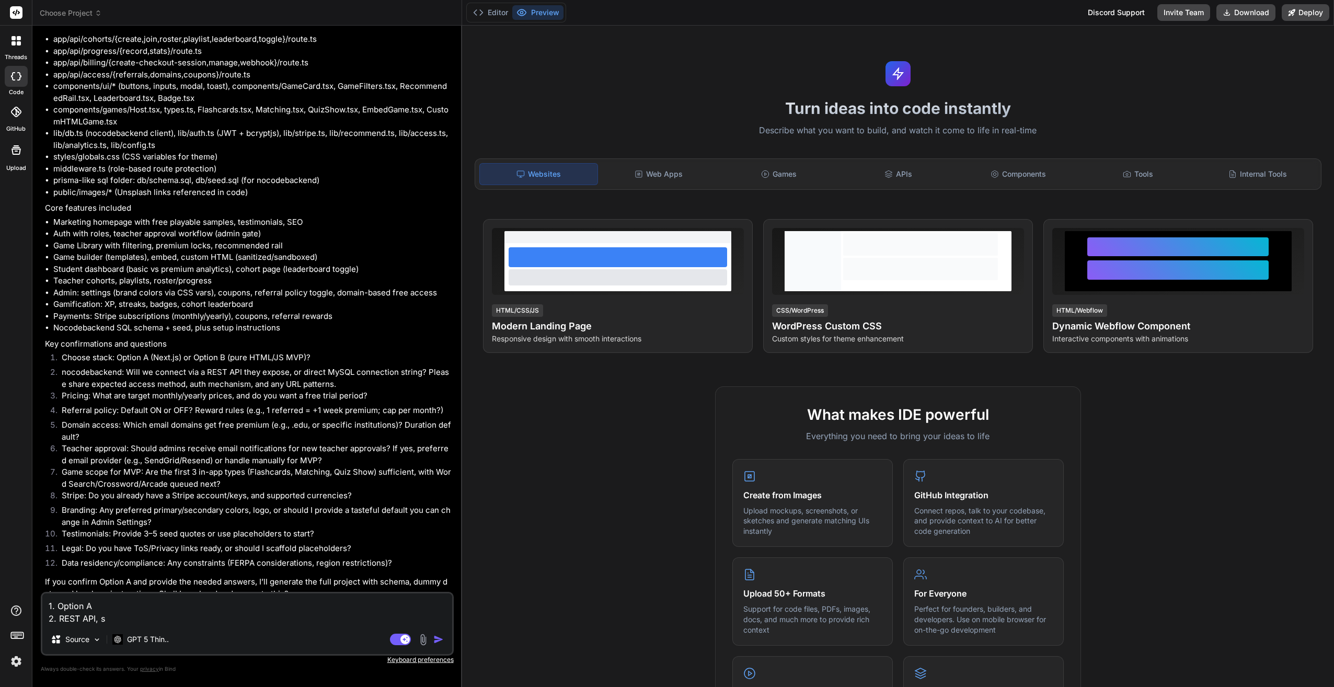
type textarea "1. Option A 2. REST API, se"
type textarea "x"
type textarea "1. Option A 2. REST API, sec"
type textarea "x"
type textarea "1. Option A 2. REST API, secr"
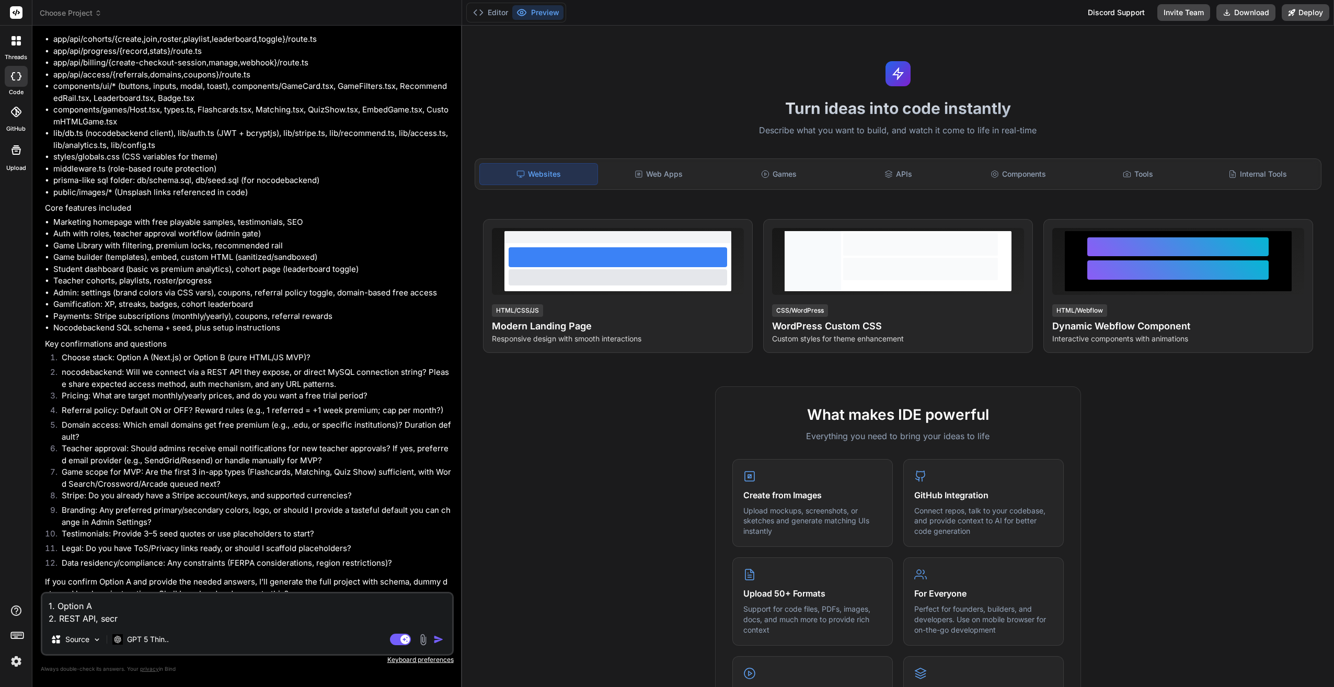
type textarea "x"
type textarea "1. Option A 2. REST API, secre"
type textarea "x"
type textarea "1. Option A 2. REST API, secret"
type textarea "x"
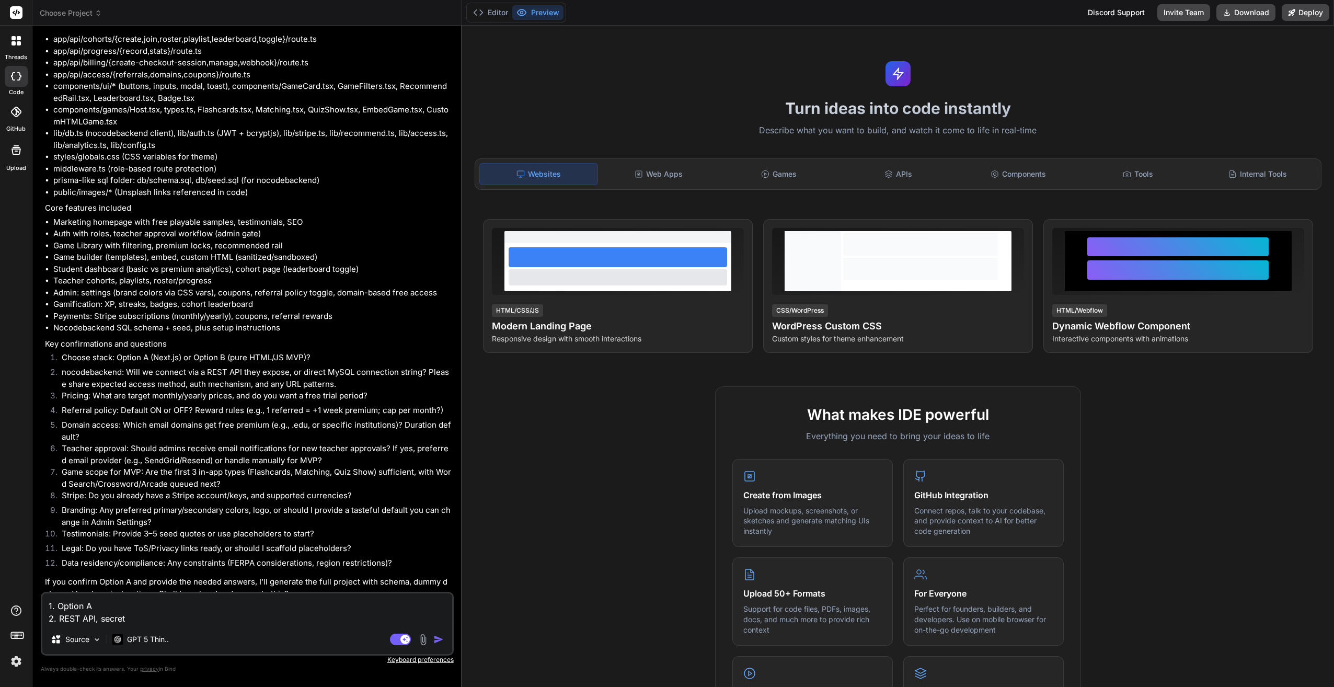
type textarea "1. Option A 2. REST API, secret"
type textarea "x"
type textarea "1. Option A 2. REST API, secret k"
type textarea "x"
type textarea "1. Option A 2. REST API, secret ke"
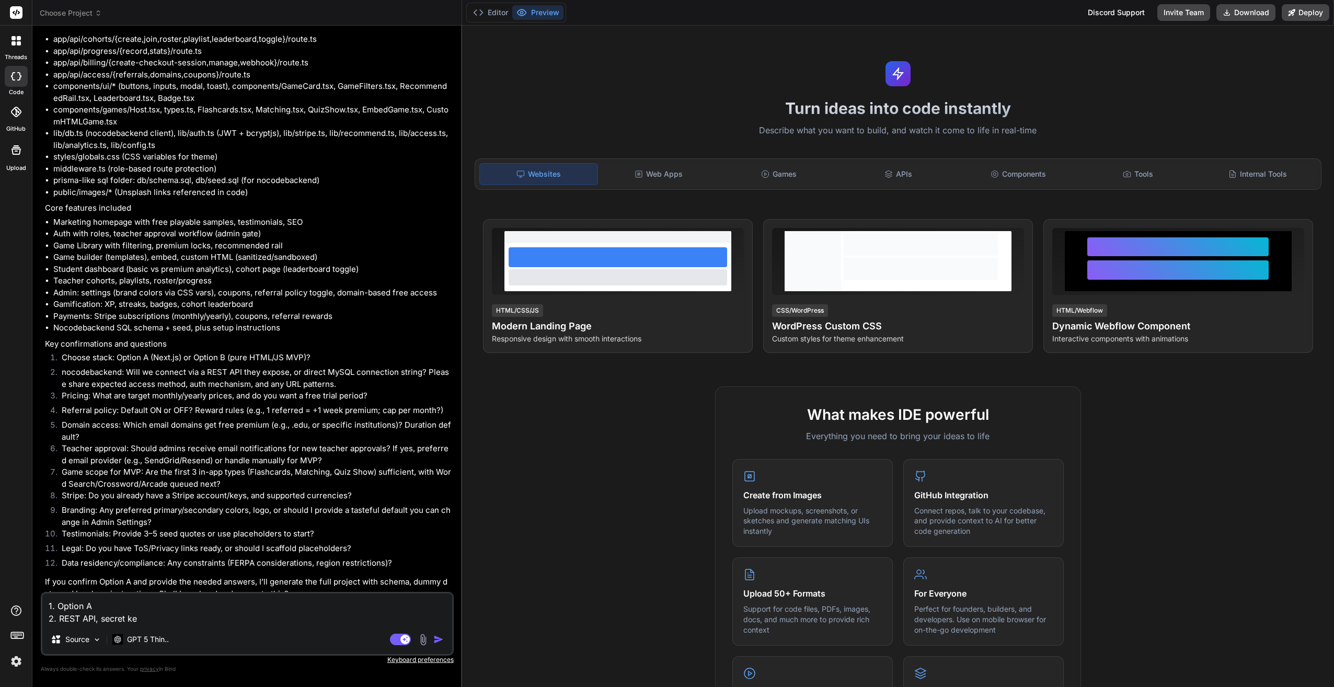
type textarea "x"
type textarea "1. Option A 2. REST API, secret key"
type textarea "x"
type textarea "1. Option A 2. REST API, secret key"
type textarea "x"
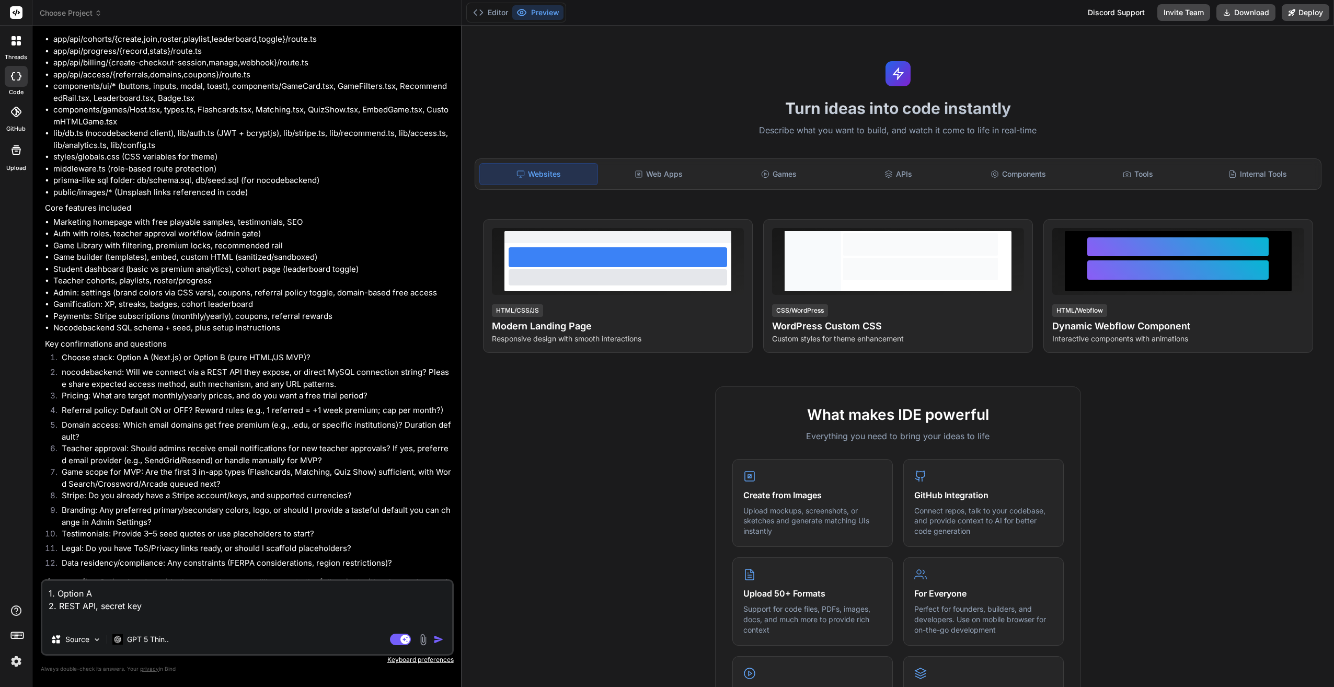
type textarea "1. Option A 2. REST API, secret key 3"
type textarea "x"
type textarea "1. Option A 2. REST API, secret key 3."
type textarea "x"
type textarea "1. Option A 2. REST API, secret key 3."
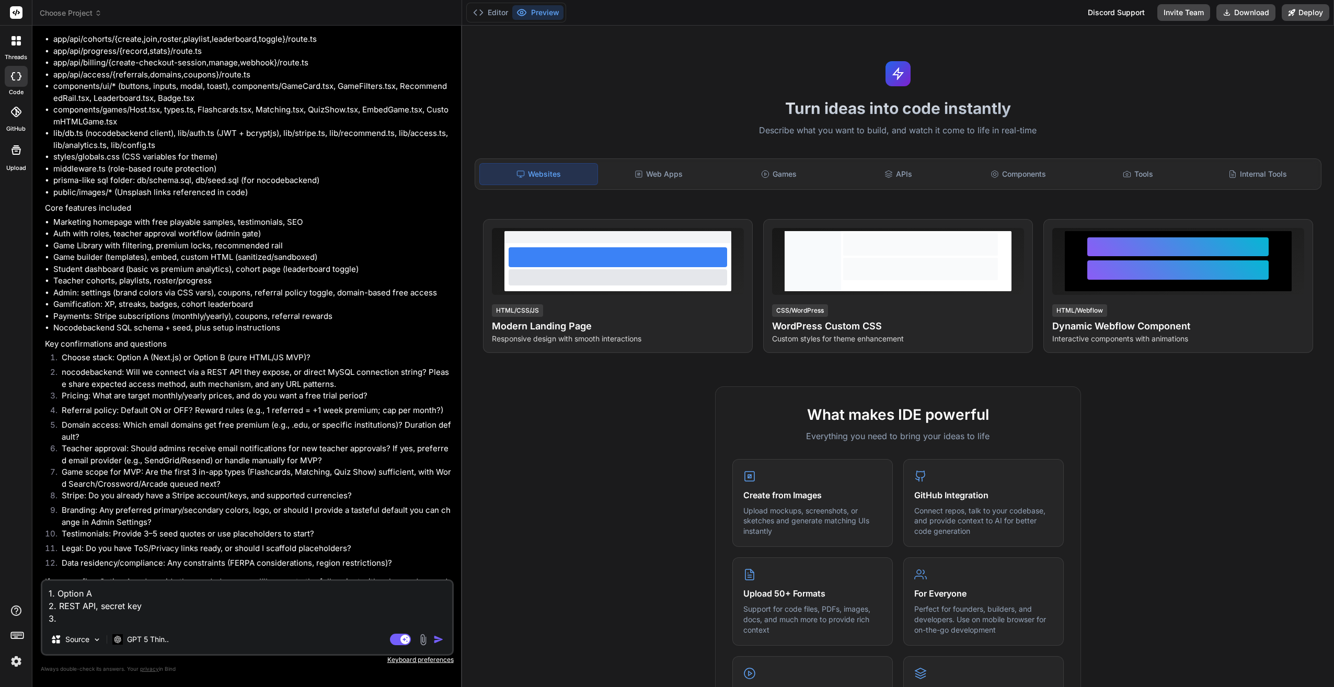
type textarea "x"
type textarea "1. Option A 2. REST API, secret key 3. $"
type textarea "x"
type textarea "1. Option A 2. REST API, secret key 3. $5"
type textarea "x"
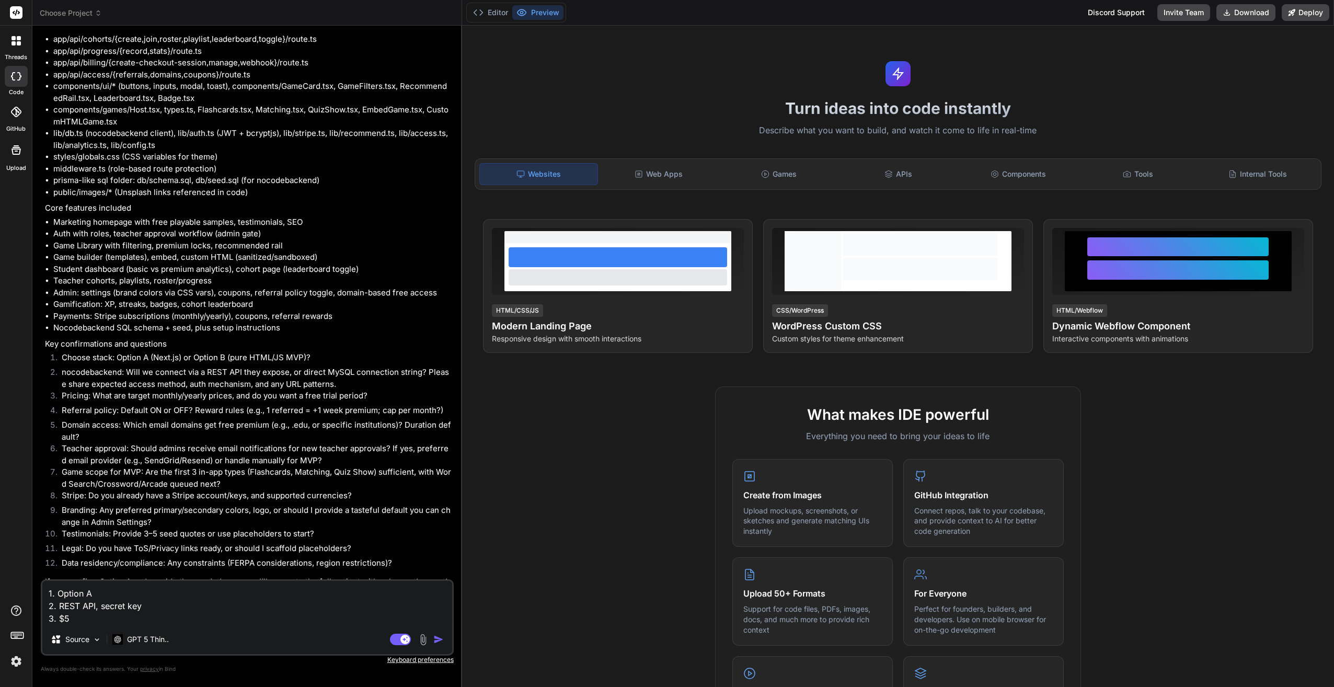
type textarea "1. Option A 2. REST API, secret key 3. $5 p"
type textarea "x"
type textarea "1. Option A 2. REST API, secret key 3. $5 pe"
type textarea "x"
type textarea "1. Option A 2. REST API, secret key 3. $5 per"
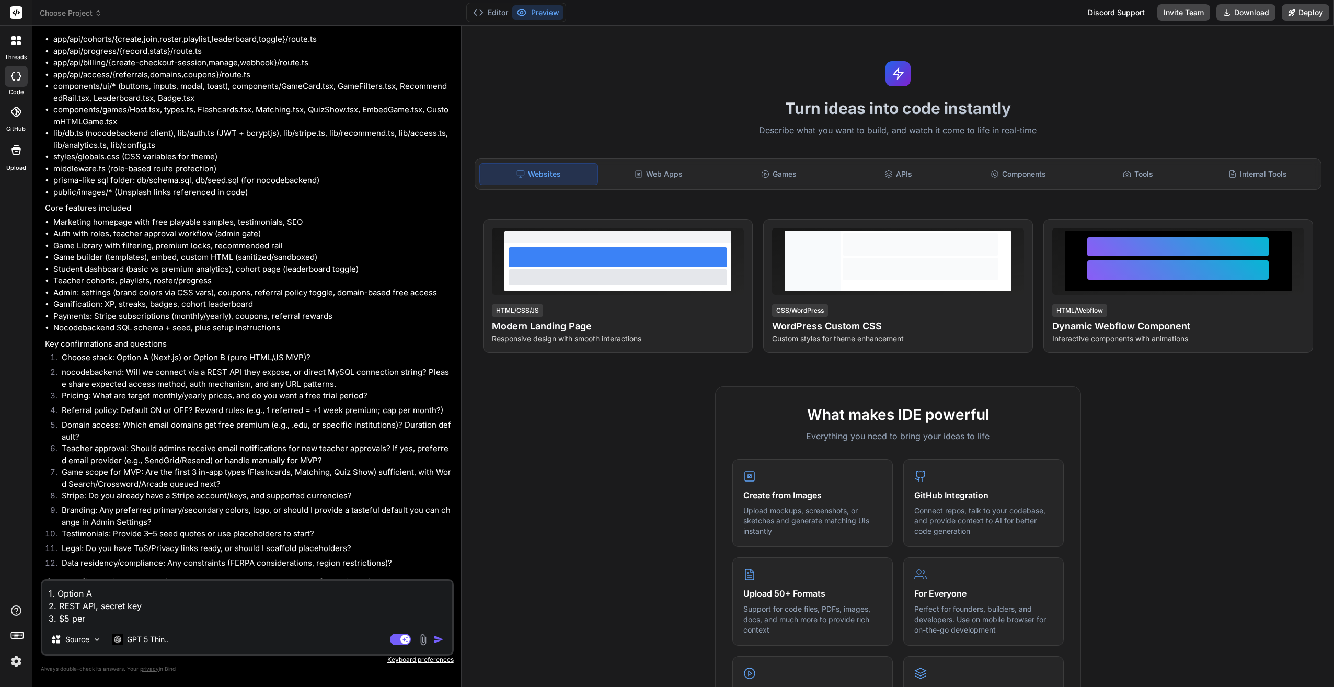
type textarea "x"
type textarea "1. Option A 2. REST API, secret key 3. $5 per"
type textarea "x"
type textarea "1. Option A 2. REST API, secret key 3. $5 per m"
type textarea "x"
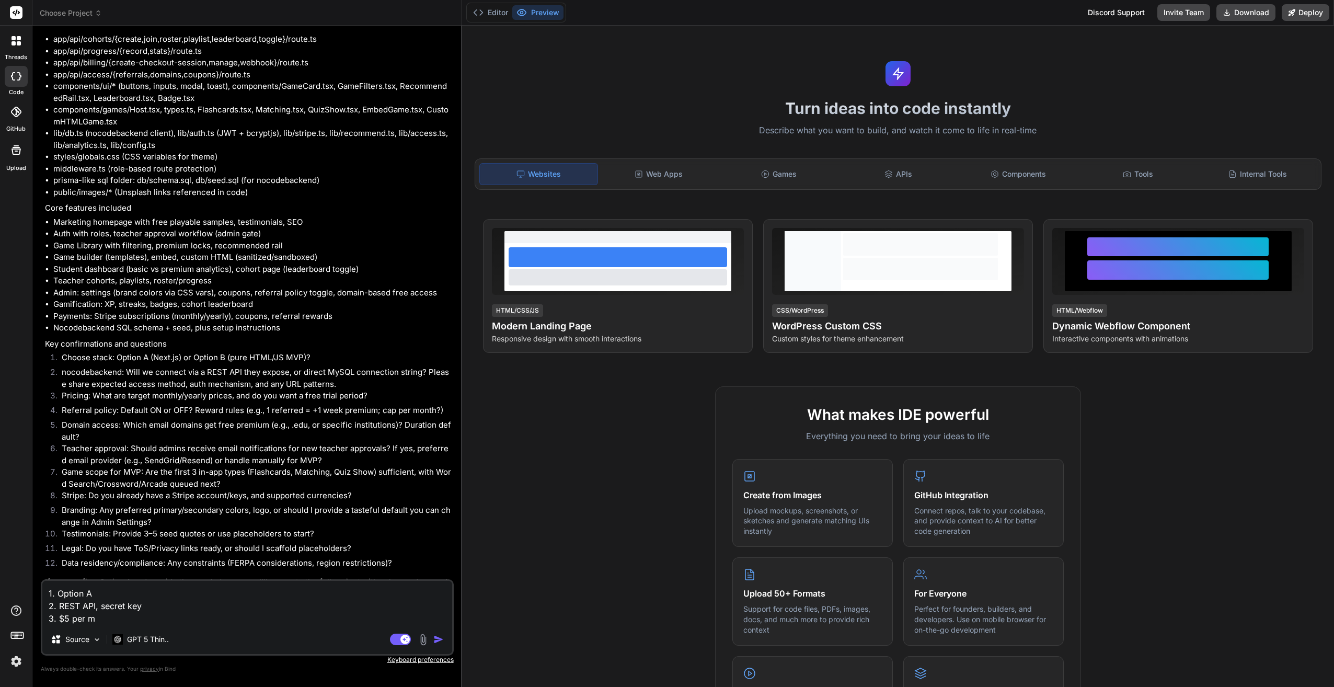
type textarea "1. Option A 2. REST API, secret key 3. $5 per mo"
type textarea "x"
type textarea "1. Option A 2. REST API, secret key 3. $5 per mon"
type textarea "x"
type textarea "1. Option A 2. REST API, secret key 3. $5 per mont"
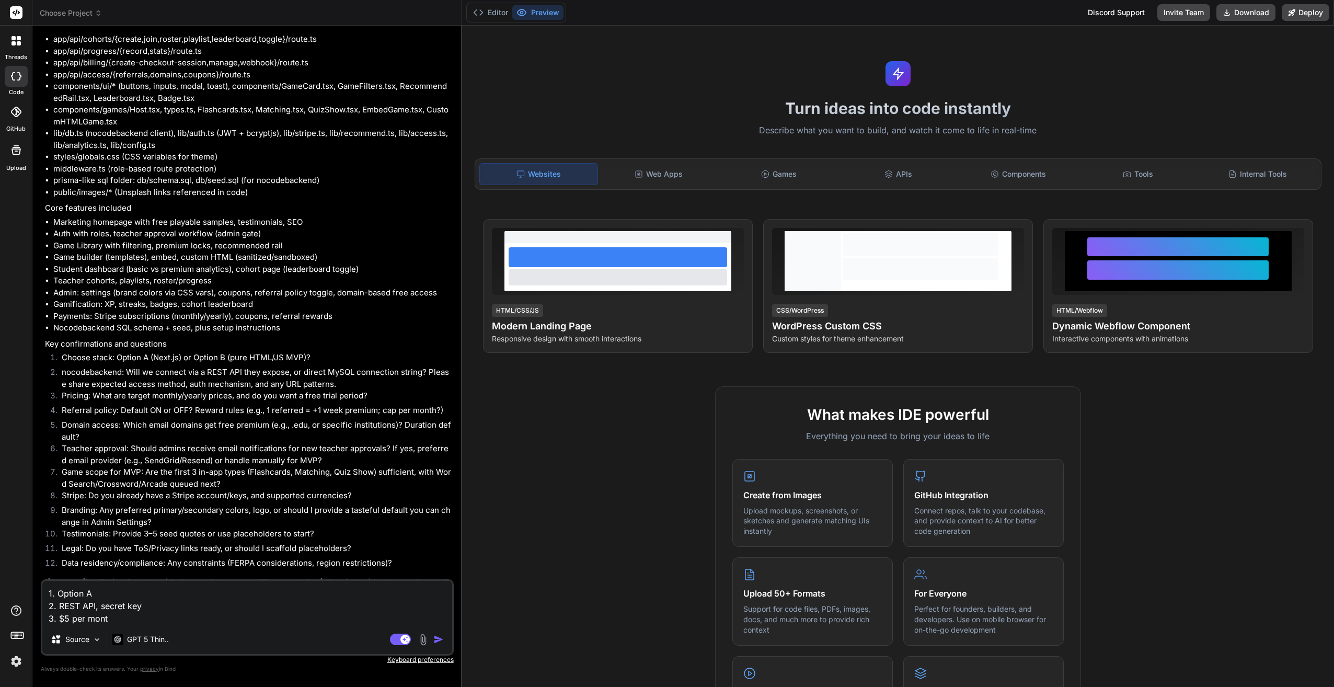
type textarea "x"
type textarea "1. Option A 2. REST API, secret key 3. $5 per month"
type textarea "x"
type textarea "1. Option A 2. REST API, secret key 3. $5 per month,"
type textarea "x"
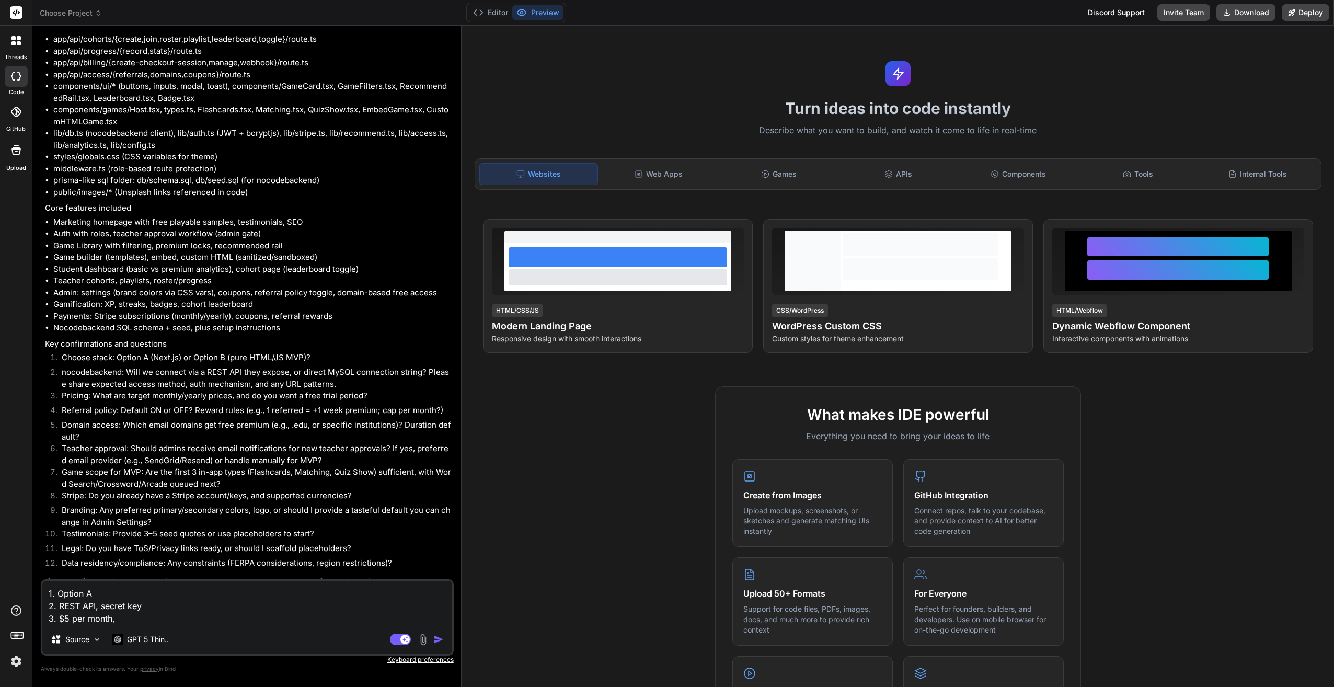
type textarea "1. Option A 2. REST API, secret key 3. $5 per month,"
type textarea "x"
type textarea "1. Option A 2. REST API, secret key 3. $5 per month, $"
type textarea "x"
type textarea "1. Option A 2. REST API, secret key 3. $5 per month, $3"
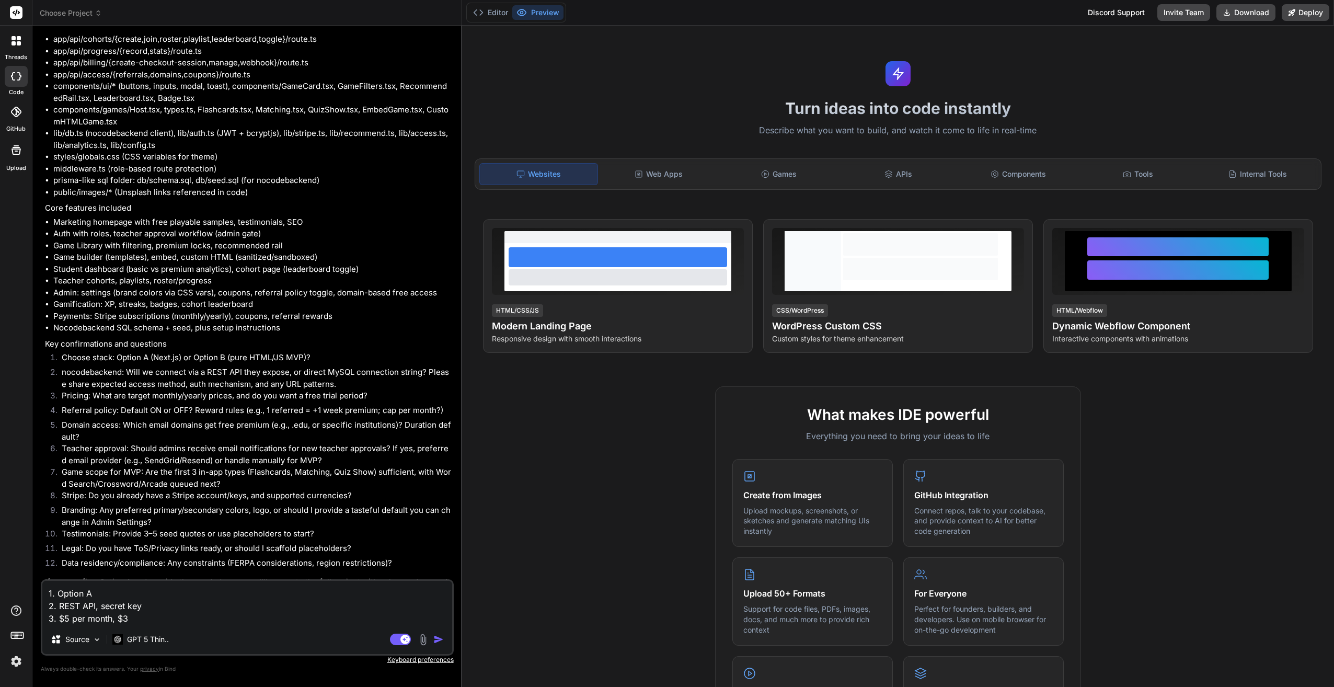
type textarea "x"
type textarea "1. Option A 2. REST API, secret key 3. $5 per month, $30"
type textarea "x"
type textarea "1. Option A 2. REST API, secret key 3. $5 per month, $30"
type textarea "x"
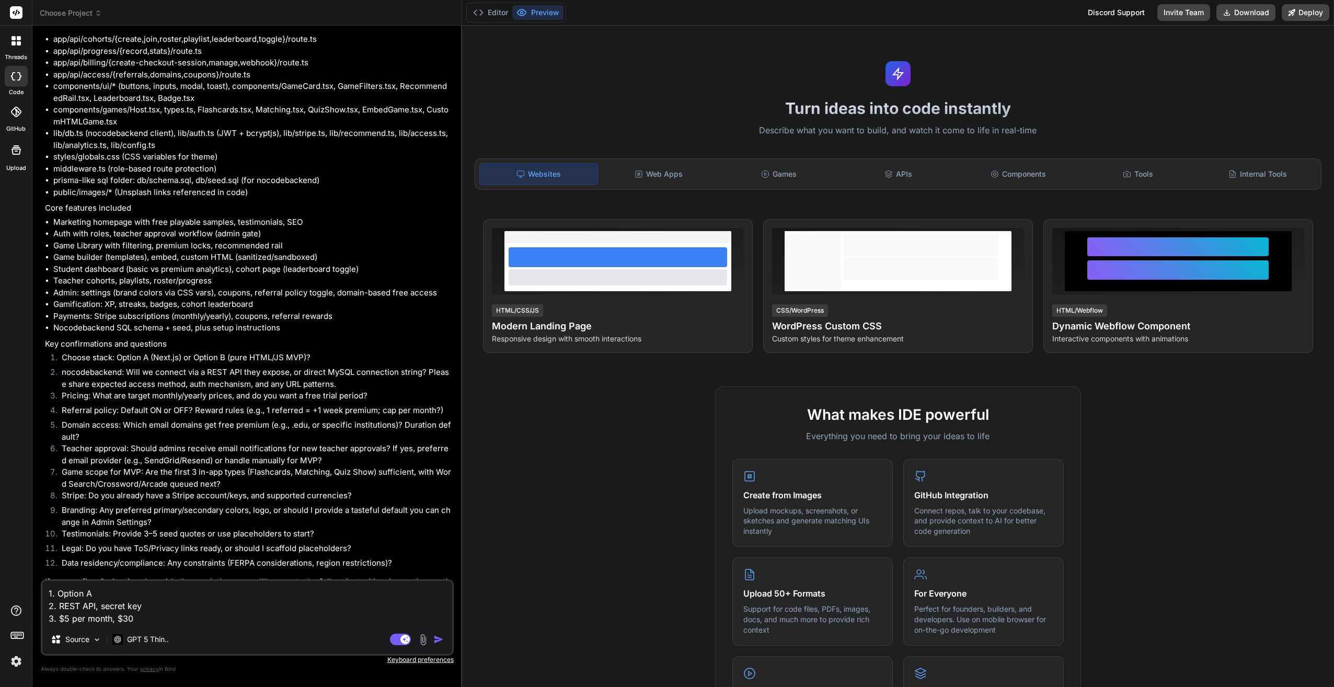
type textarea "1. Option A 2. REST API, secret key 3. $5 per month, $30 p"
type textarea "x"
type textarea "1. Option A 2. REST API, secret key 3. $5 per month, $30 pe"
type textarea "x"
type textarea "1. Option A 2. REST API, secret key 3. $5 per month, $30 per"
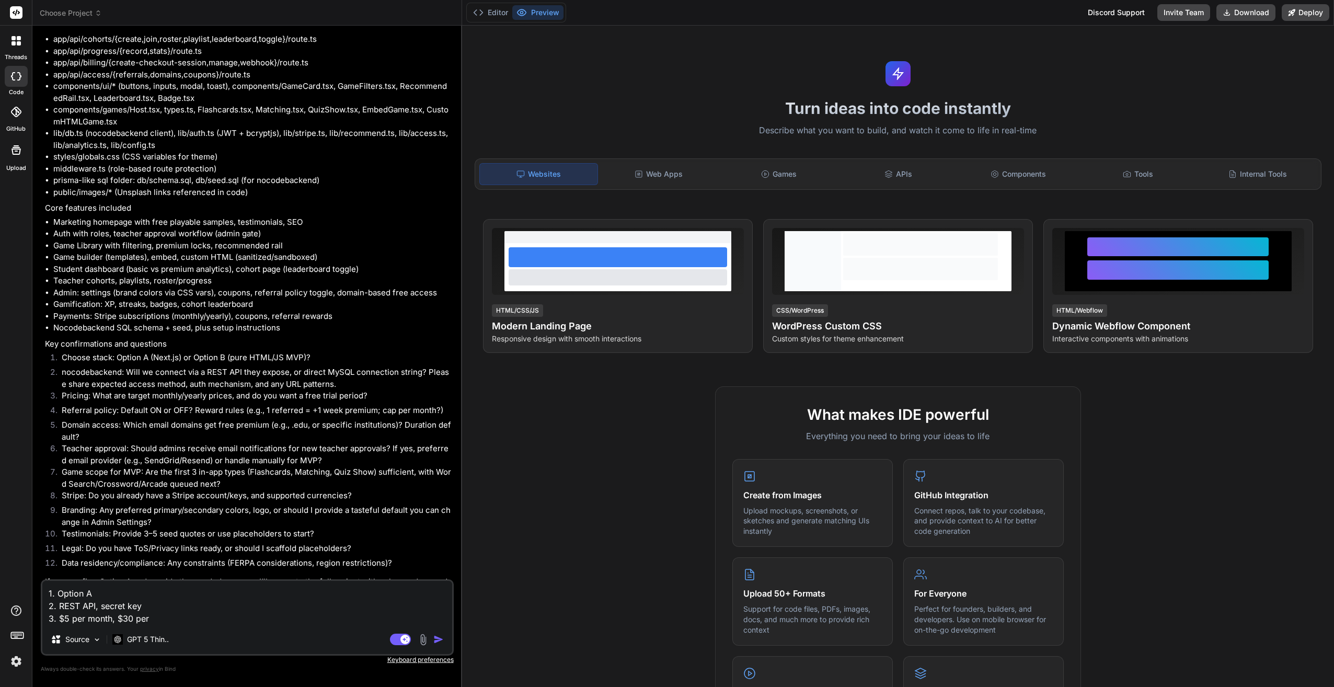
type textarea "x"
type textarea "1. Option A 2. REST API, secret key 3. $5 per month, $30 per"
type textarea "x"
type textarea "1. Option A 2. REST API, secret key 3. $5 per month, $30 per y"
type textarea "x"
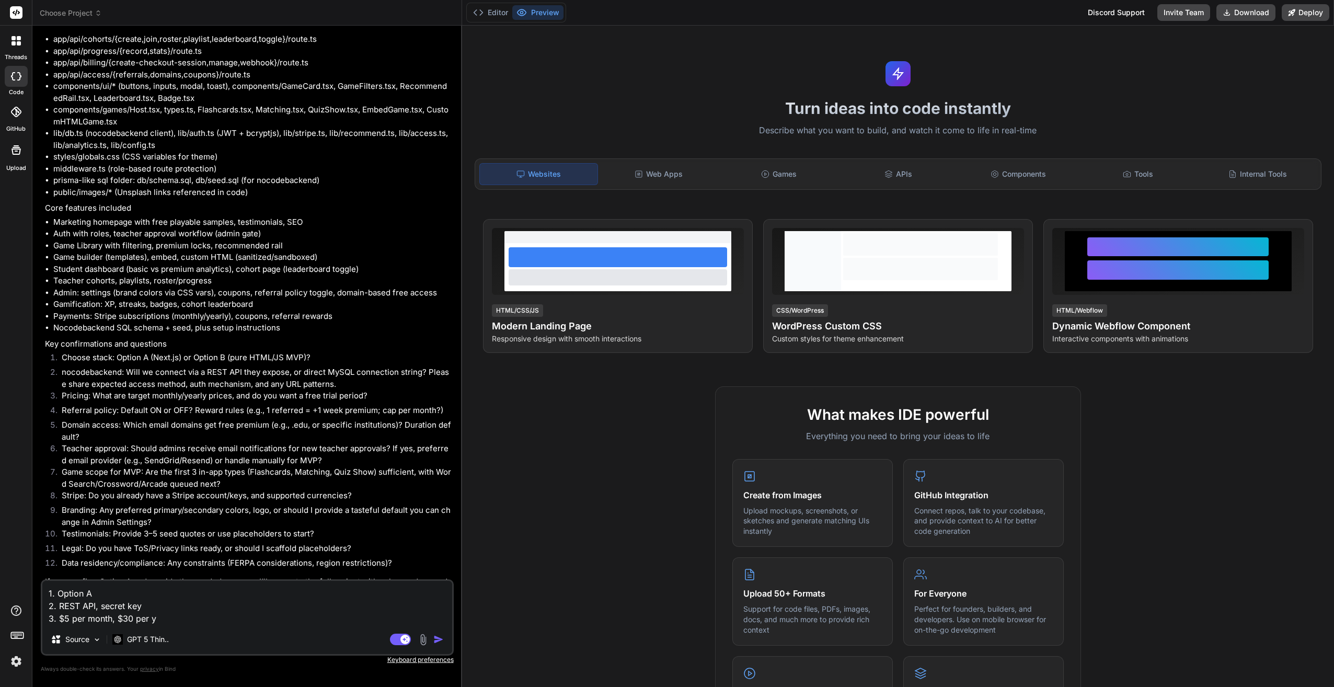
type textarea "1. Option A 2. REST API, secret key 3. $5 per month, $30 per ye"
type textarea "x"
type textarea "1. Option A 2. REST API, secret key 3. $5 per month, $30 per yea"
type textarea "x"
type textarea "1. Option A 2. REST API, secret key 3. $5 per month, $30 per year"
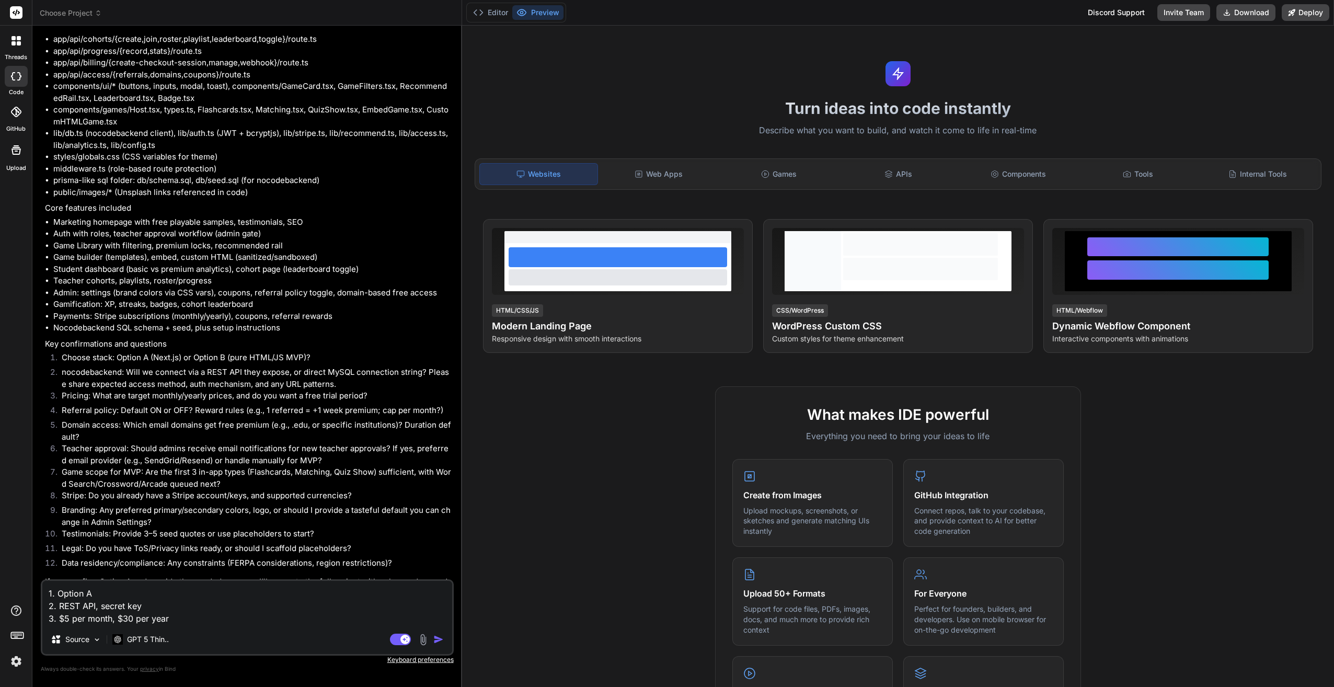
type textarea "x"
type textarea "1. Option A 2. REST API, secret key 3. $5 per month, $30 per year"
type textarea "x"
type textarea "1. Option A 2. REST API, secret key 3. $5 per month, $30 per year 4"
type textarea "x"
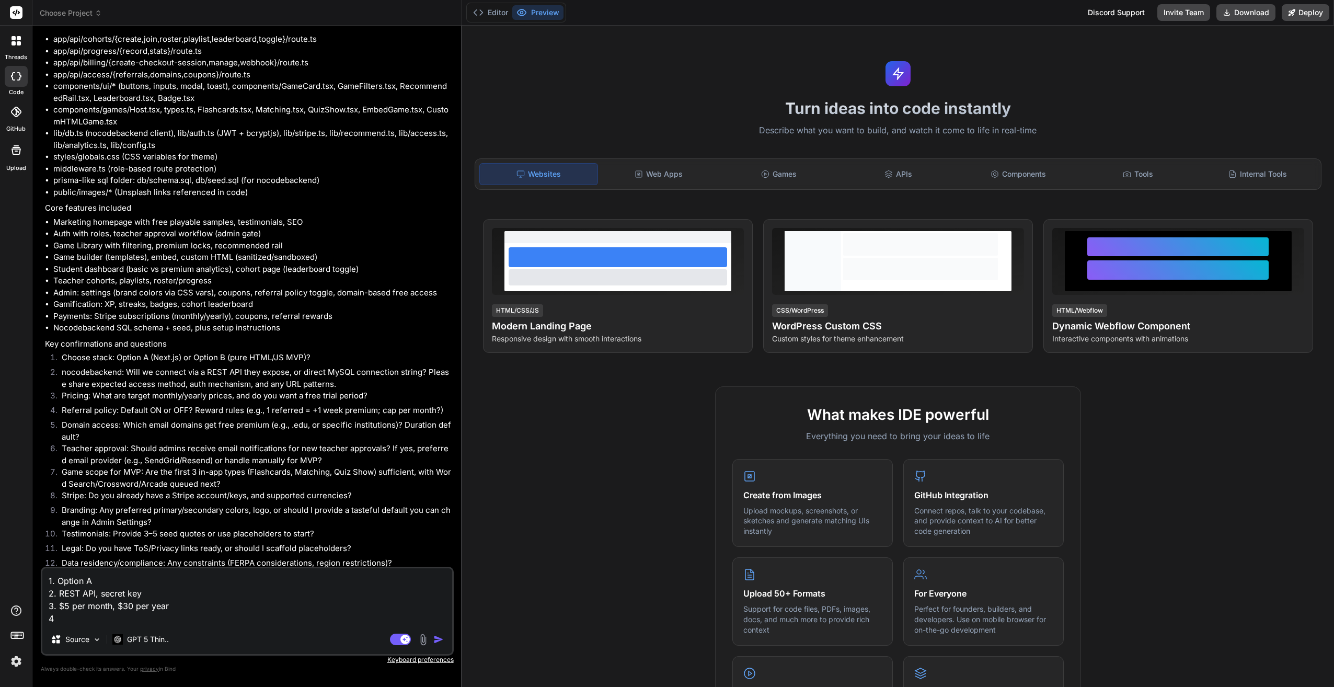
type textarea "1. Option A 2. REST API, secret key 3. $5 per month, $30 per year 4."
type textarea "x"
type textarea "1. Option A 2. REST API, secret key 3. $5 per month, $30 per year 4."
type textarea "x"
type textarea "1. Option A 2. REST API, secret key 3. $5 per month, $30 per year 4. D"
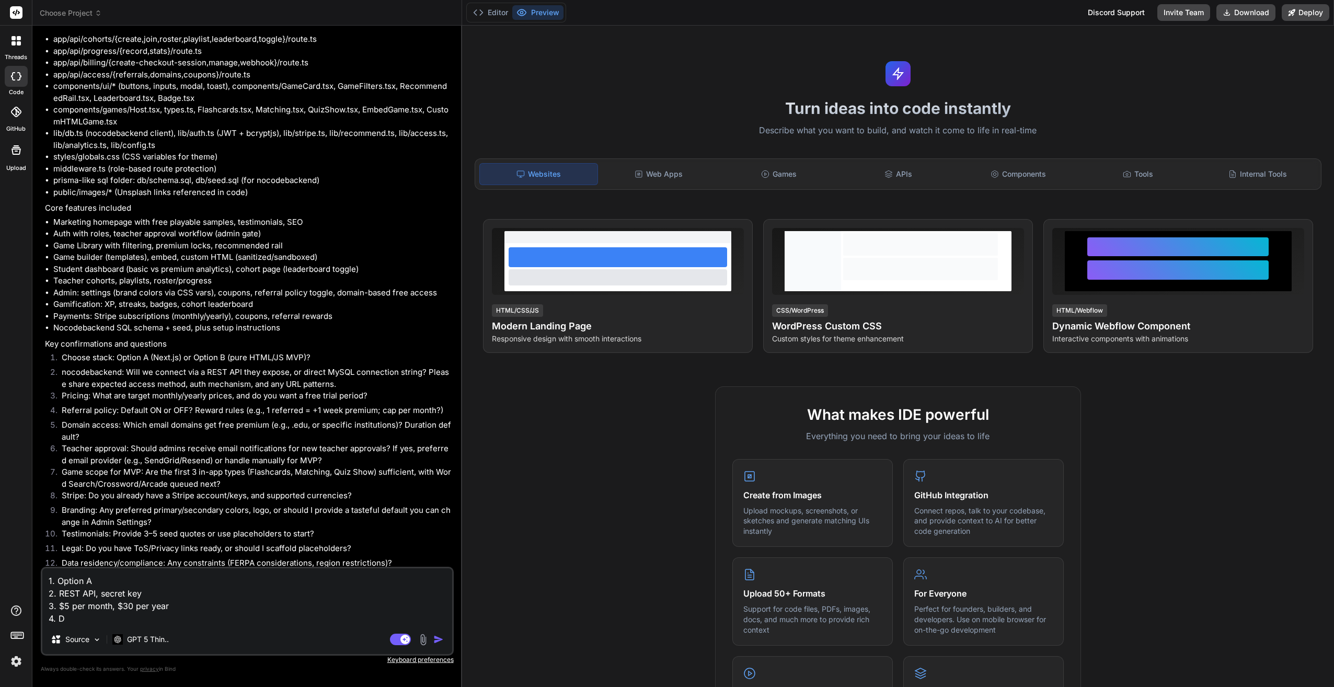
type textarea "x"
type textarea "1. Option A 2. REST API, secret key 3. $5 per month, $30 per year 4. De"
type textarea "x"
type textarea "1. Option A 2. REST API, secret key 3. $5 per month, $30 per year 4. Def"
type textarea "x"
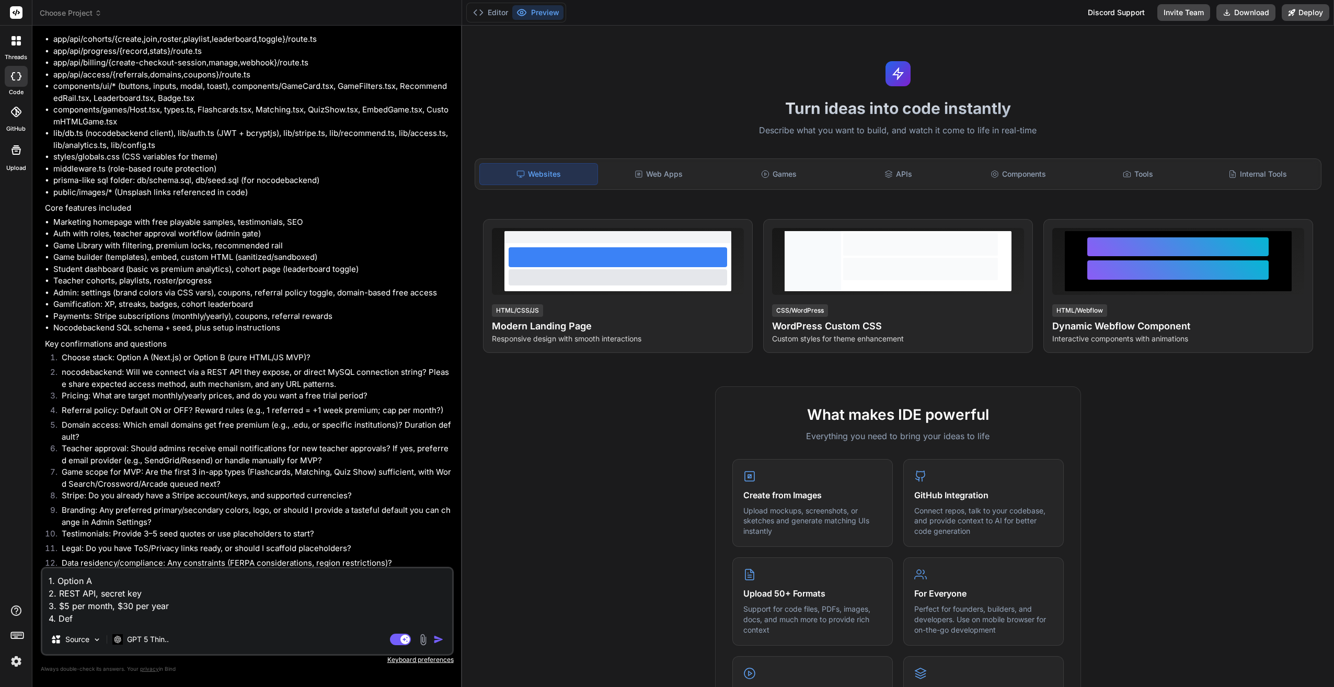
type textarea "1. Option A 2. REST API, secret key 3. $5 per month, $30 per year 4. Defa"
type textarea "x"
type textarea "1. Option A 2. REST API, secret key 3. $5 per month, $30 per year 4. Defau"
type textarea "x"
type textarea "1. Option A 2. REST API, secret key 3. $5 per month, $30 per year 4. Defaul"
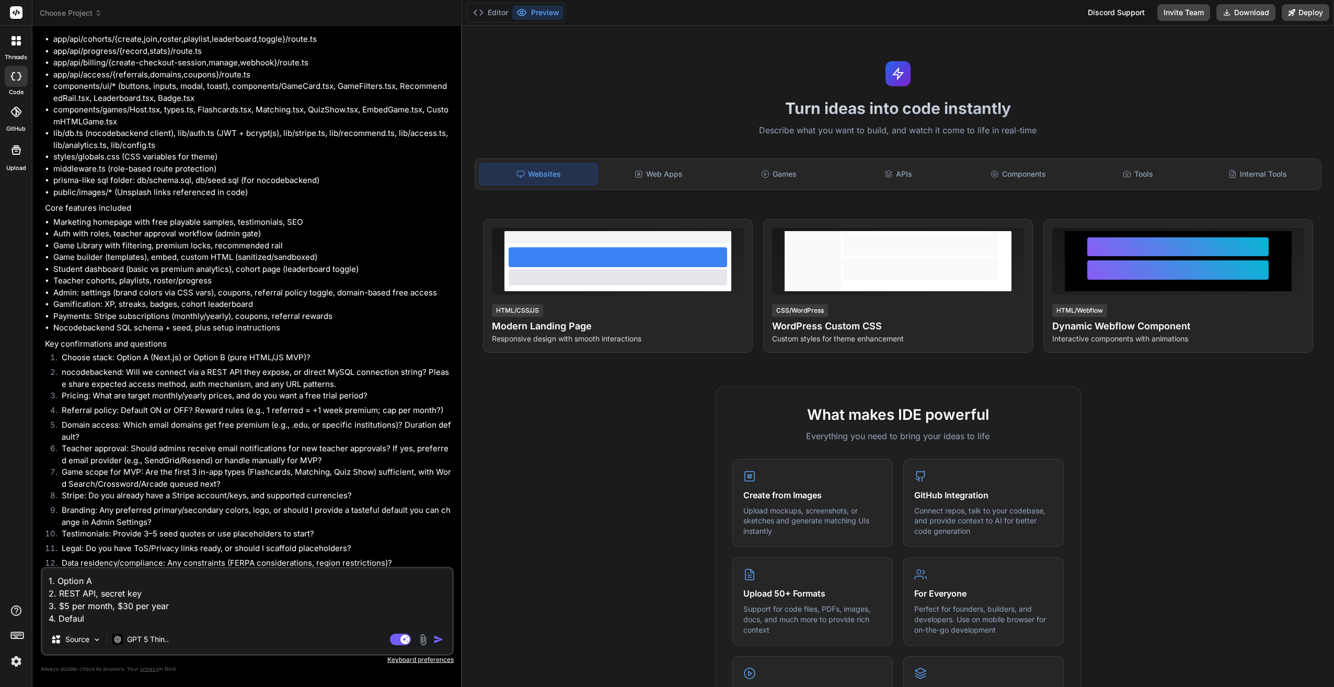
type textarea "x"
type textarea "1. Option A 2. REST API, secret key 3. $5 per month, $30 per year 4. Default"
type textarea "x"
type textarea "1. Option A 2. REST API, secret key 3. $5 per month, $30 per year 4. Default"
type textarea "x"
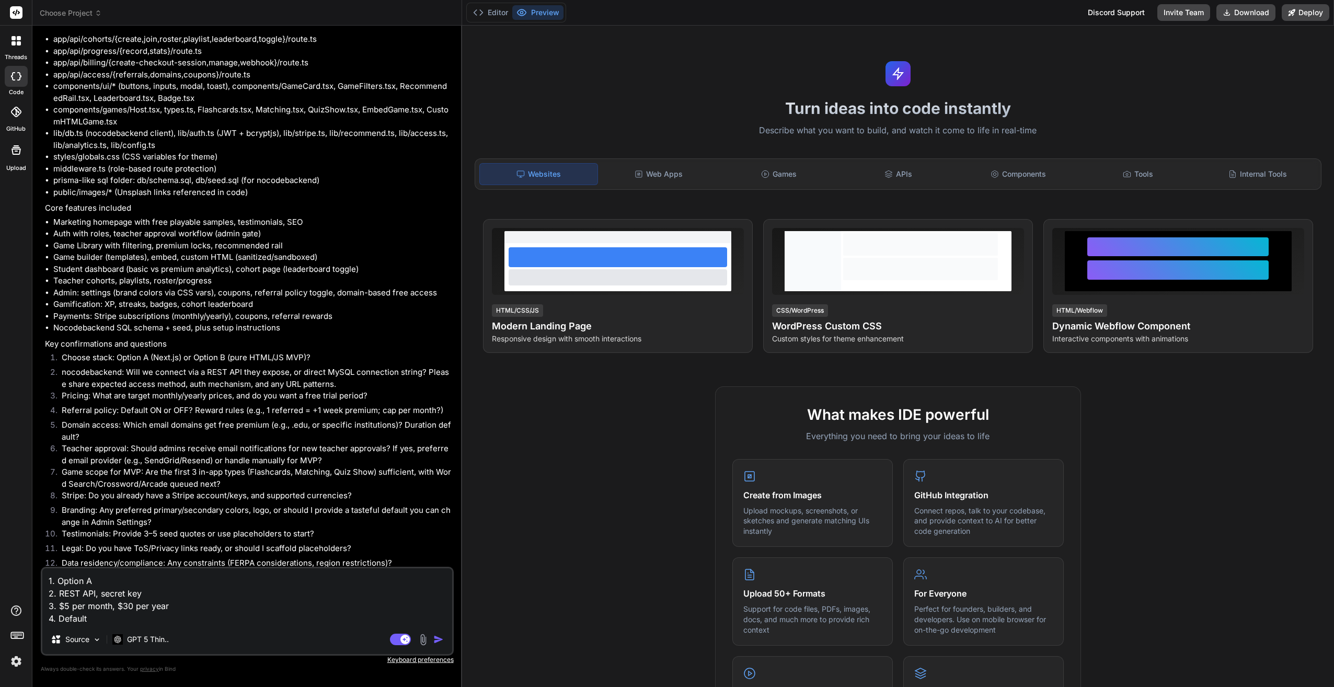
type textarea "1. Option A 2. REST API, secret key 3. $5 per month, $30 per year 4. Default O"
type textarea "x"
type textarea "1. Option A 2. REST API, secret key 3. $5 per month, $30 per year 4. Default ON"
type textarea "x"
type textarea "1. Option A 2. REST API, secret key 3. $5 per month, $30 per year 4. Default ON,"
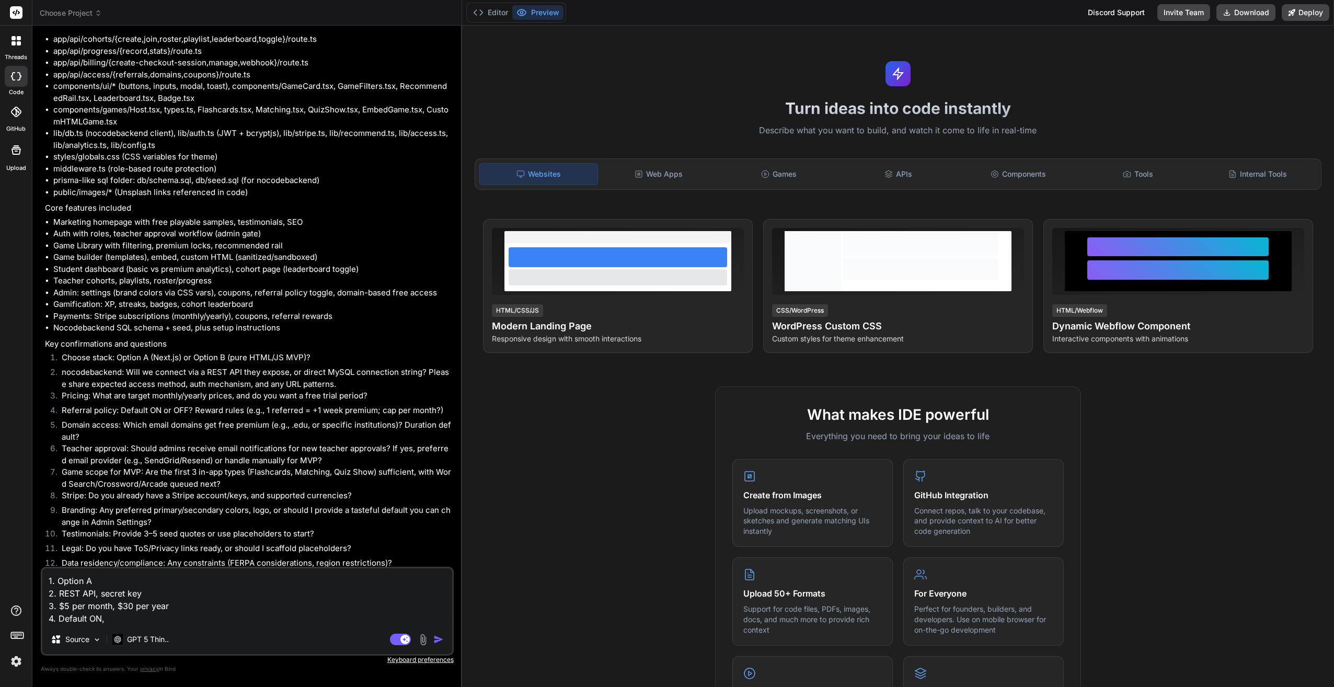
type textarea "x"
type textarea "1. Option A 2. REST API, secret key 3. $5 per month, $30 per year 4. Default ON,"
type textarea "x"
type textarea "1. Option A 2. REST API, secret key 3. $5 per month, $30 per year 4. Default ON…"
type textarea "x"
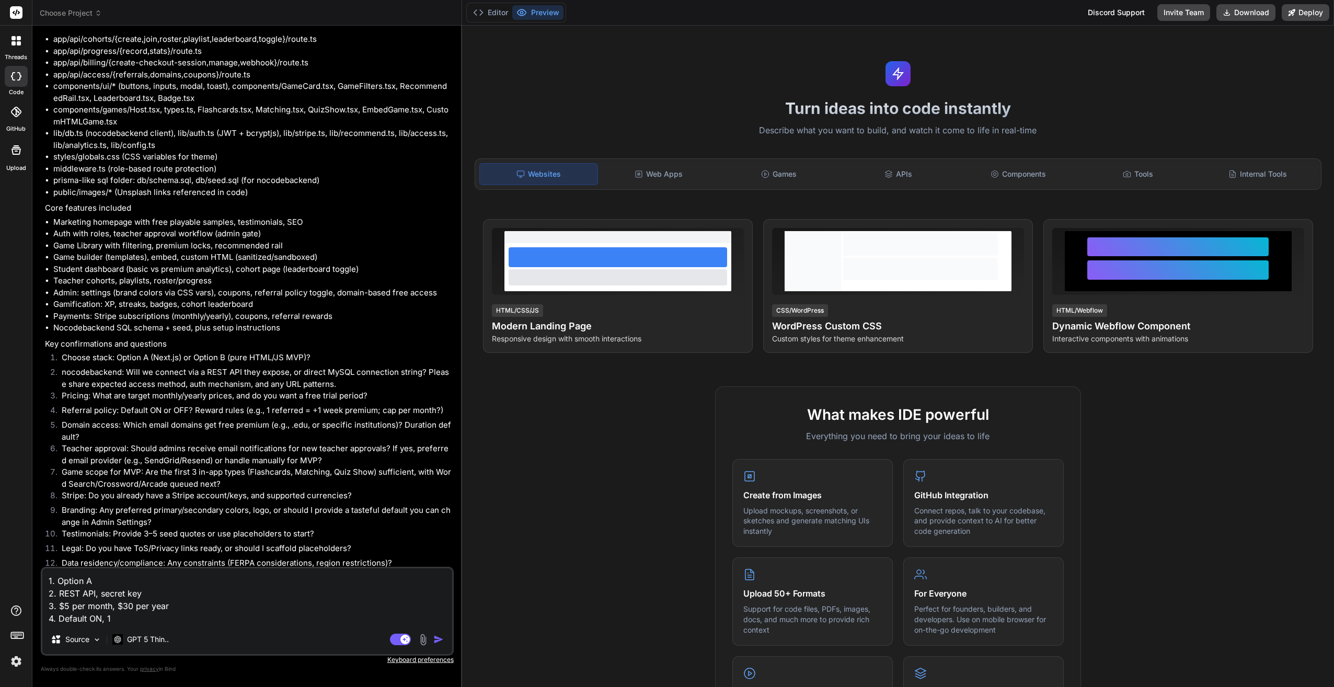
type textarea "1. Option A 2. REST API, secret key 3. $5 per month, $30 per year 4. Default ON…"
type textarea "x"
type textarea "1. Option A 2. REST API, secret key 3. $5 per month, $30 per year 4. Default ON…"
type textarea "x"
type textarea "1. Option A 2. REST API, secret key 3. $5 per month, $30 per year 4. Default ON…"
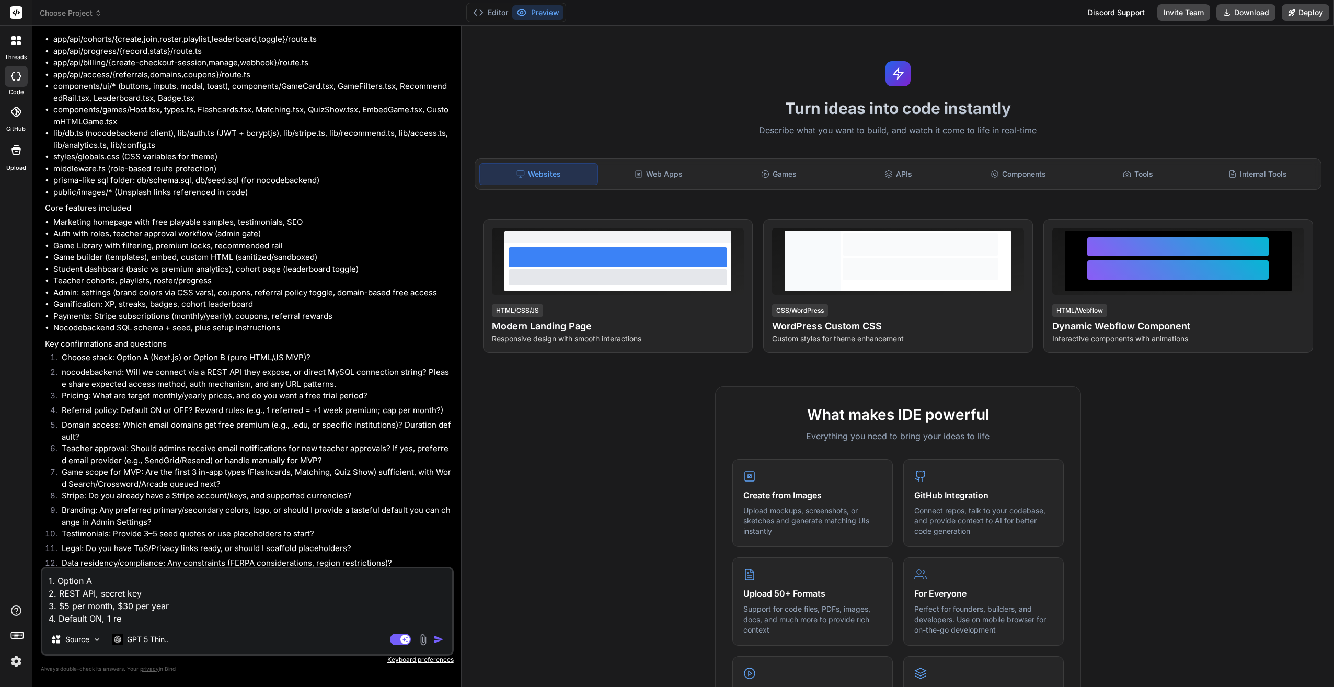
type textarea "x"
type textarea "1. Option A 2. REST API, secret key 3. $5 per month, $30 per year 4. Default ON…"
type textarea "x"
type textarea "1. Option A 2. REST API, secret key 3. $5 per month, $30 per year 4. Default ON…"
type textarea "x"
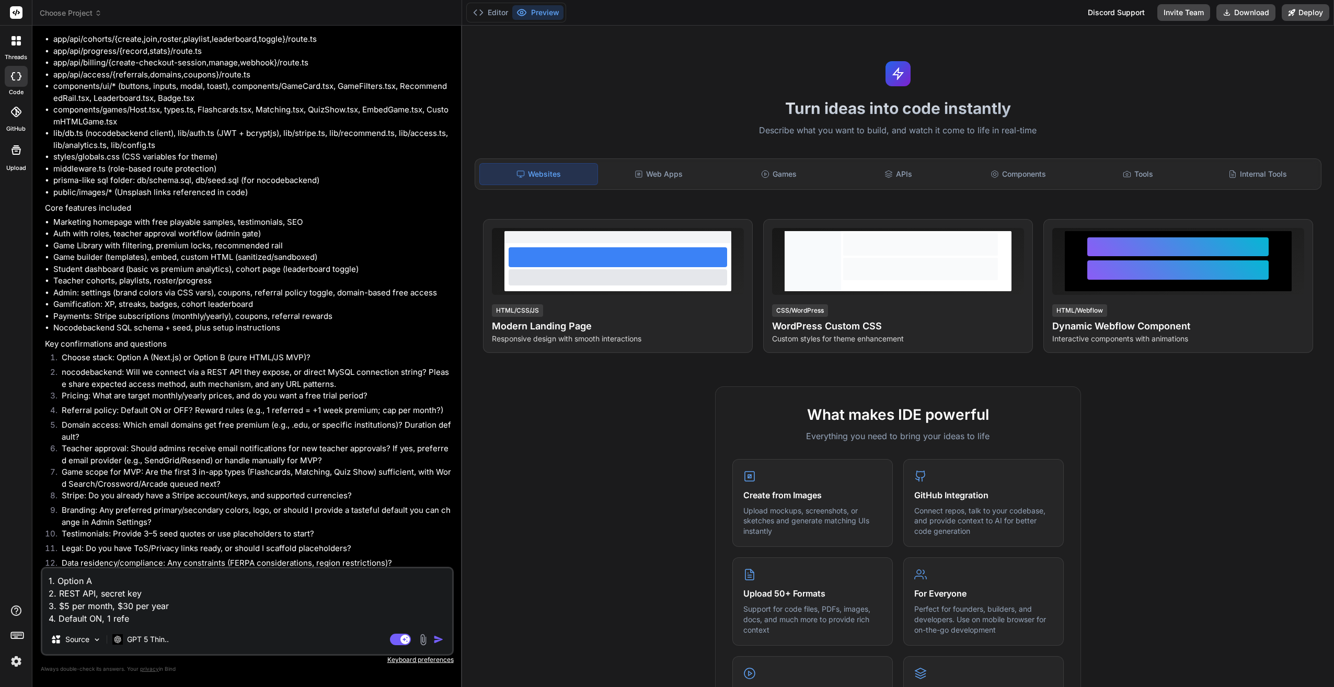
type textarea "1. Option A 2. REST API, secret key 3. $5 per month, $30 per year 4. Default ON…"
type textarea "x"
type textarea "1. Option A 2. REST API, secret key 3. $5 per month, $30 per year 4. Default ON…"
type textarea "x"
type textarea "1. Option A 2. REST API, secret key 3. $5 per month, $30 per year 4. Default ON…"
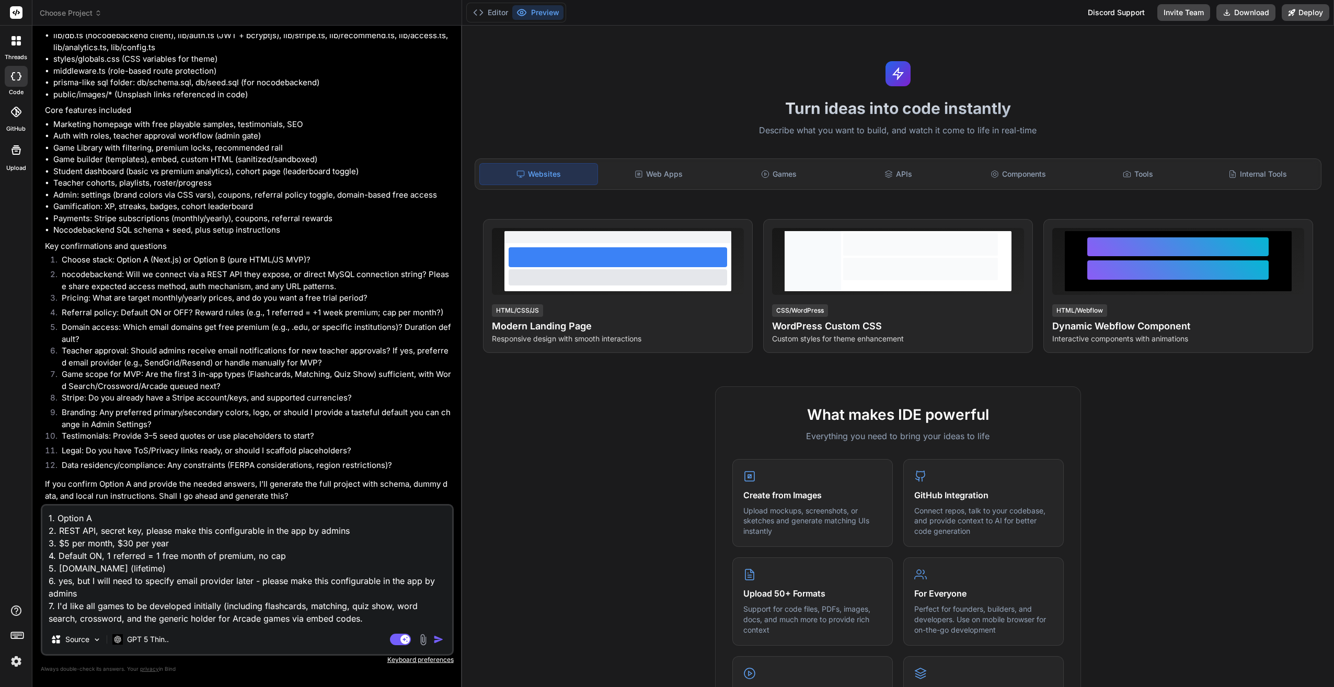
scroll to position [1210, 0]
click at [346, 620] on textarea "1. Option A 2. REST API, secret key, please make this configurable in the app b…" at bounding box center [247, 565] width 410 height 119
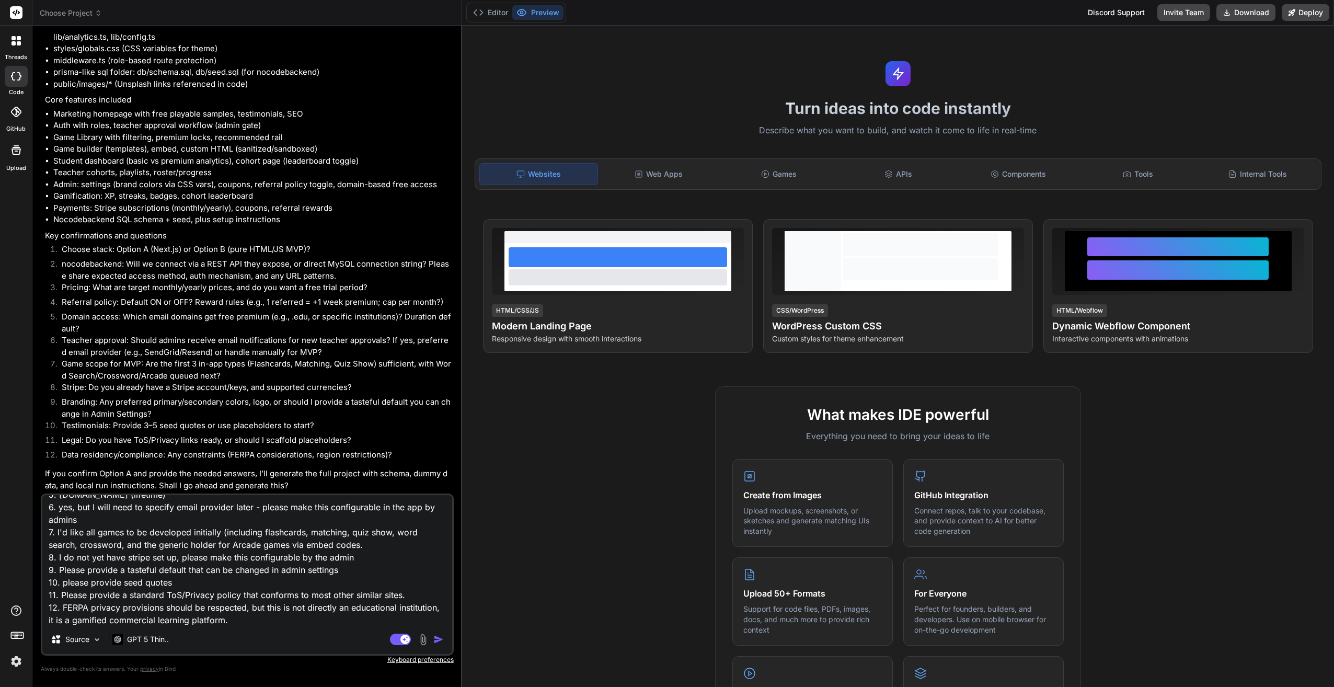
scroll to position [1220, 0]
click at [265, 618] on textarea "1. Option A 2. REST API, secret key, please make this configurable in the app b…" at bounding box center [247, 560] width 410 height 130
click at [439, 641] on img "button" at bounding box center [438, 639] width 10 height 10
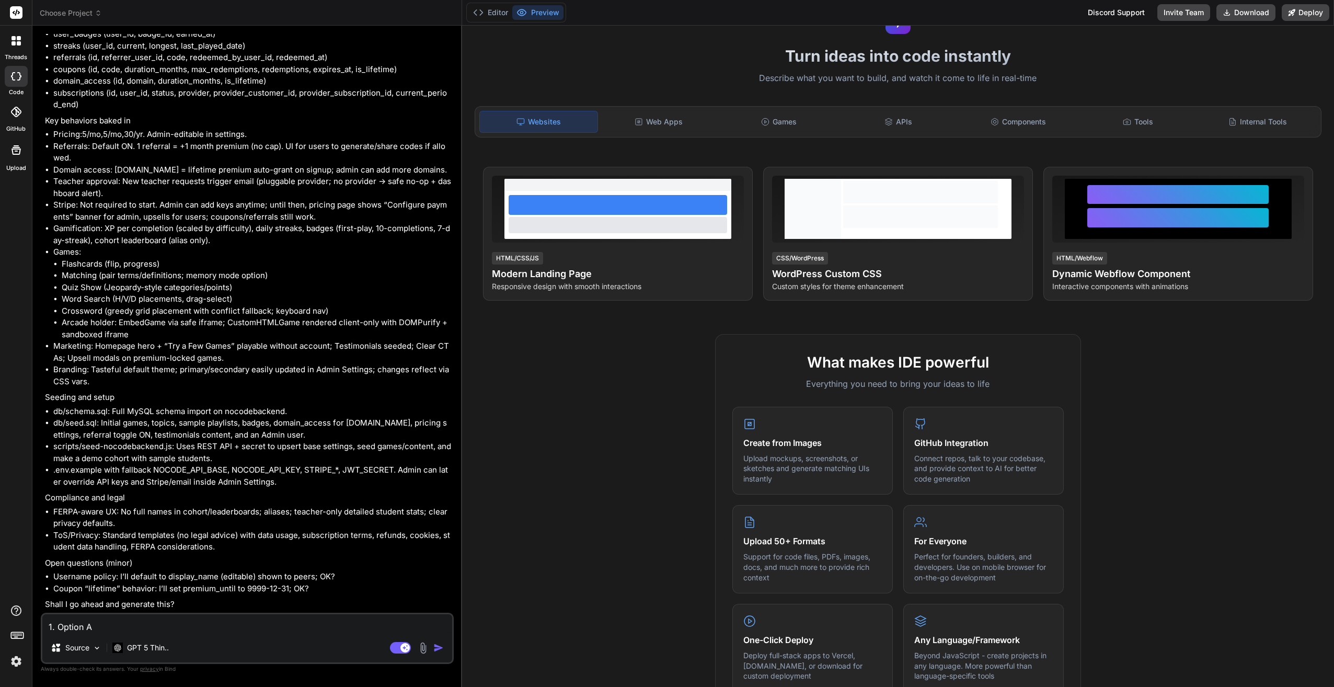
scroll to position [2605, 0]
click at [275, 620] on textarea "1. Option A 2. REST API, secret key, please make this configurable in the app b…" at bounding box center [247, 623] width 410 height 19
click at [438, 650] on img "button" at bounding box center [438, 648] width 10 height 10
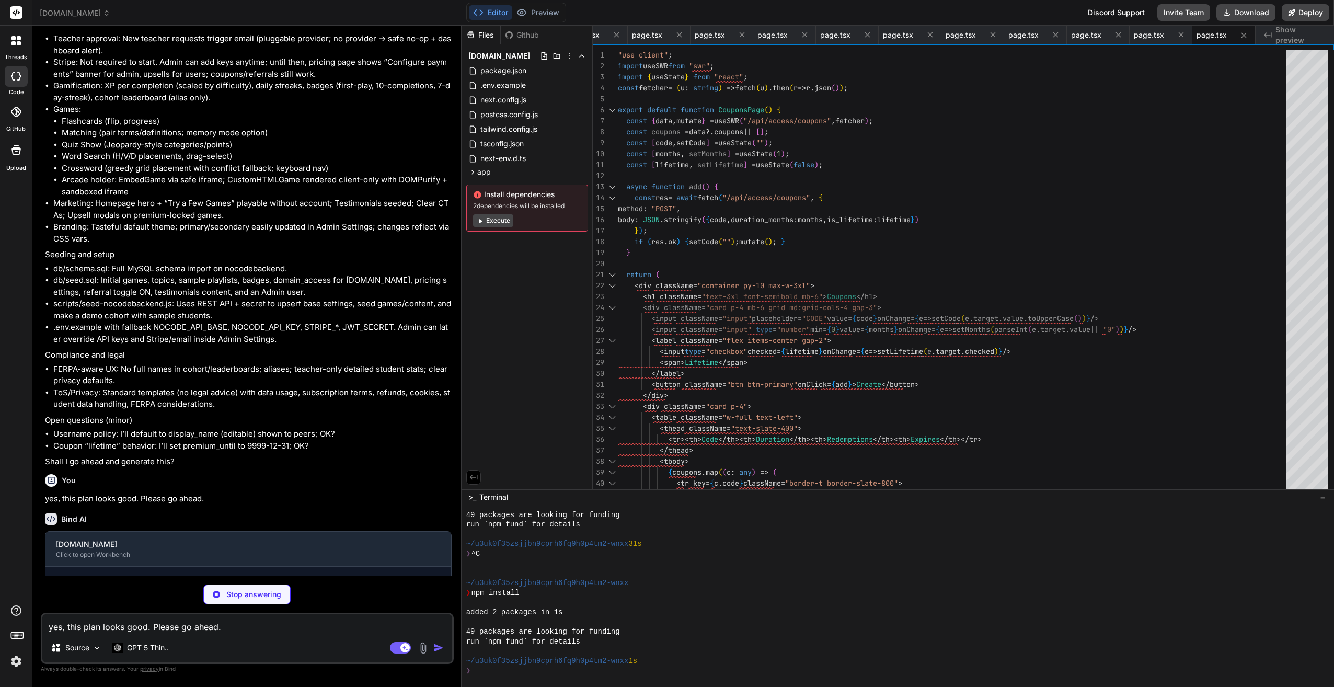
scroll to position [0, 1283]
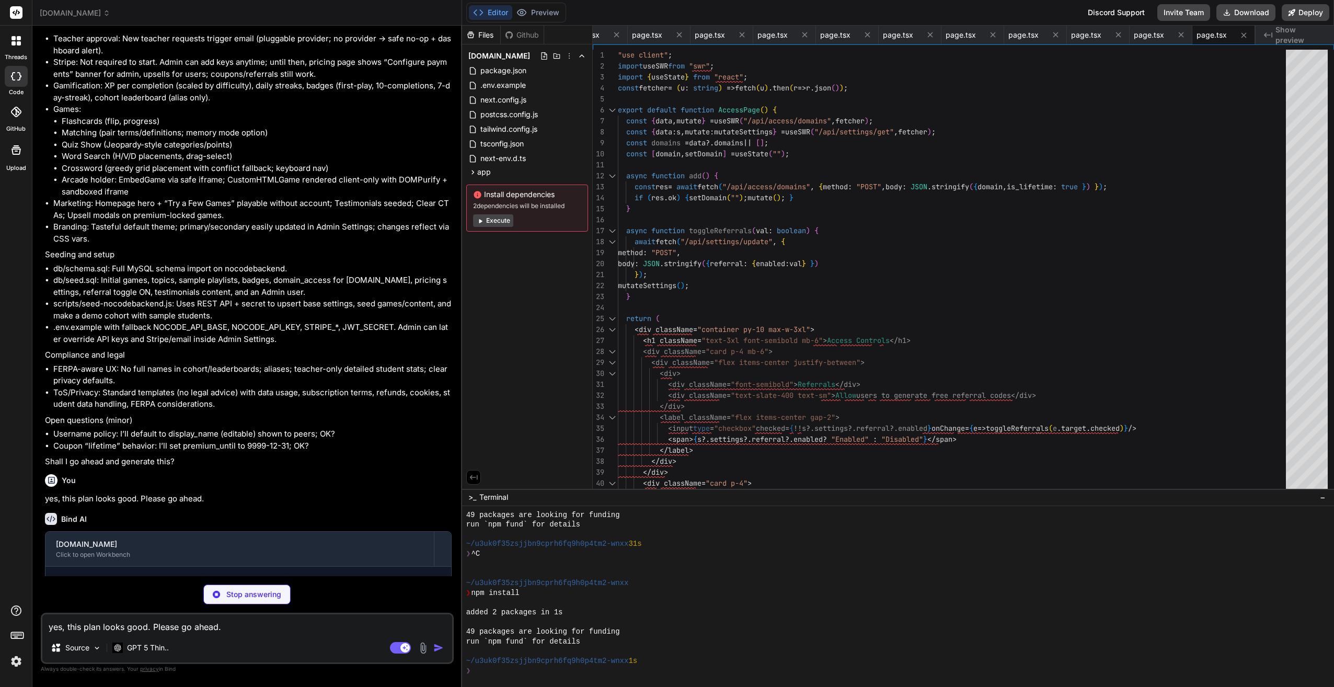
click at [494, 222] on button "Execute" at bounding box center [493, 220] width 40 height 13
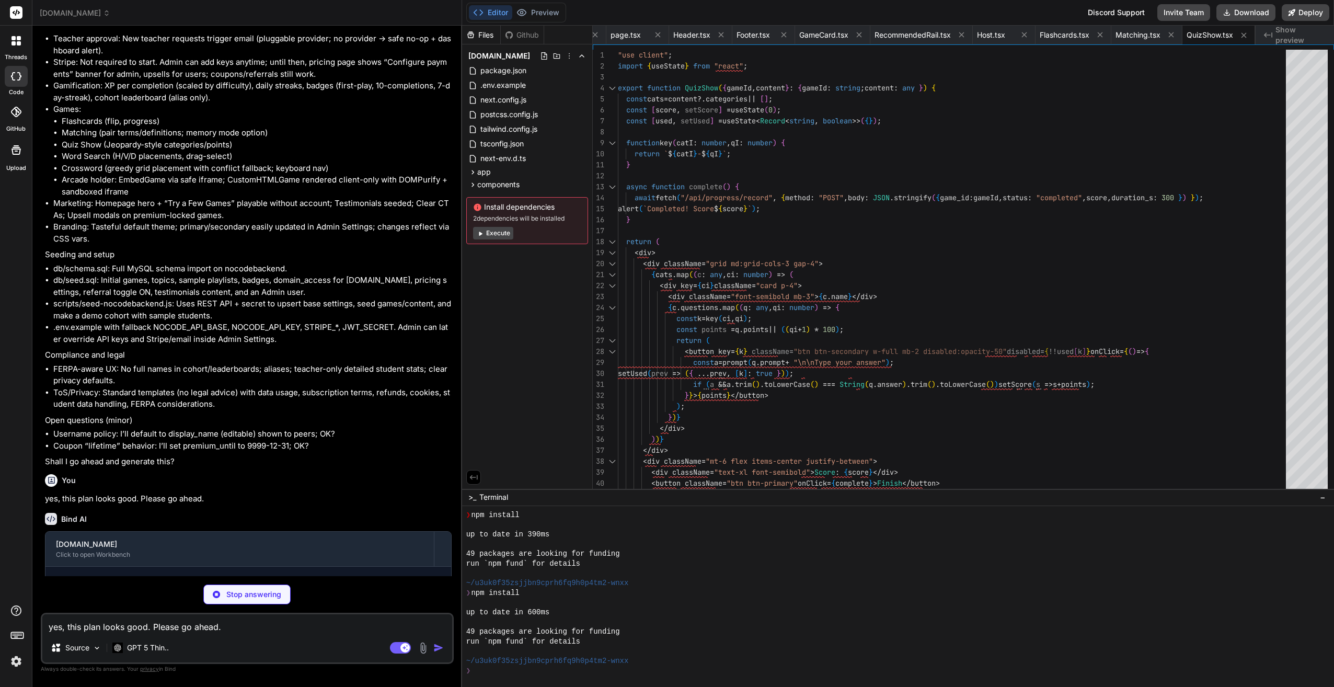
scroll to position [0, 2012]
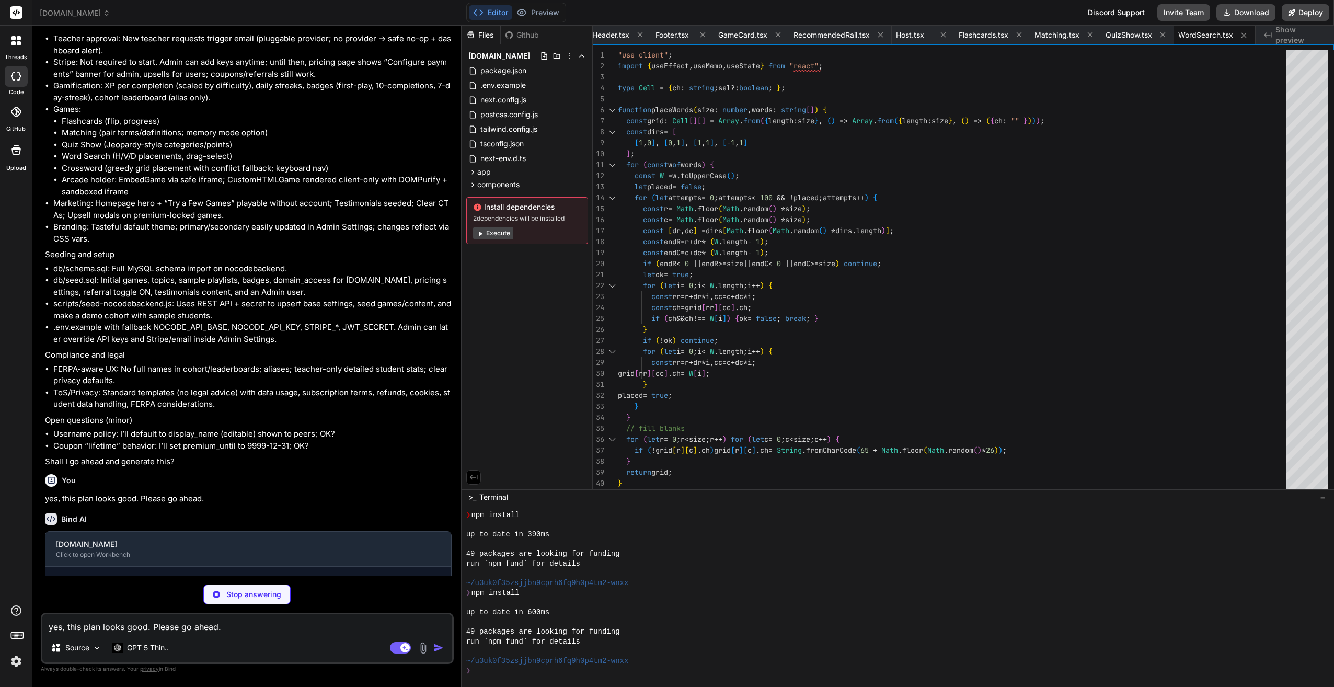
click at [490, 232] on button "Execute" at bounding box center [493, 233] width 40 height 13
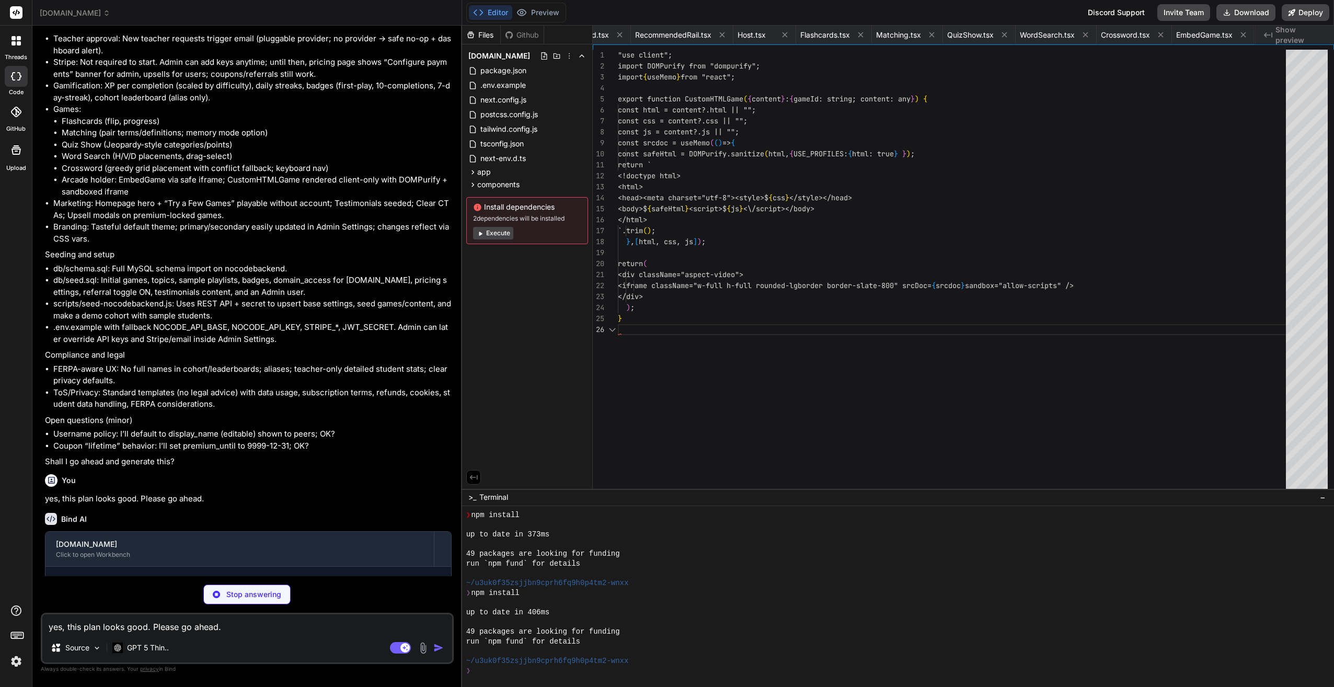
scroll to position [0, 2274]
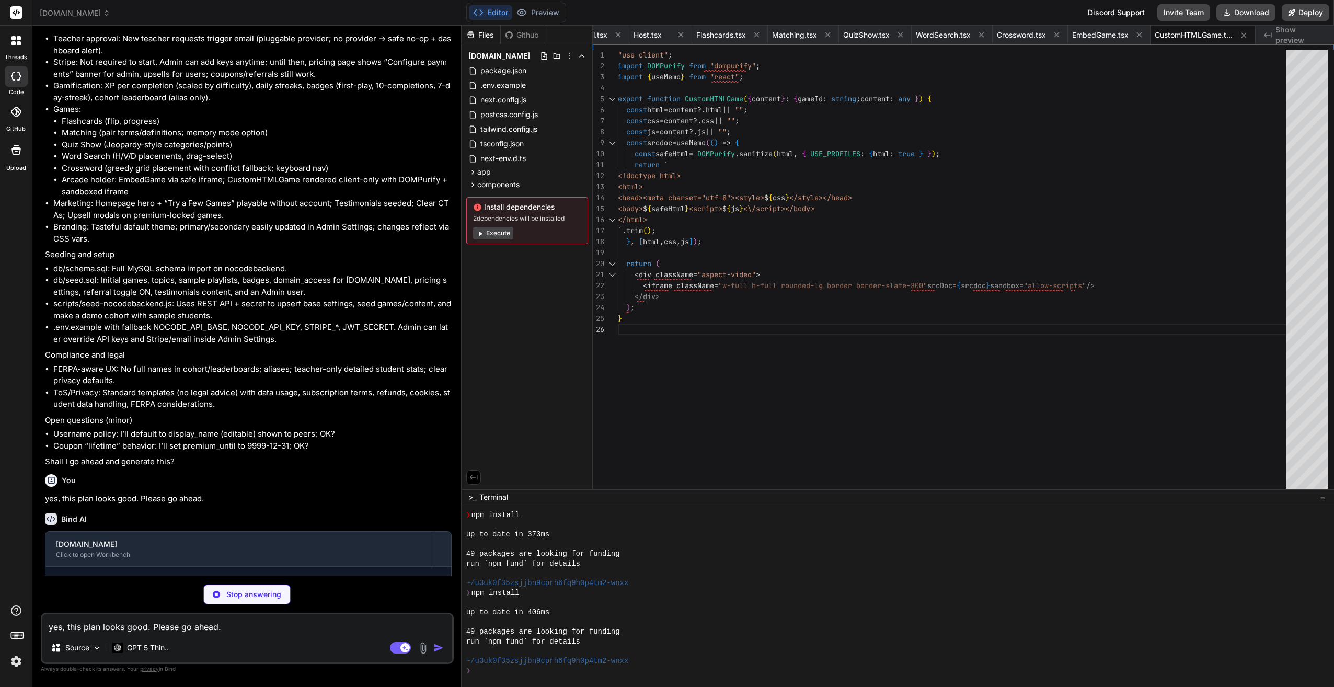
click at [494, 236] on button "Execute" at bounding box center [493, 233] width 40 height 13
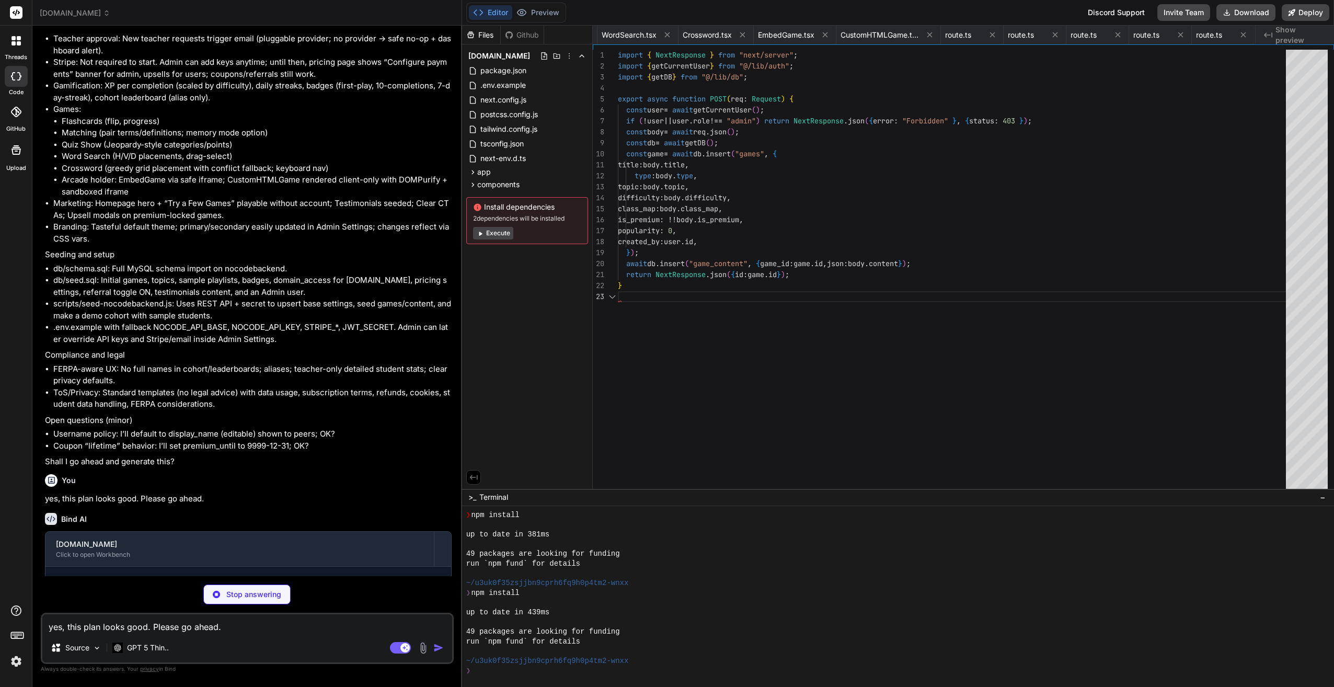
scroll to position [0, 2651]
click at [494, 235] on button "Execute" at bounding box center [493, 233] width 40 height 13
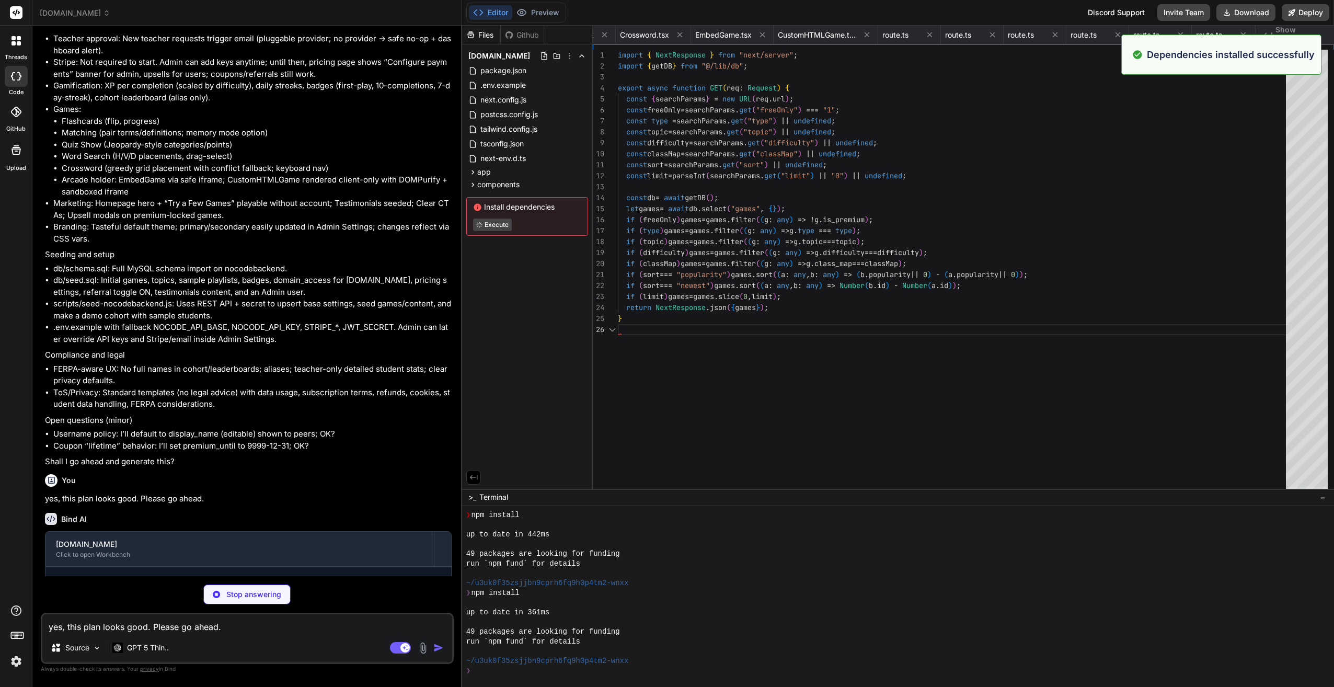
scroll to position [0, 2713]
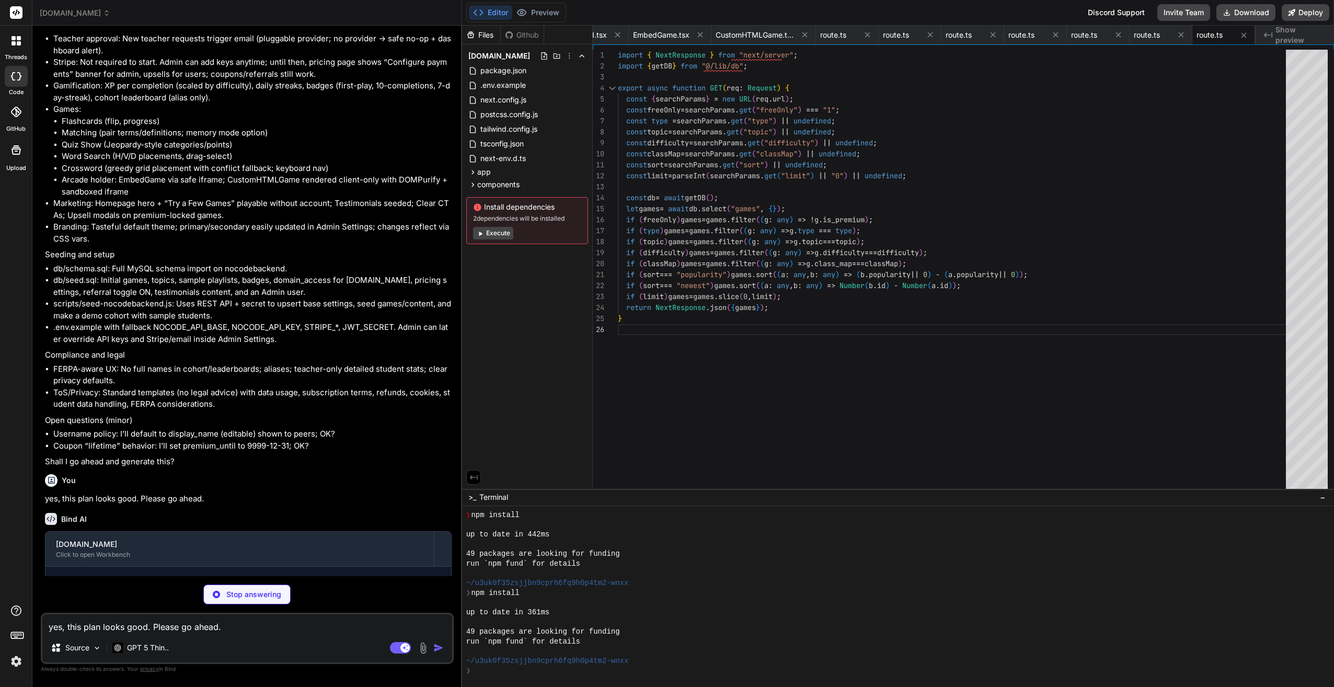
click at [491, 232] on button "Execute" at bounding box center [493, 233] width 40 height 13
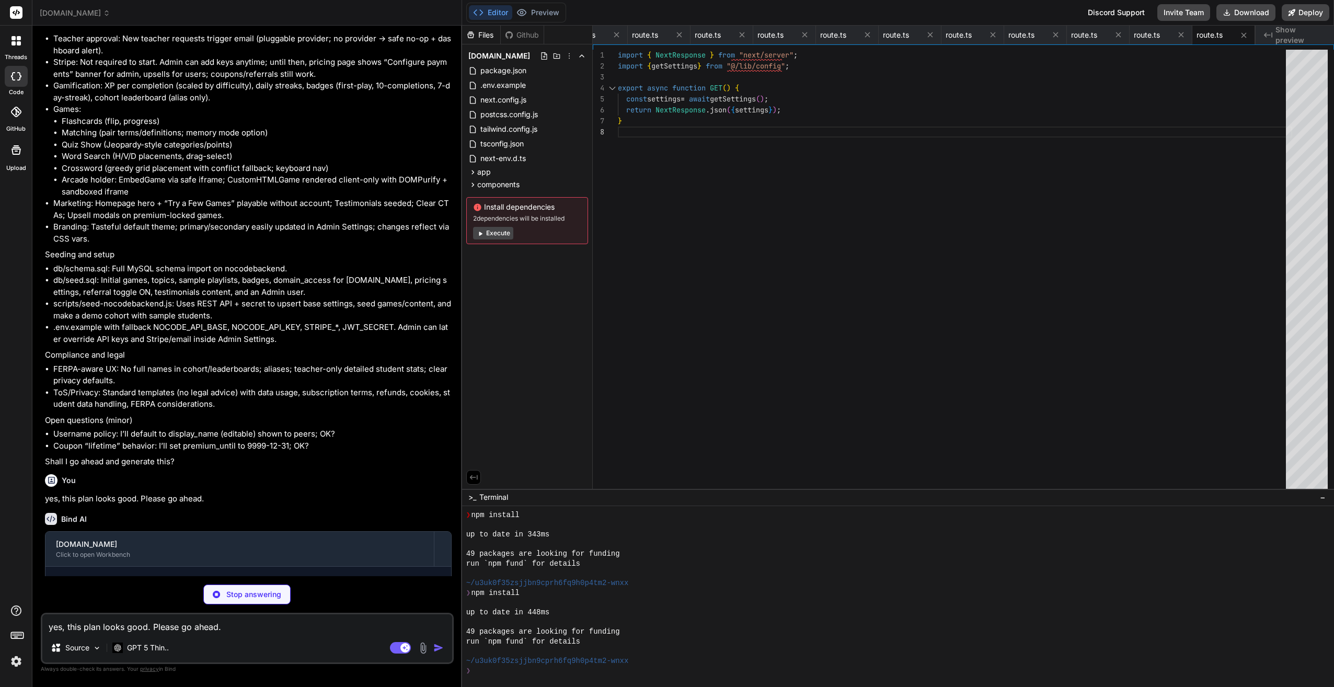
scroll to position [0, 3529]
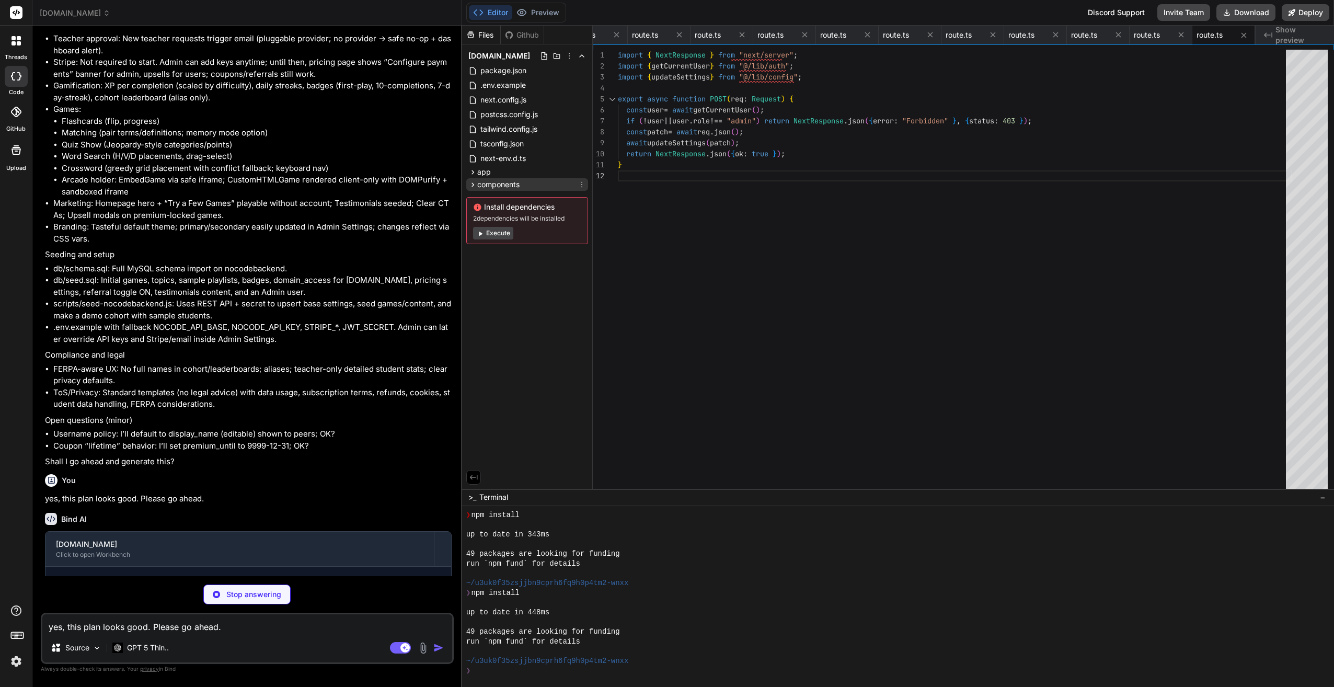
click at [469, 185] on icon at bounding box center [472, 184] width 9 height 9
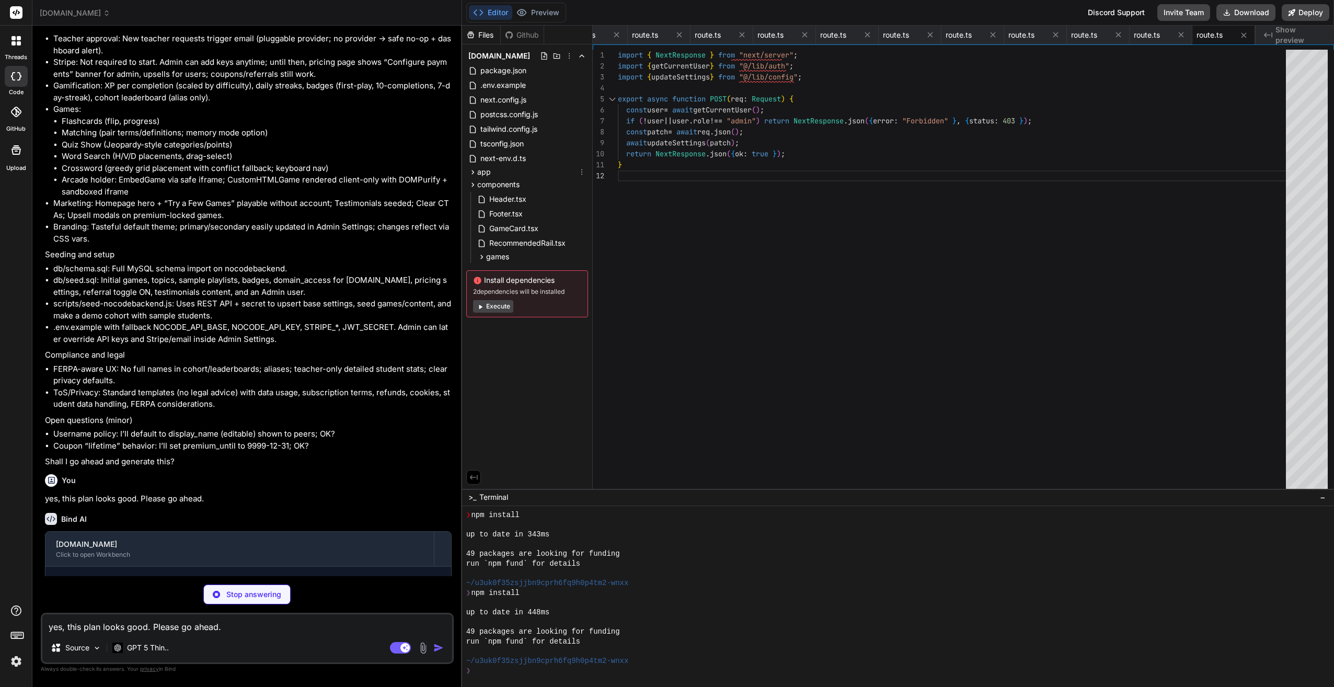
scroll to position [0, 3592]
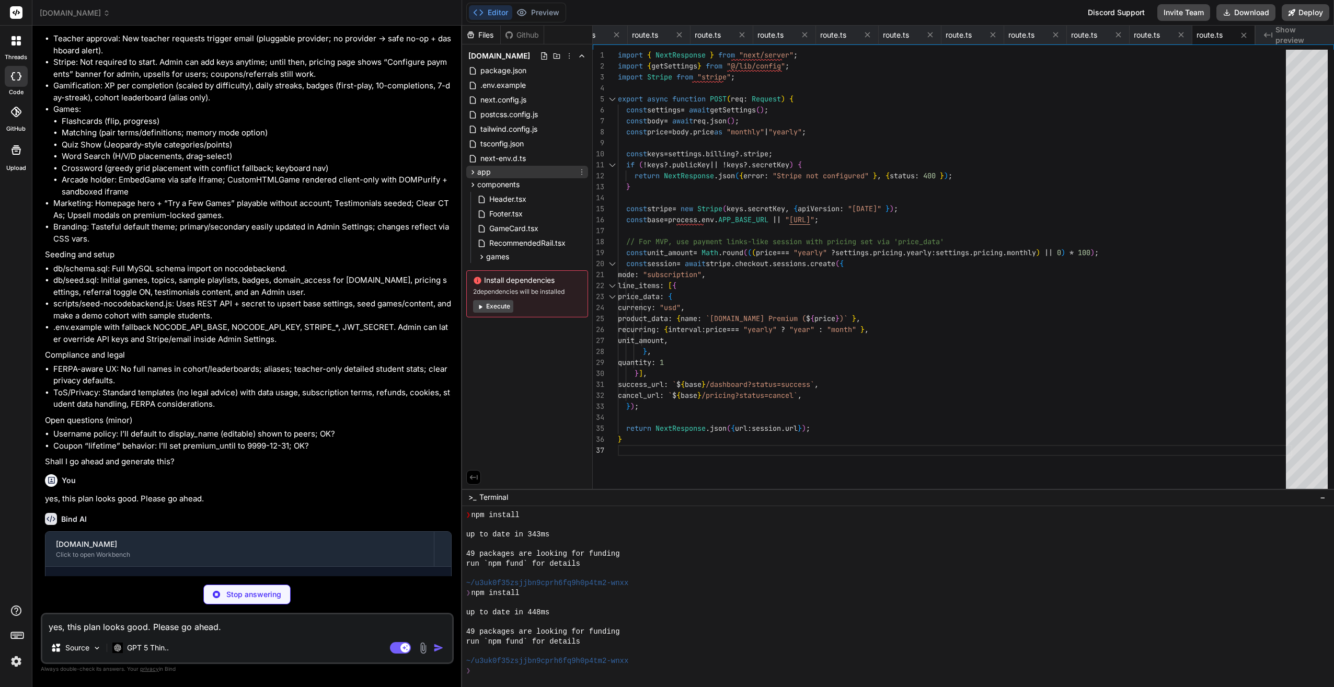
click at [470, 174] on icon at bounding box center [472, 172] width 9 height 9
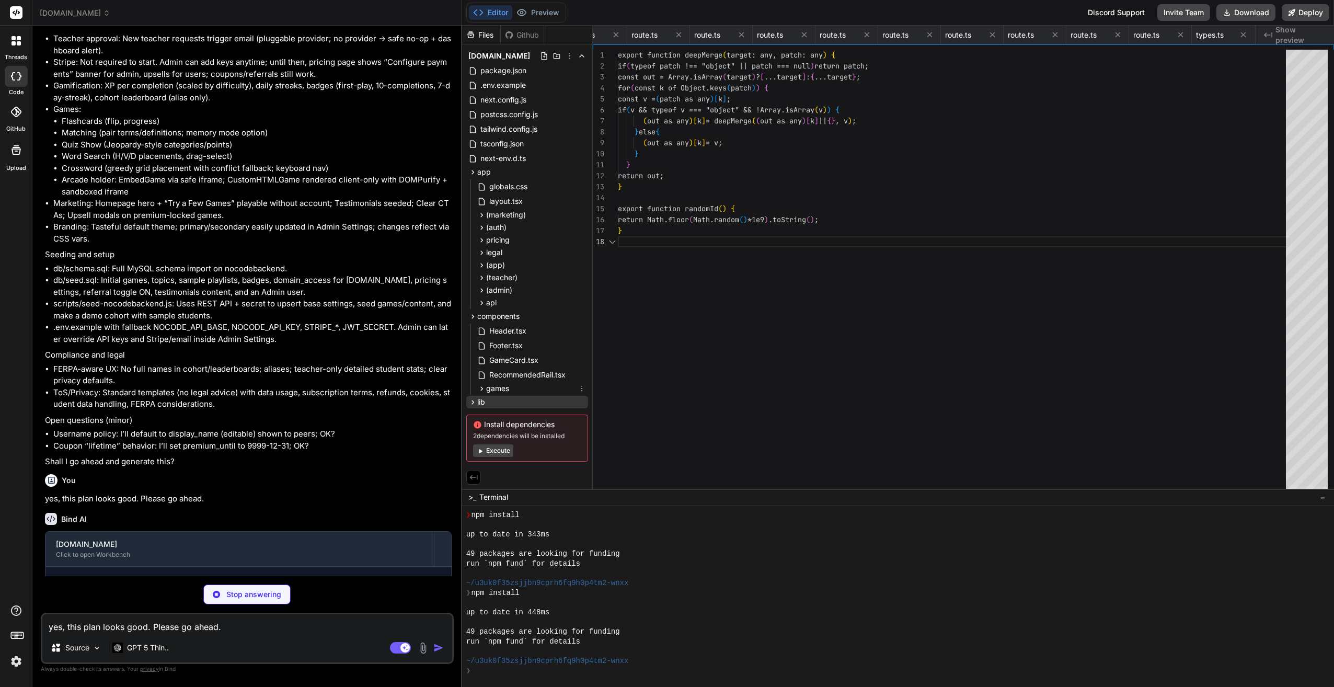
scroll to position [0, 3842]
click at [468, 400] on icon at bounding box center [472, 402] width 9 height 9
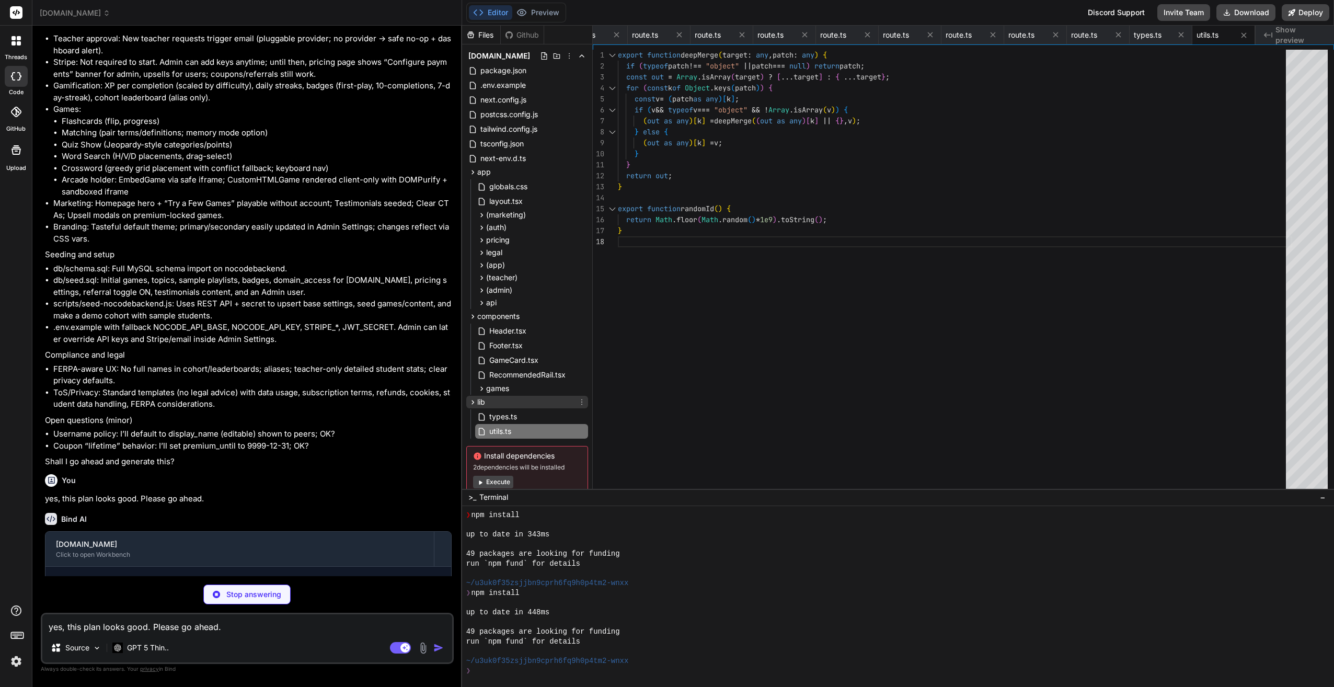
click at [472, 400] on icon at bounding box center [472, 402] width 9 height 9
click at [468, 319] on icon at bounding box center [472, 316] width 9 height 9
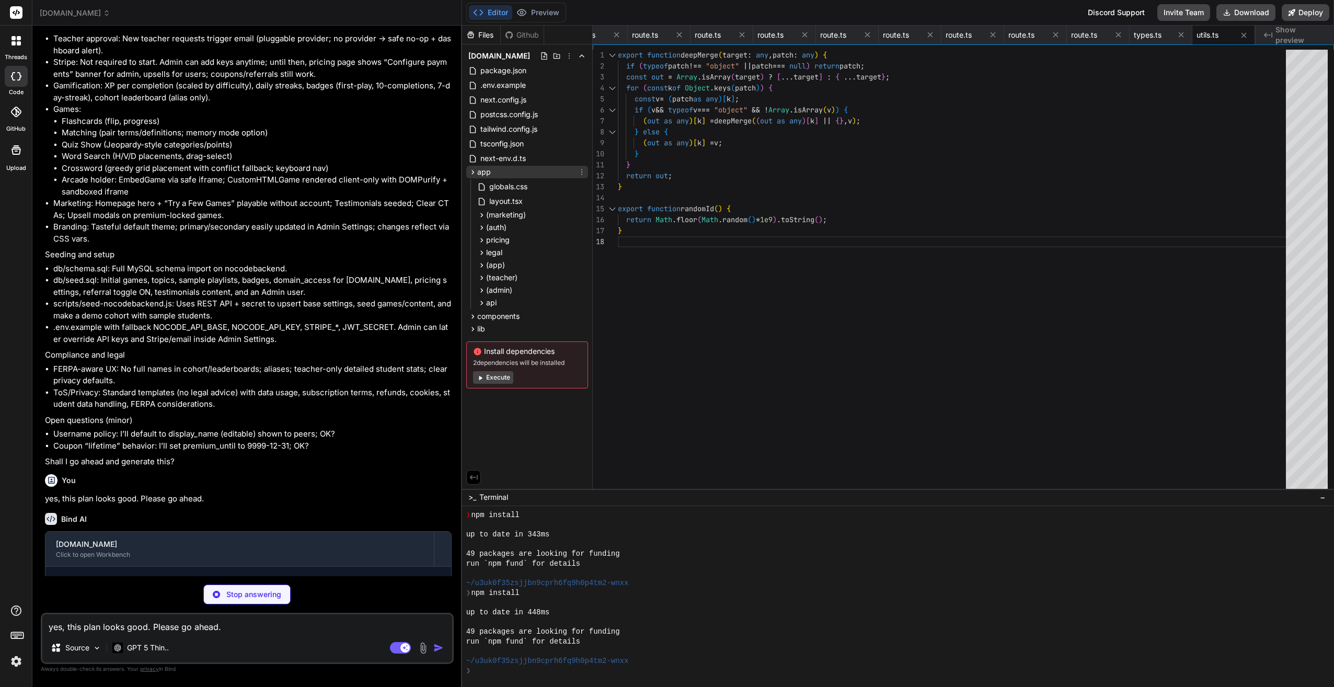
click at [470, 172] on icon at bounding box center [472, 172] width 9 height 9
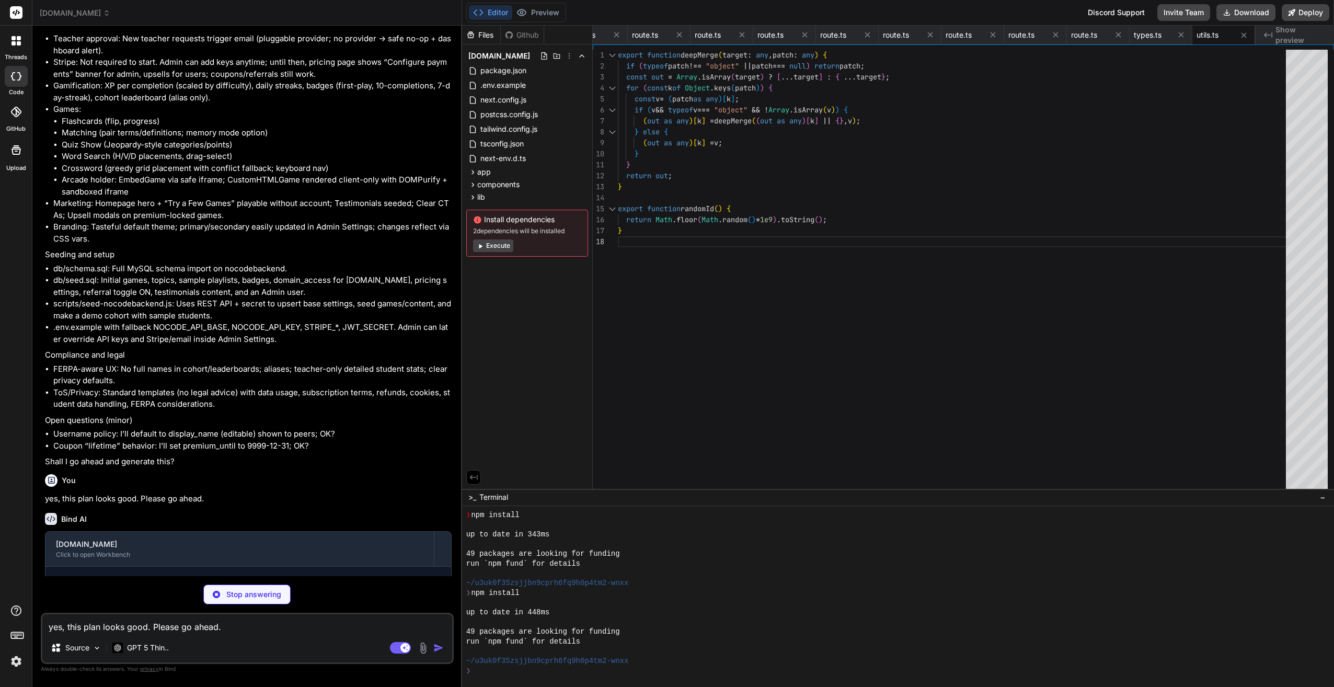
click at [492, 247] on button "Execute" at bounding box center [493, 245] width 40 height 13
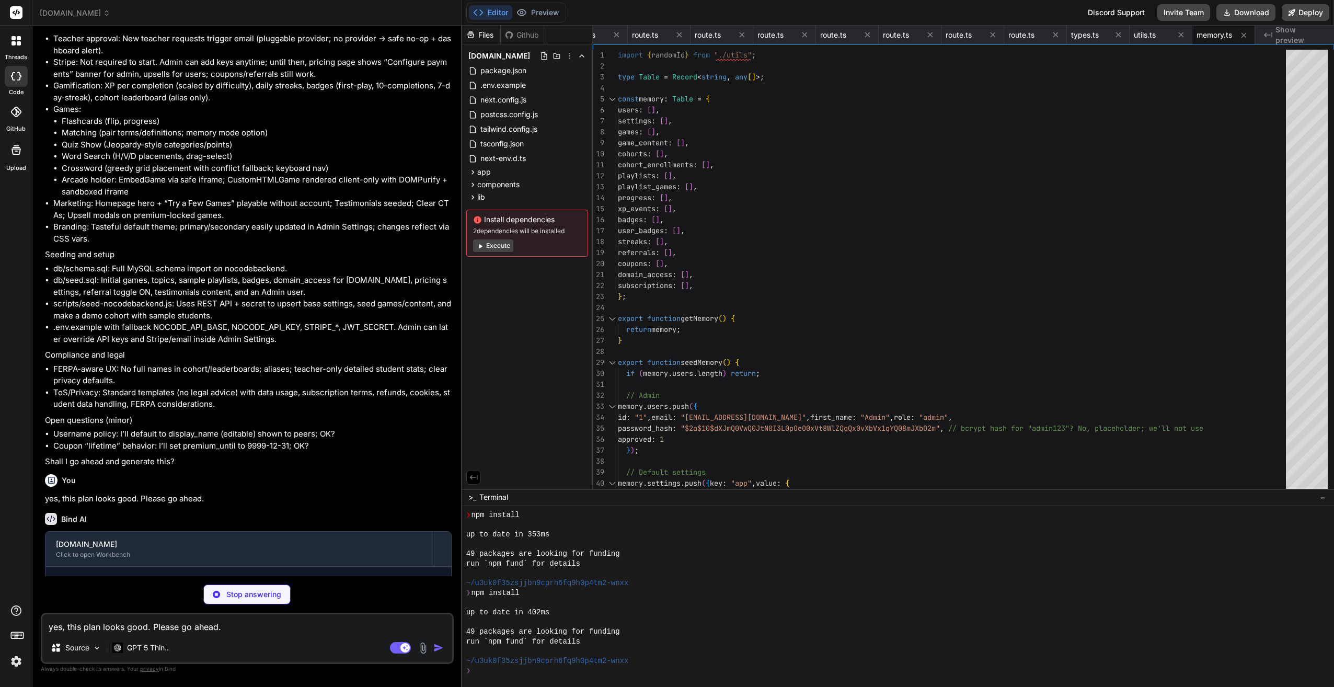
click at [499, 249] on button "Execute" at bounding box center [493, 245] width 40 height 13
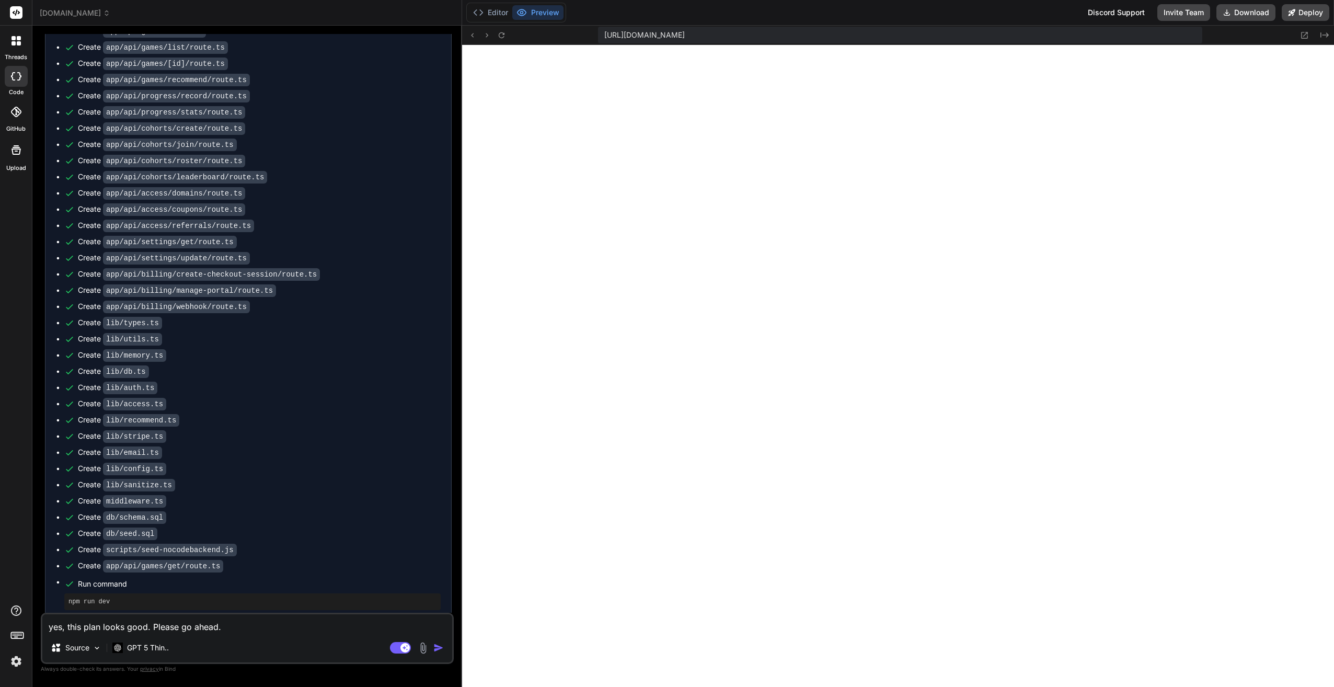
scroll to position [1952, 0]
click at [502, 38] on icon at bounding box center [501, 35] width 9 height 9
click at [173, 628] on textarea "yes, this plan looks good. Please go ahead." at bounding box center [247, 623] width 410 height 19
paste textarea "./app/(marketing)/components/FreeSamples.tsx:5:0 Module not found: Can't resolv…"
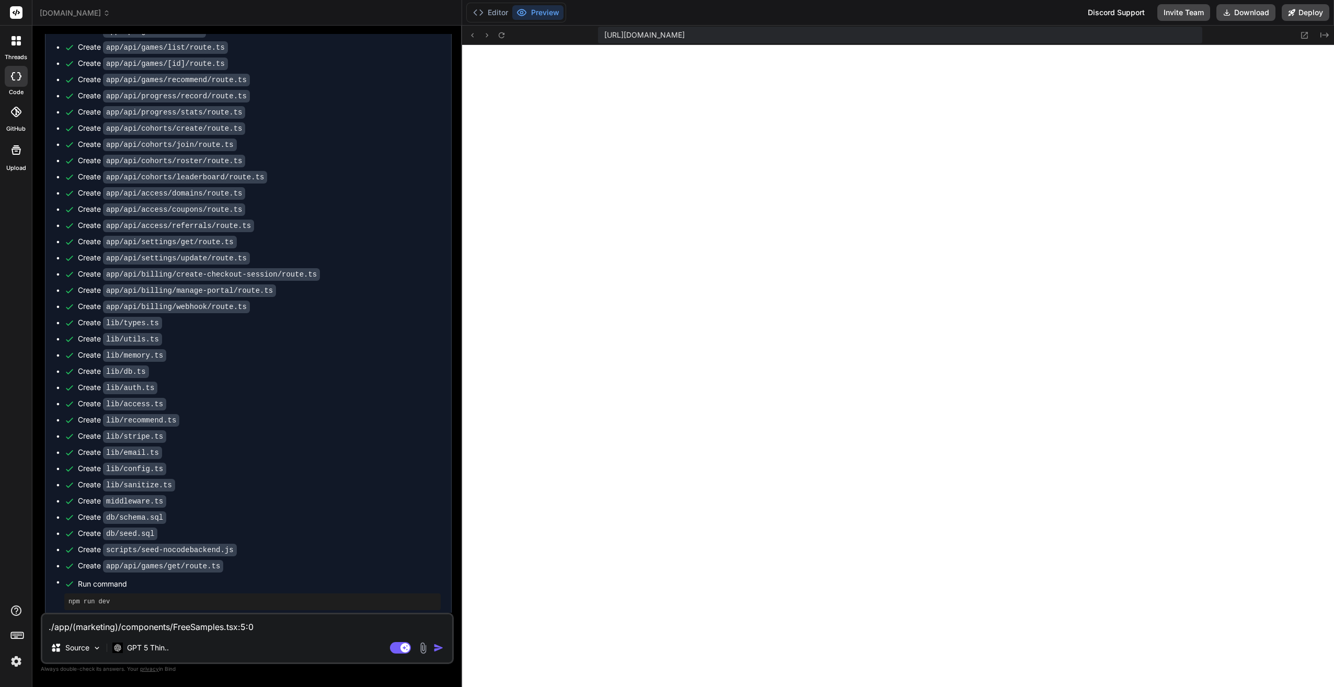
scroll to position [1, 0]
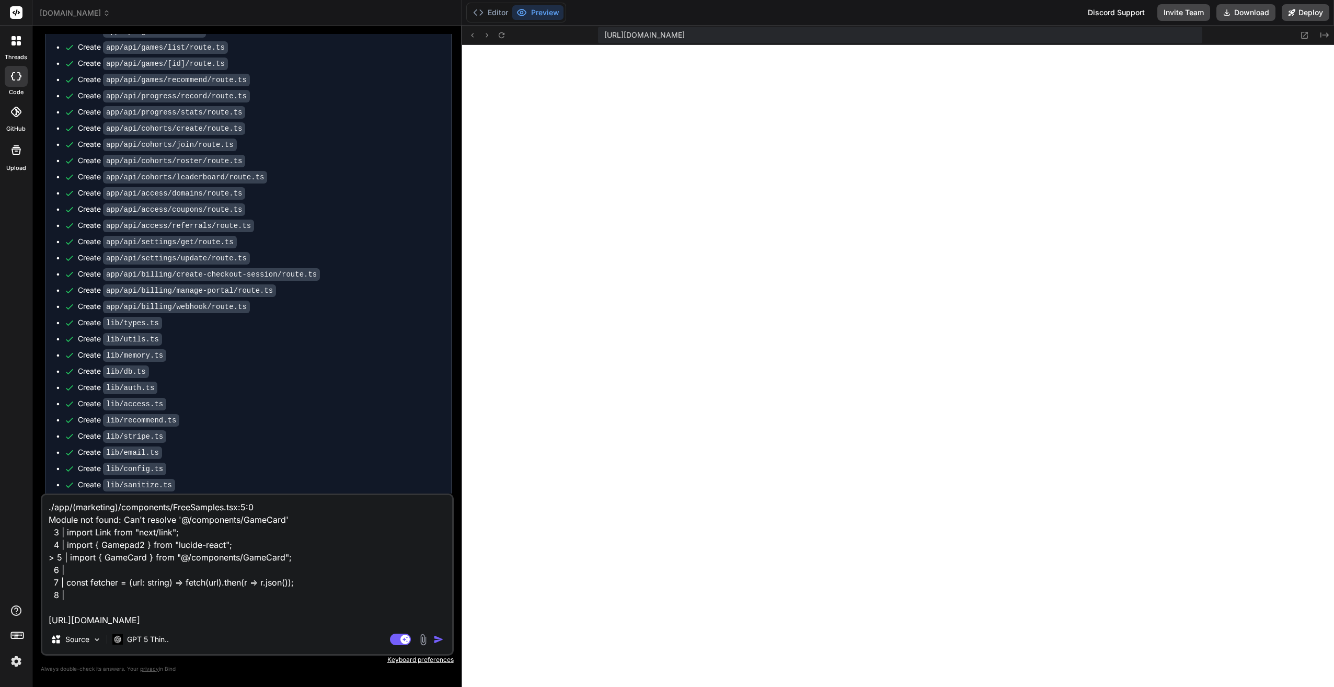
click at [435, 640] on img "button" at bounding box center [438, 639] width 10 height 10
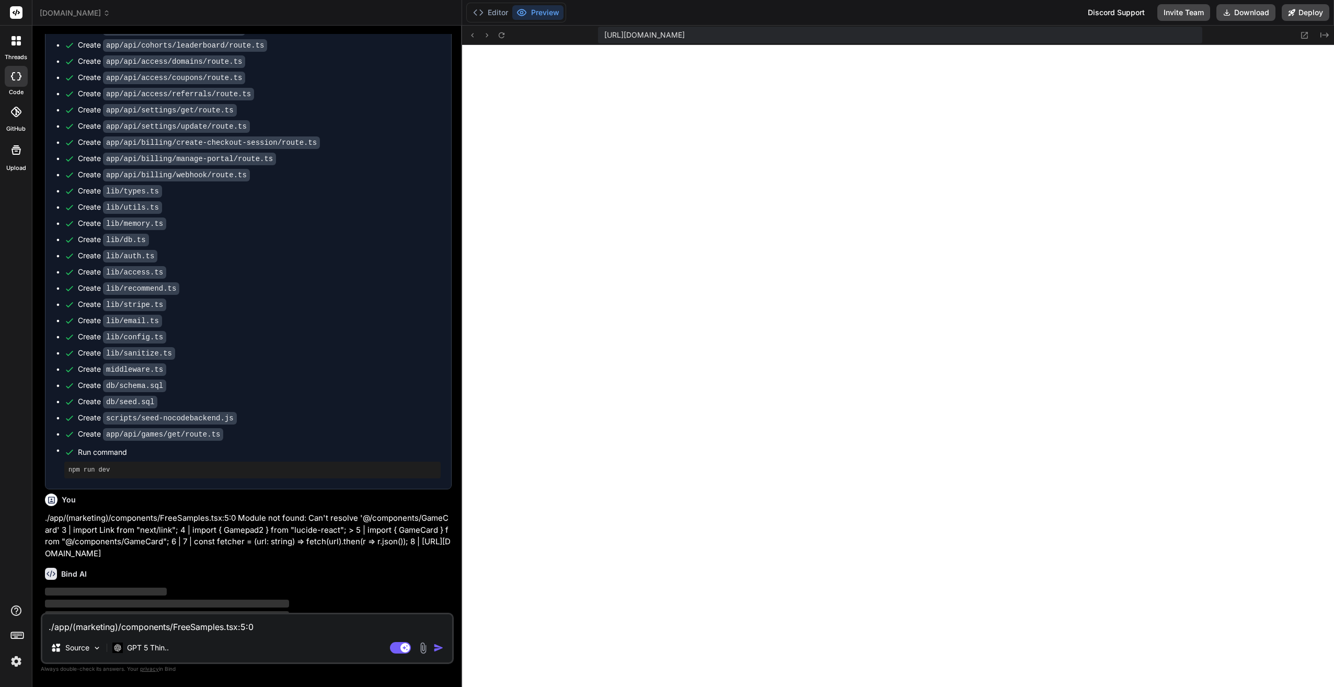
scroll to position [4209, 0]
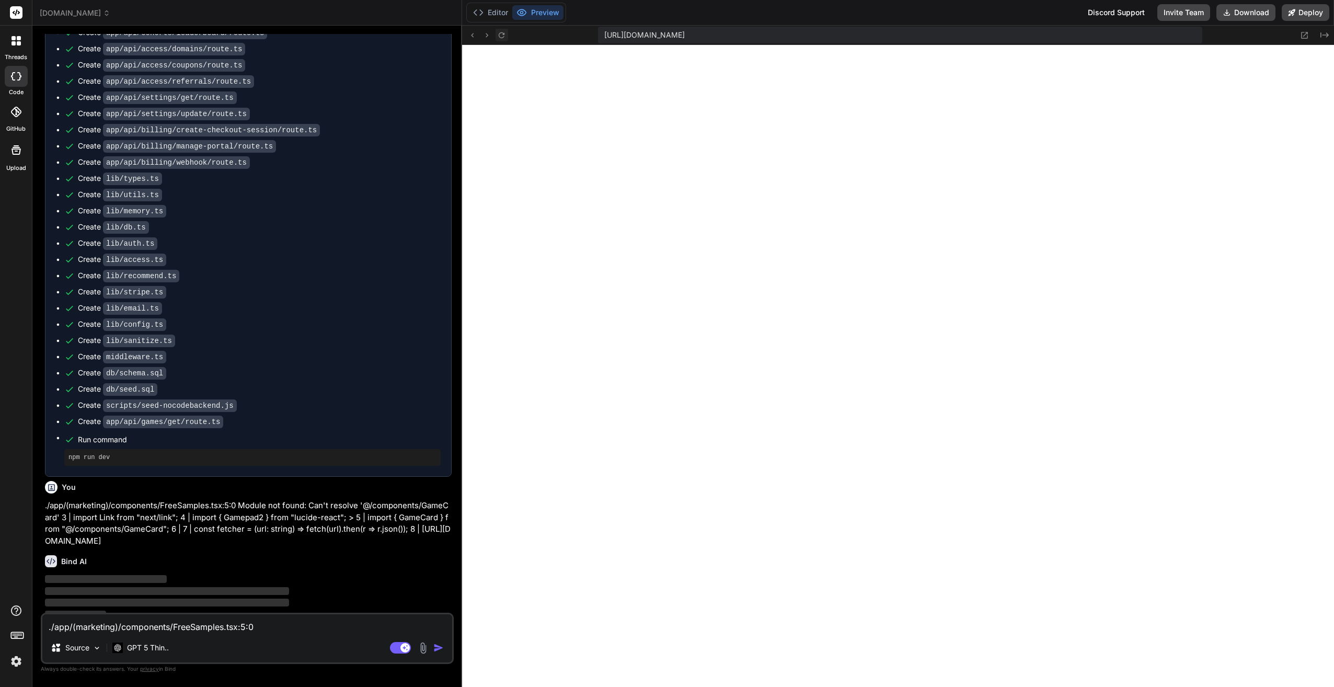
click at [503, 37] on icon at bounding box center [501, 35] width 9 height 9
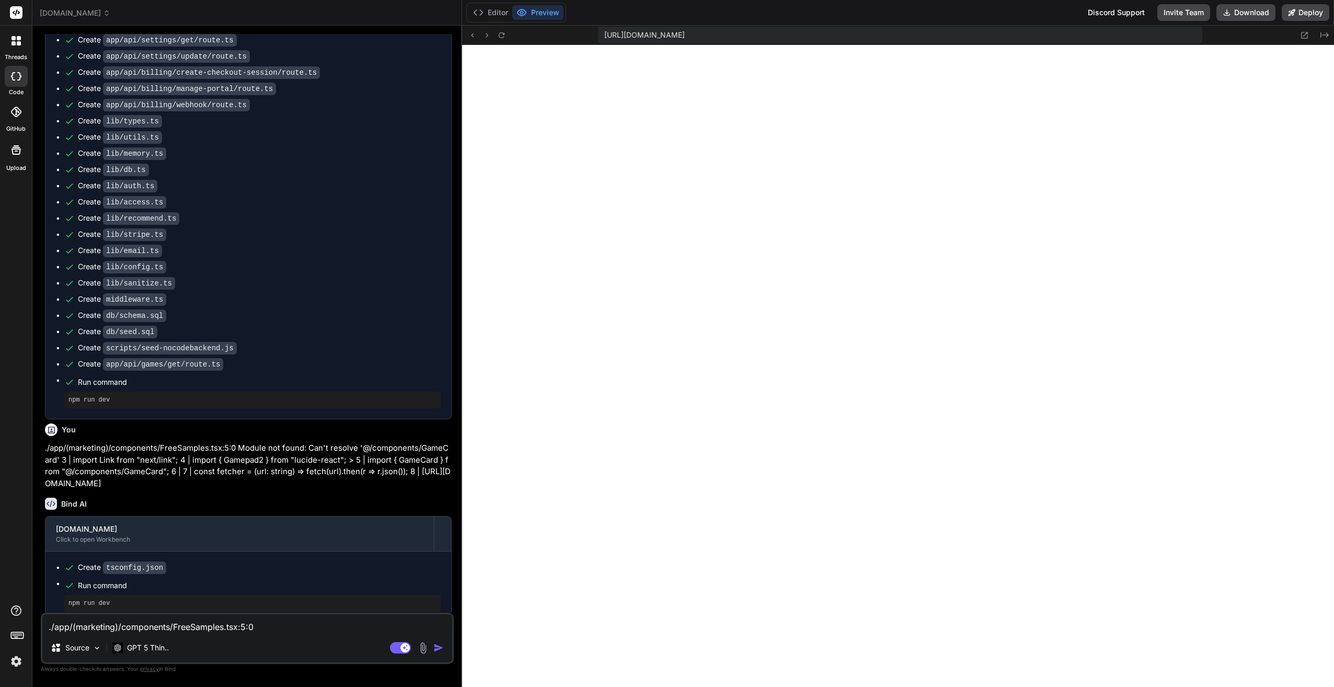
scroll to position [4268, 0]
click at [167, 620] on textarea "./app/(marketing)/components/FreeSamples.tsx:5:0 Module not found: Can't resolv…" at bounding box center [247, 623] width 410 height 19
paste textarea "Failed to compile ./app/globals.css.webpack[javascript/auto]!=!./node_modules/n…"
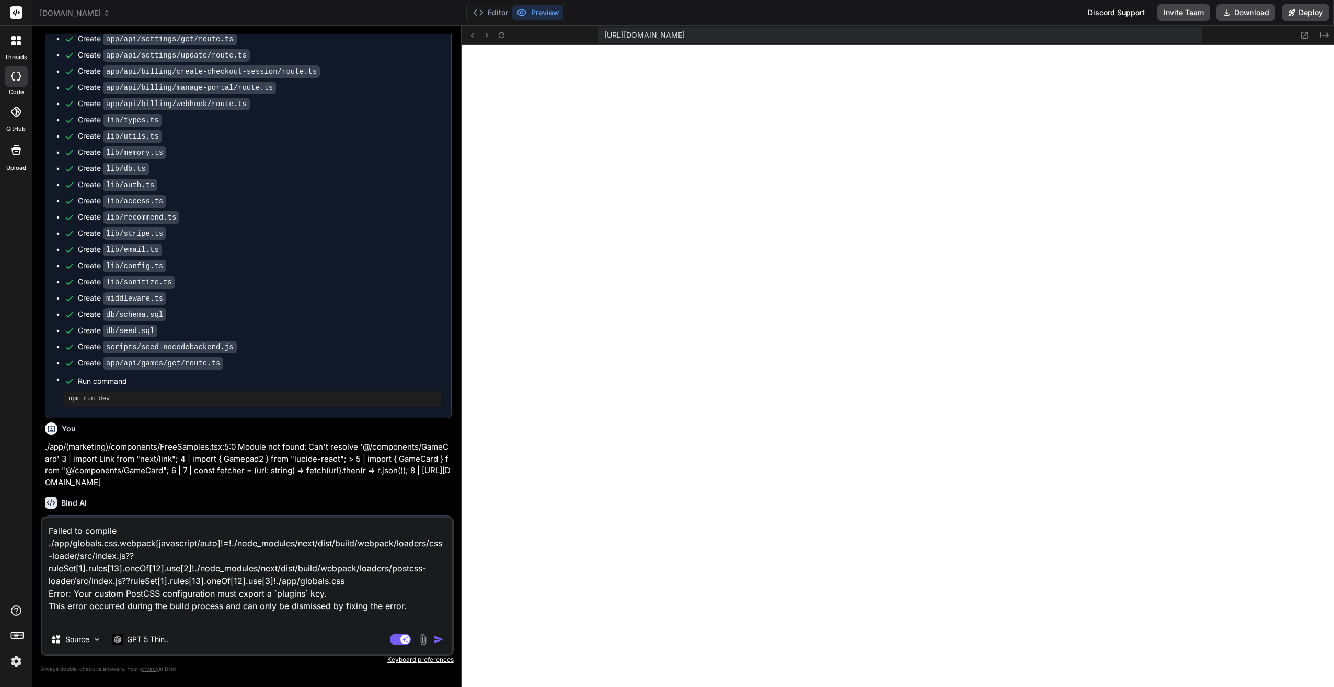
click at [443, 637] on img "button" at bounding box center [438, 639] width 10 height 10
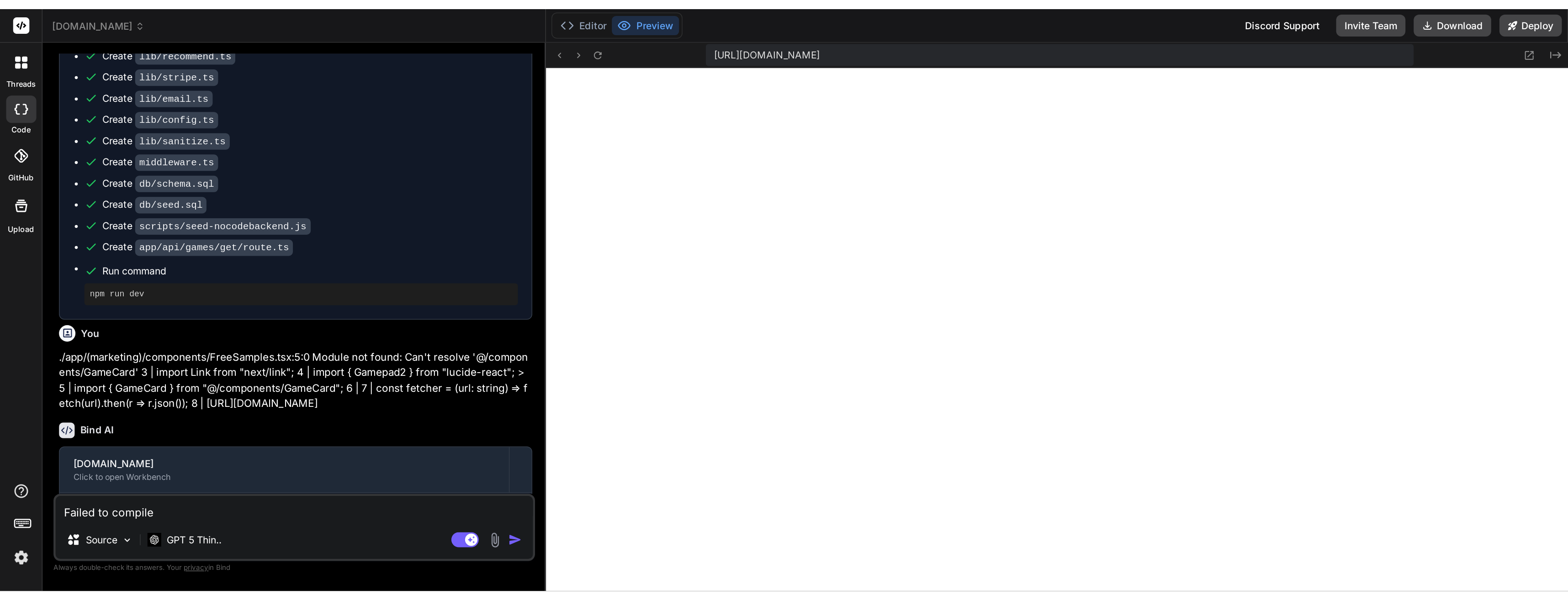
scroll to position [4207, 0]
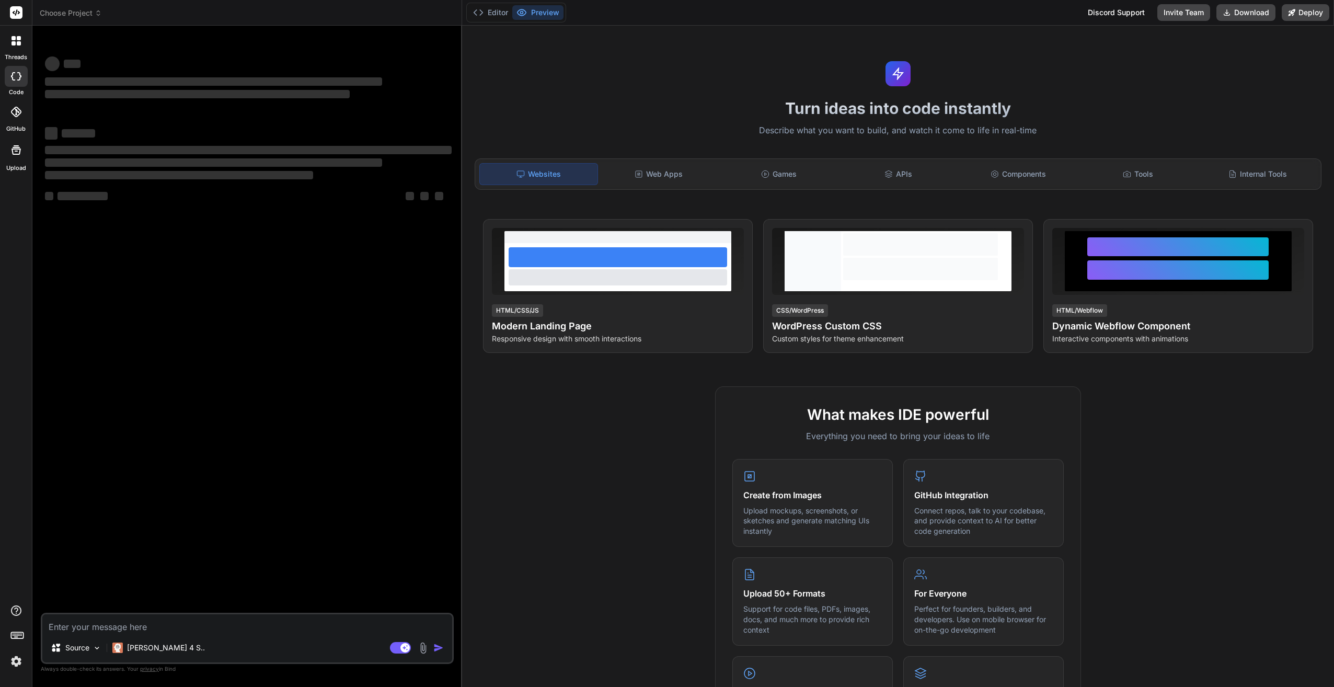
type textarea "x"
